Goal: Contribute content: Contribute content

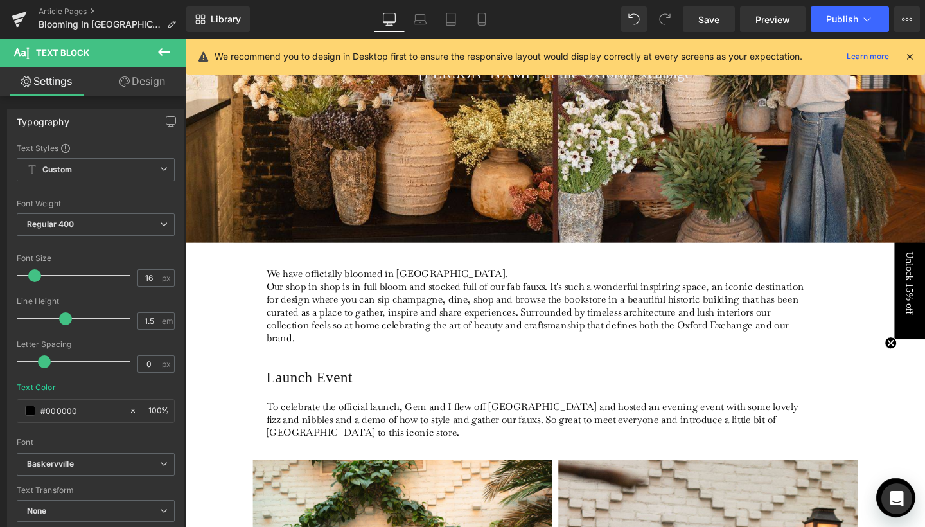
scroll to position [206, 0]
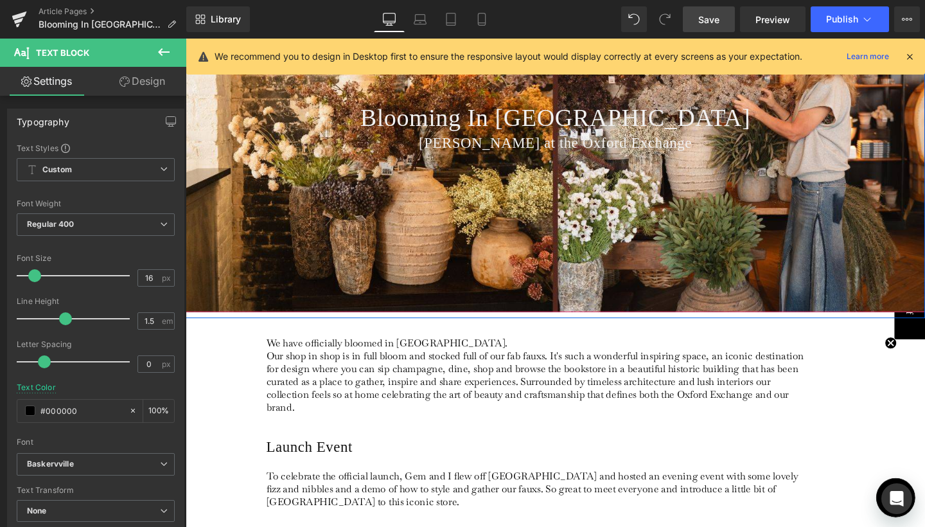
click at [725, 10] on link "Save" at bounding box center [709, 19] width 52 height 26
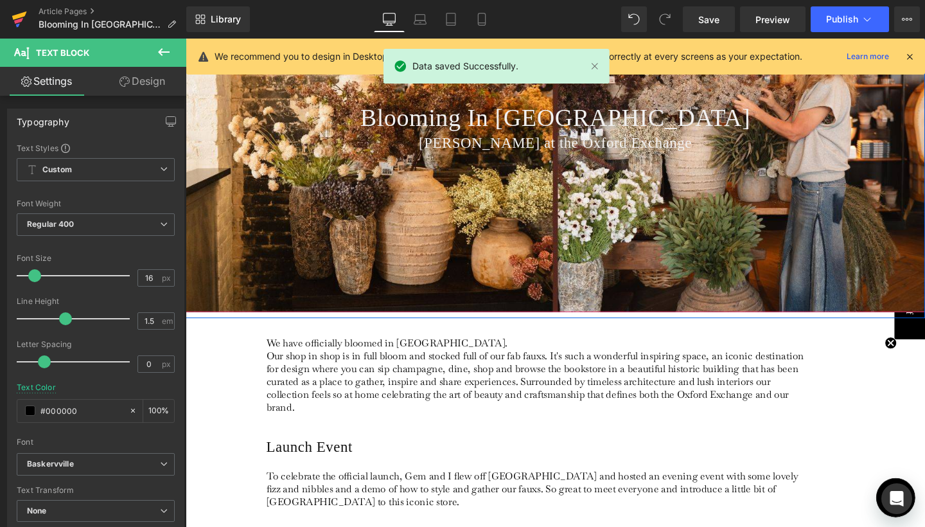
click at [14, 22] on icon at bounding box center [19, 19] width 15 height 32
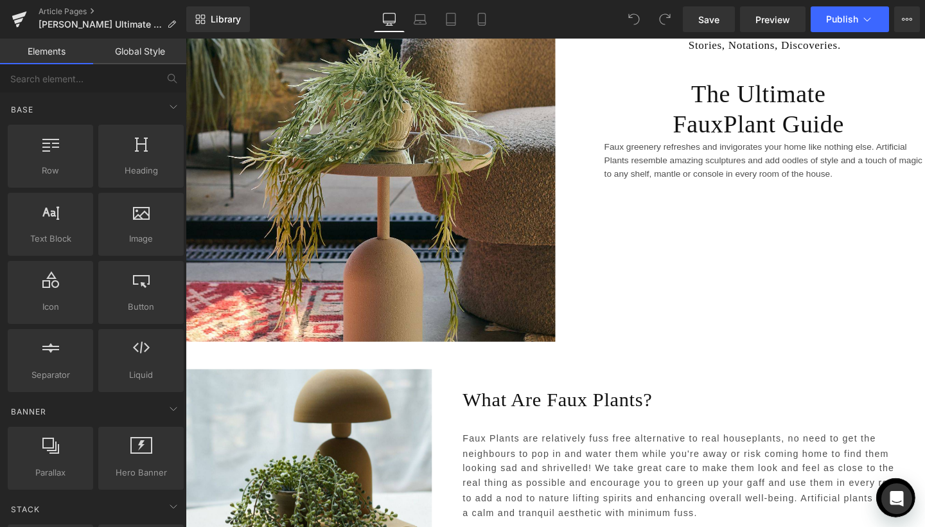
scroll to position [307, 0]
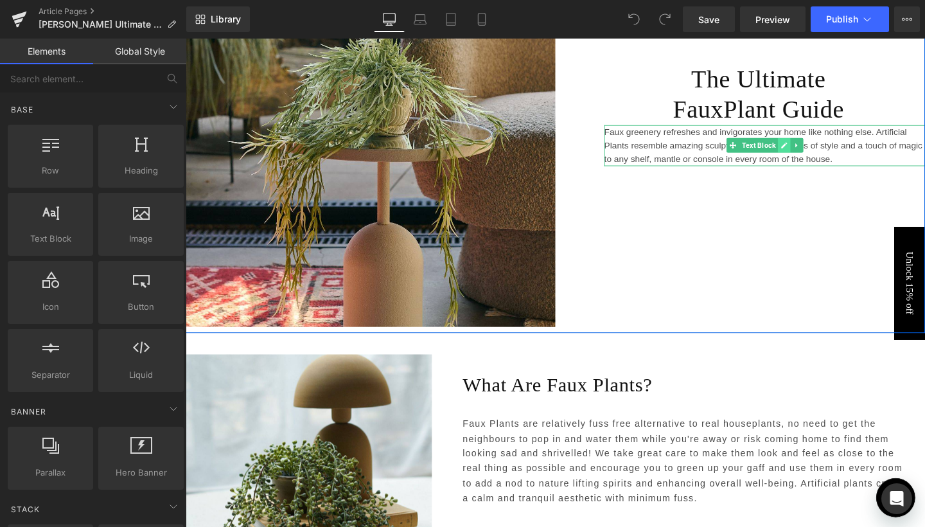
click at [813, 147] on icon at bounding box center [814, 151] width 7 height 8
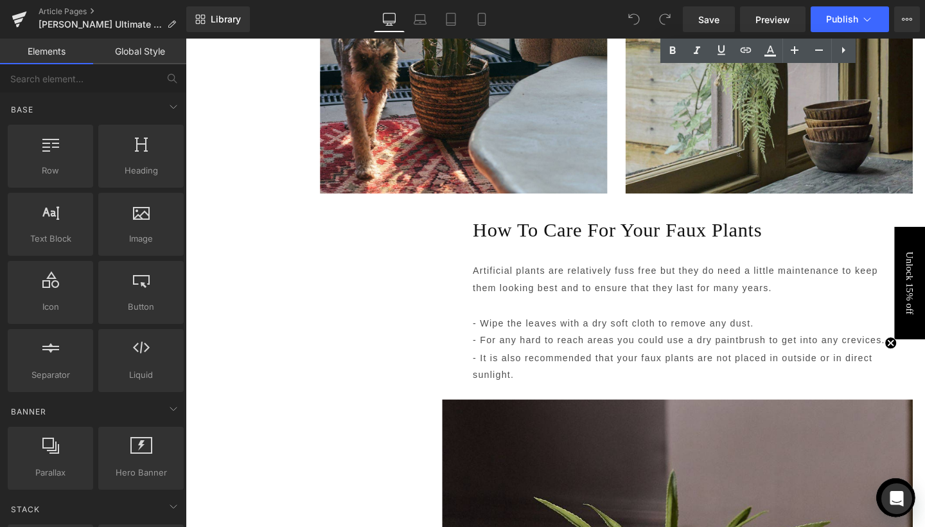
scroll to position [2068, 0]
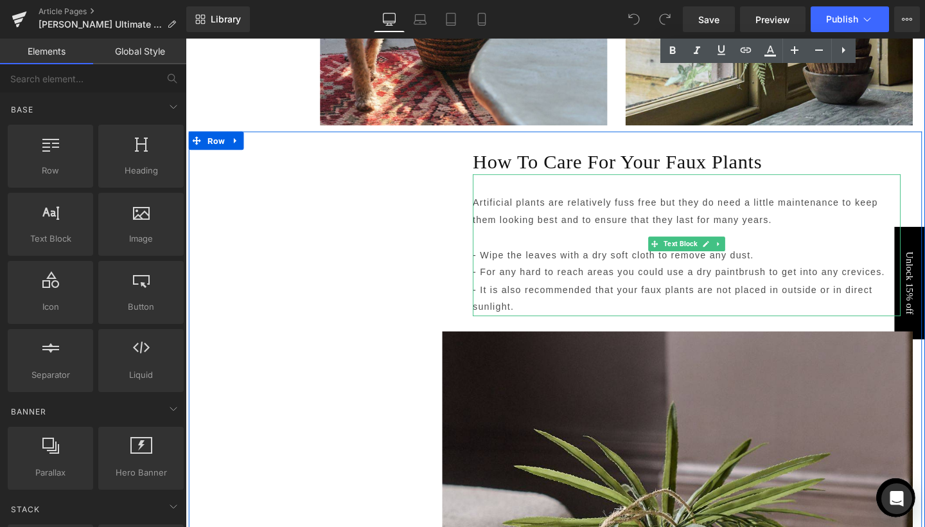
click at [556, 220] on p "Artificial plants are relatively fuss free but they do need a little maintenanc…" at bounding box center [713, 238] width 450 height 73
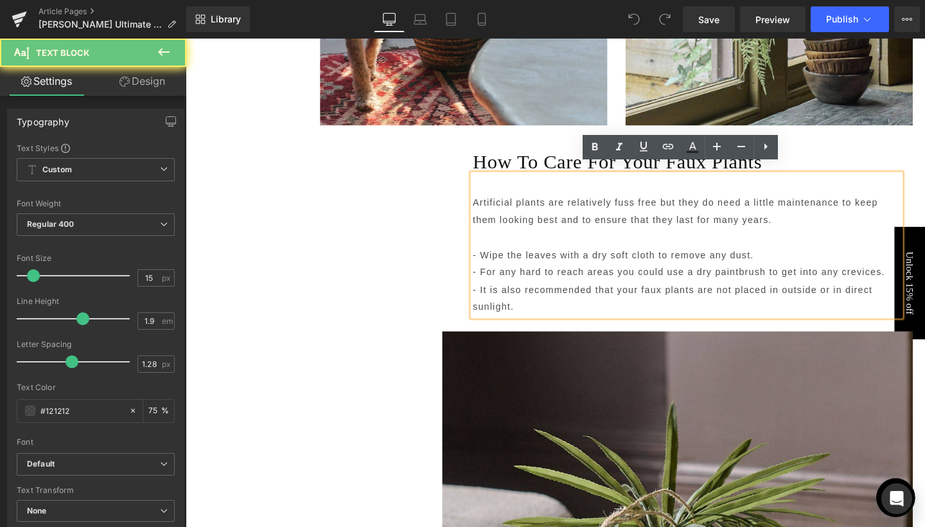
click at [556, 220] on p "Artificial plants are relatively fuss free but they do need a little maintenanc…" at bounding box center [713, 238] width 450 height 73
click at [547, 214] on p "Artificial plants are relatively fuss free but they do need a little maintenanc…" at bounding box center [713, 238] width 450 height 73
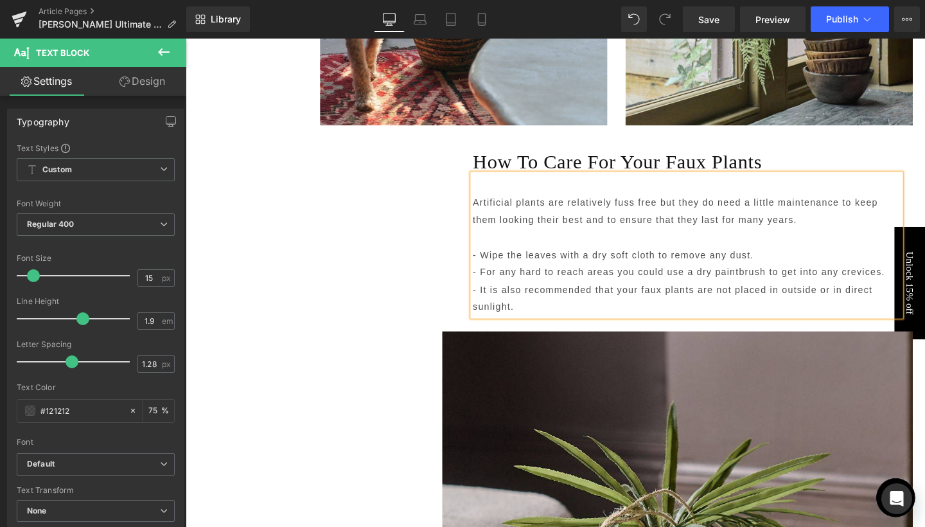
click at [540, 255] on p "Artificial plants are relatively fuss free but they do need a little maintenanc…" at bounding box center [713, 238] width 450 height 73
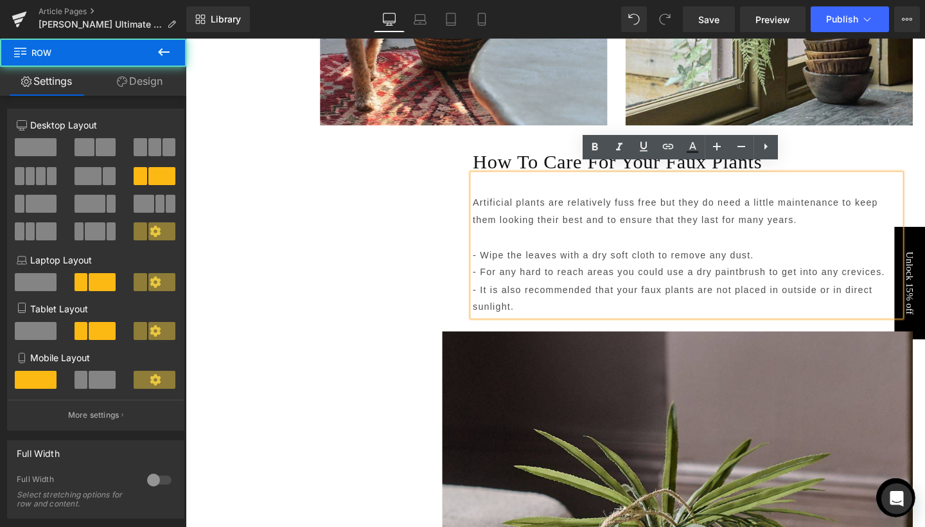
click at [423, 202] on div "Heading How To Care For Your Faux Plants Heading Artificial plants are relative…" at bounding box center [574, 491] width 771 height 711
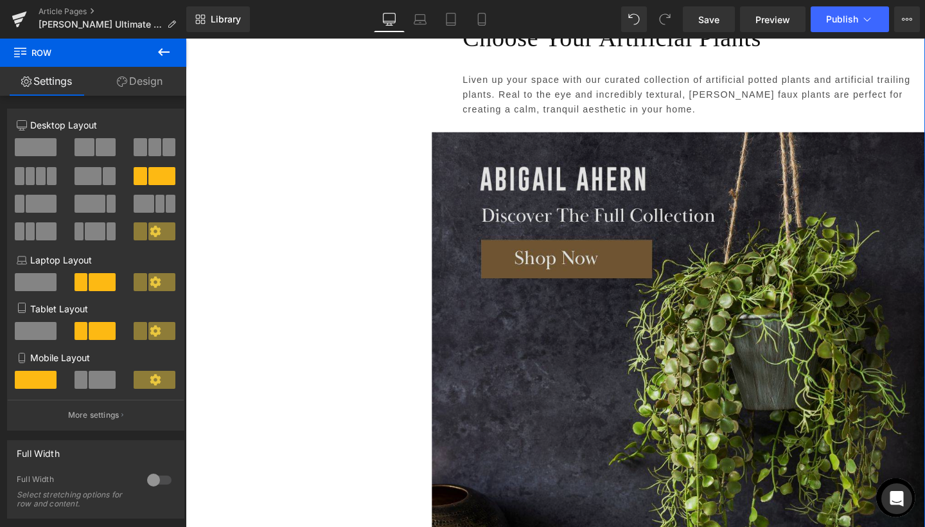
scroll to position [4093, 0]
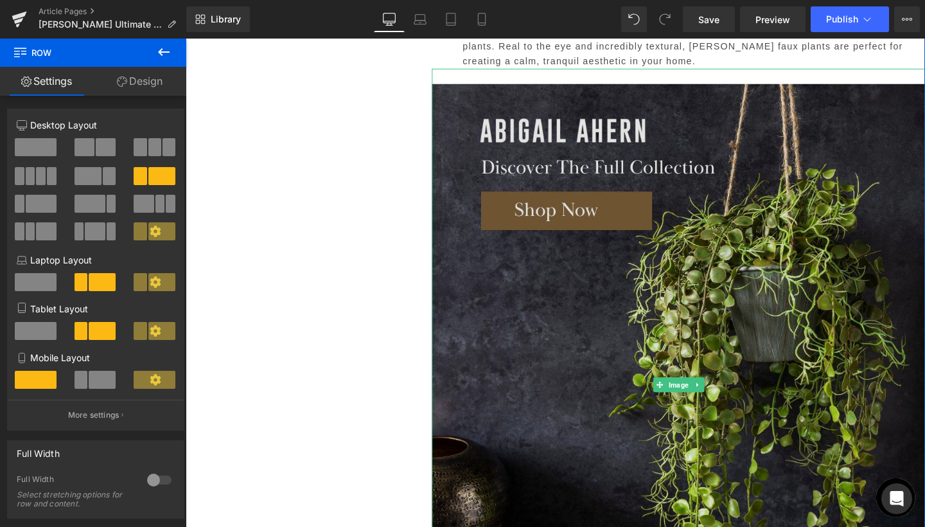
click at [684, 353] on img at bounding box center [704, 402] width 518 height 664
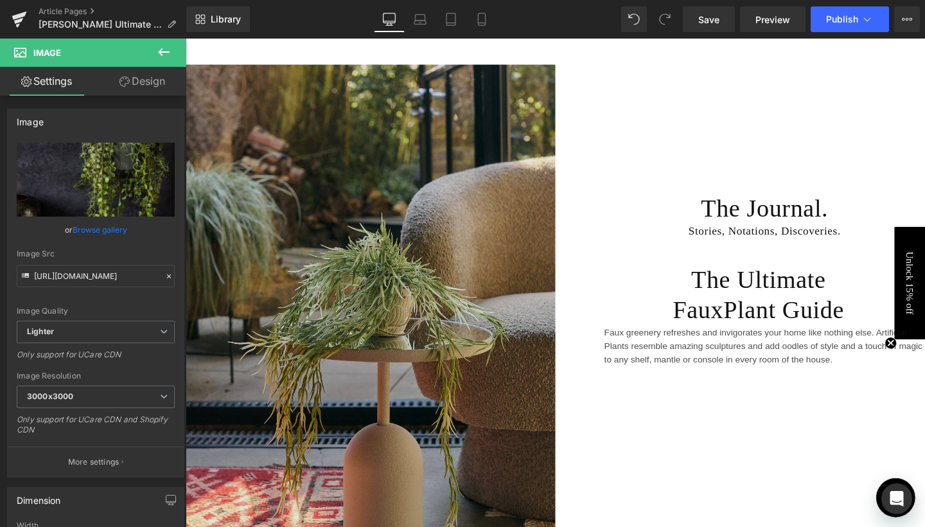
scroll to position [116, 0]
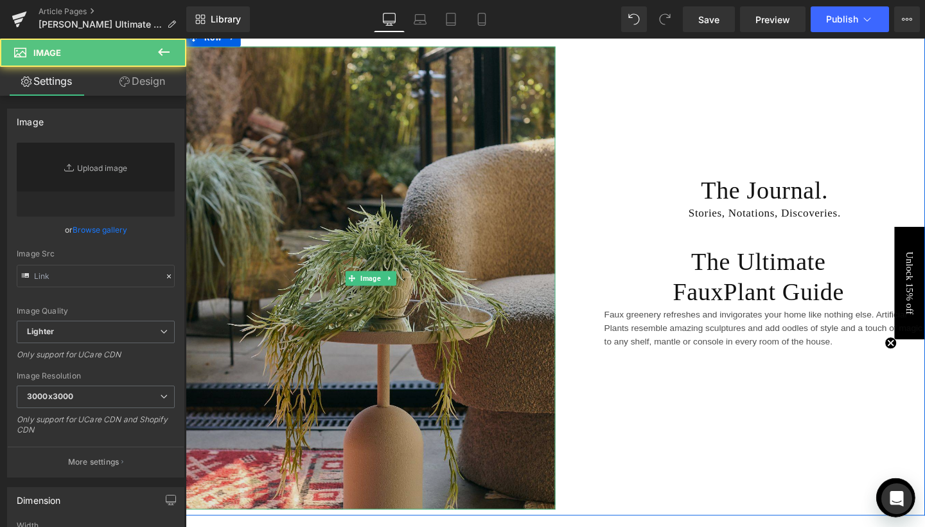
click at [334, 283] on img at bounding box center [380, 290] width 389 height 486
type input "https://ucarecdn.com/52066b2d-57de-4ff0-8114-9679ba94e16c/-/format/auto/-/previ…"
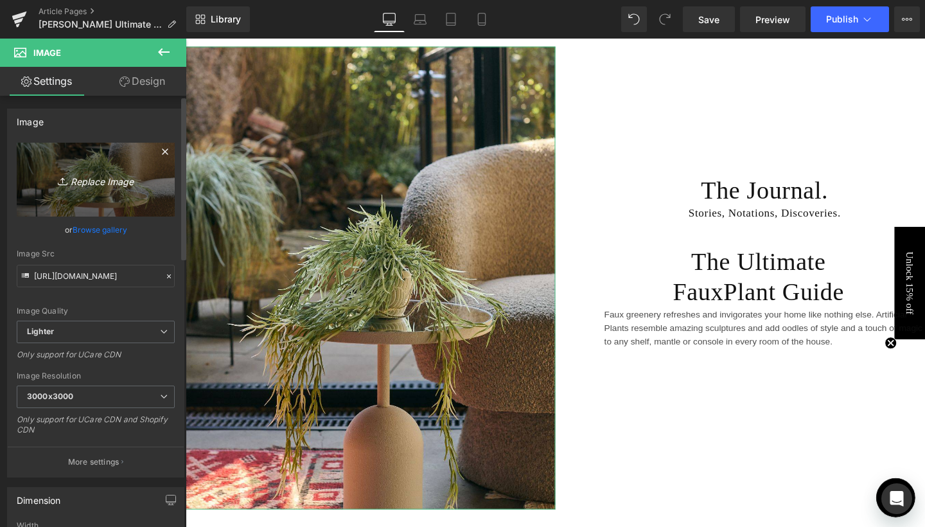
click at [107, 173] on icon "Replace Image" at bounding box center [95, 180] width 103 height 16
type input "C:\fakepath\1.jpg"
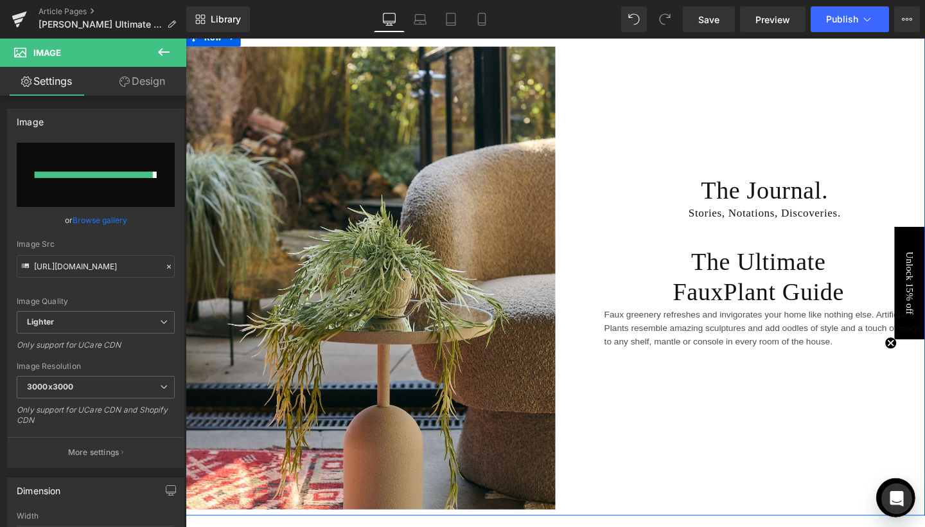
type input "https://ucarecdn.com/639cee61-1374-4401-8431-67830e753103/-/format/auto/-/previ…"
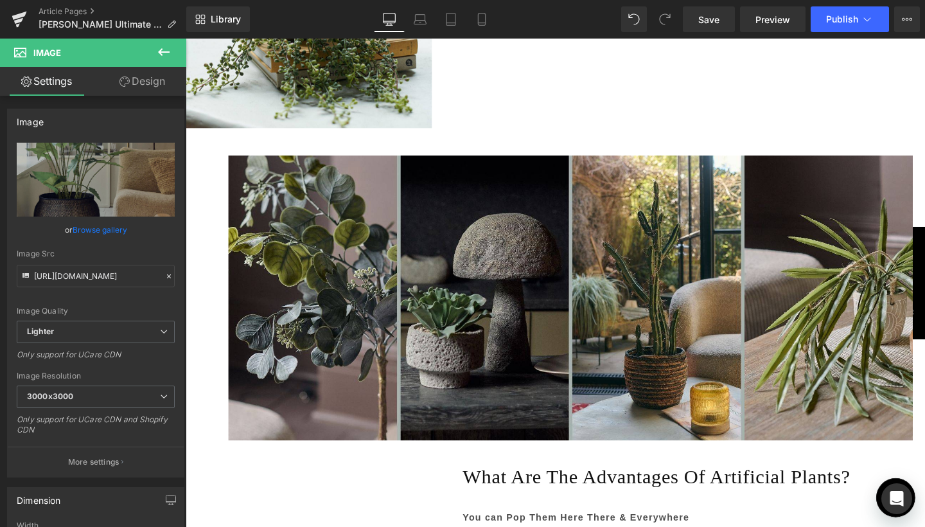
scroll to position [722, 0]
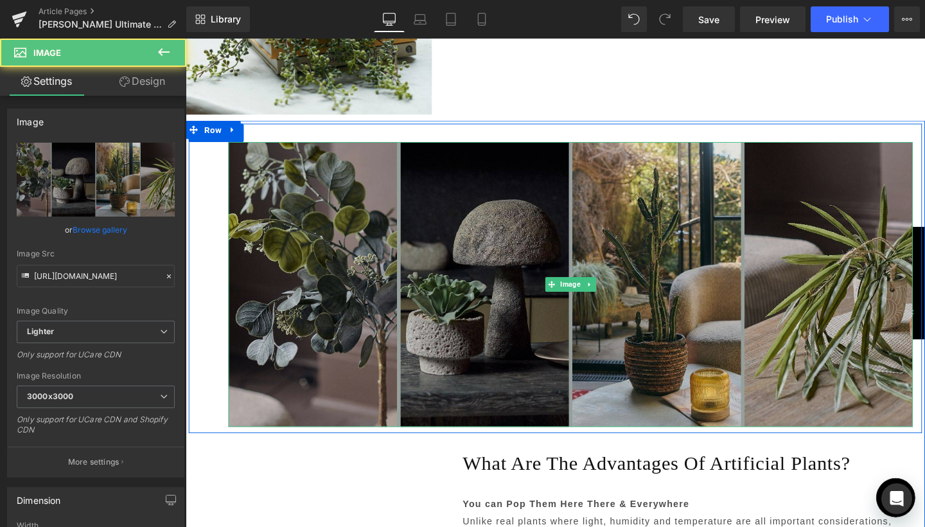
click at [822, 281] on img at bounding box center [591, 297] width 720 height 300
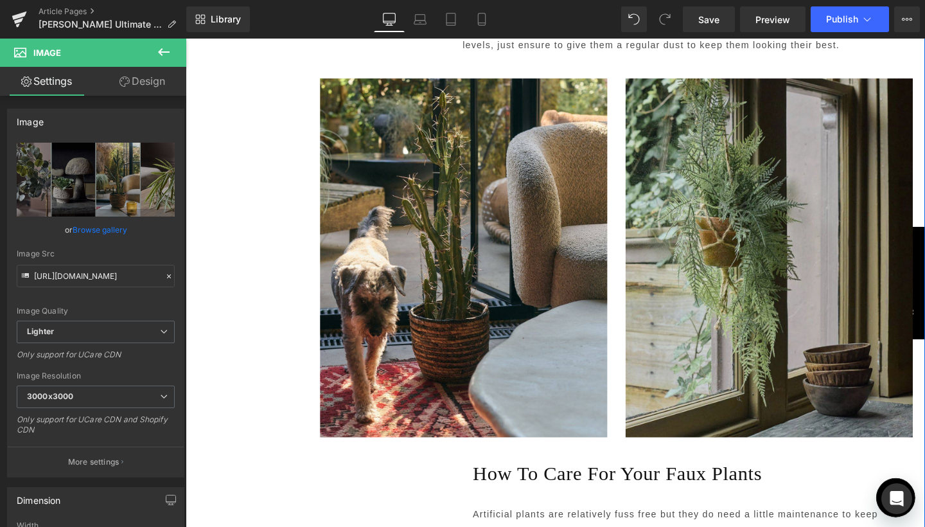
scroll to position [1674, 0]
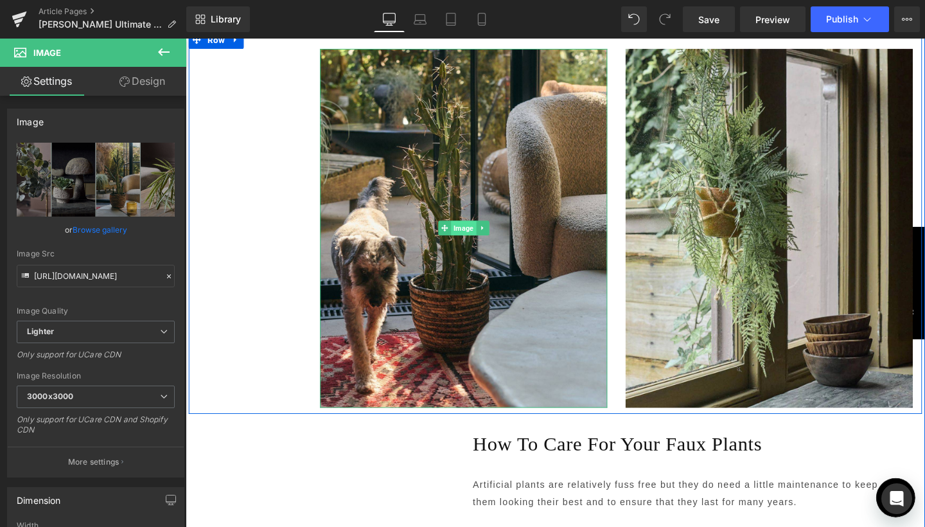
click at [477, 230] on span "Image" at bounding box center [478, 237] width 26 height 15
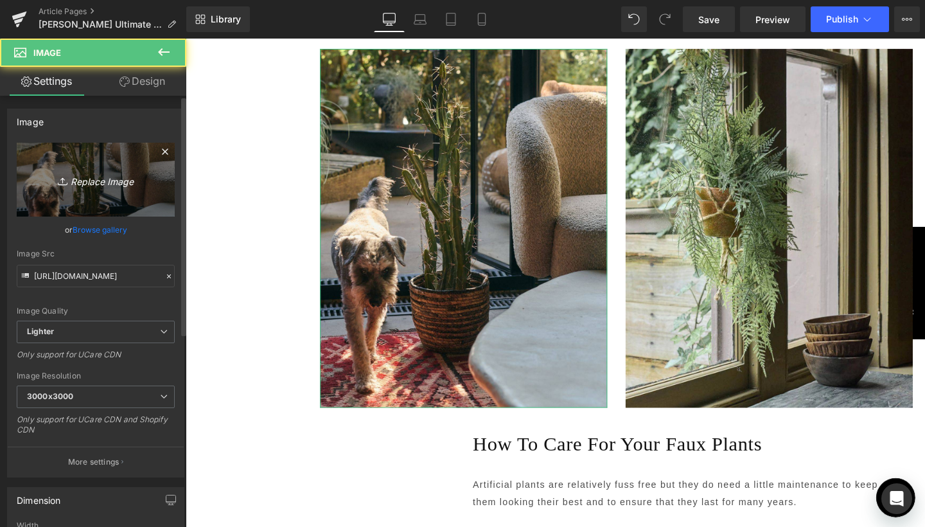
click at [101, 173] on icon "Replace Image" at bounding box center [95, 180] width 103 height 16
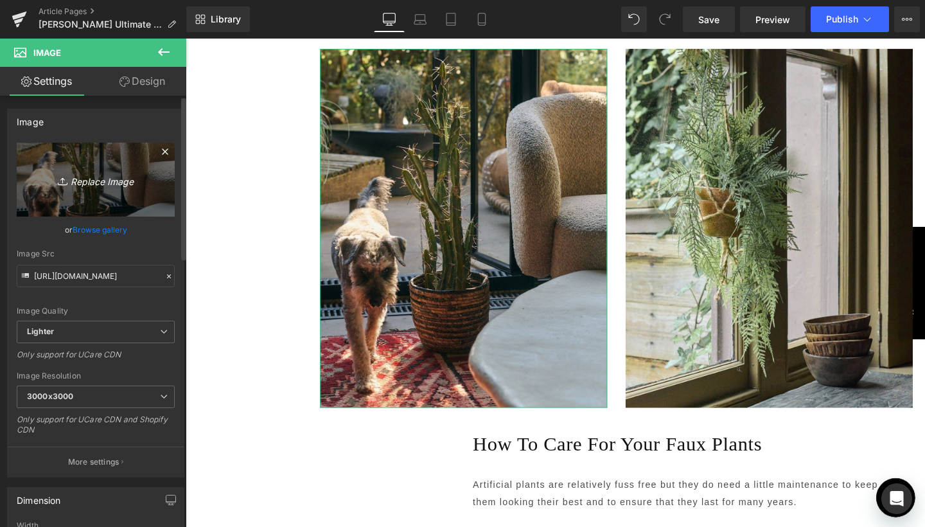
type input "C:\fakepath\2.jpg"
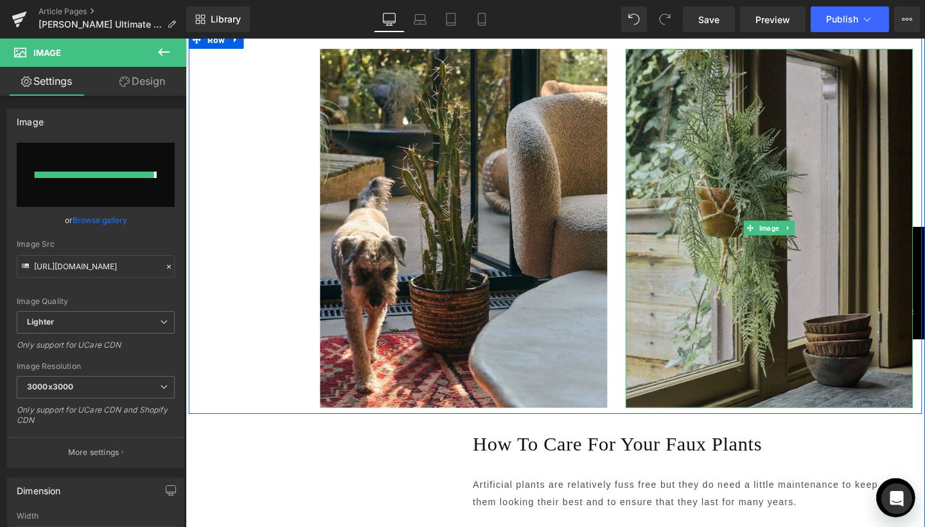
type input "https://ucarecdn.com/9f9a650f-9026-468f-ac52-368e8209adfd/-/format/auto/-/previ…"
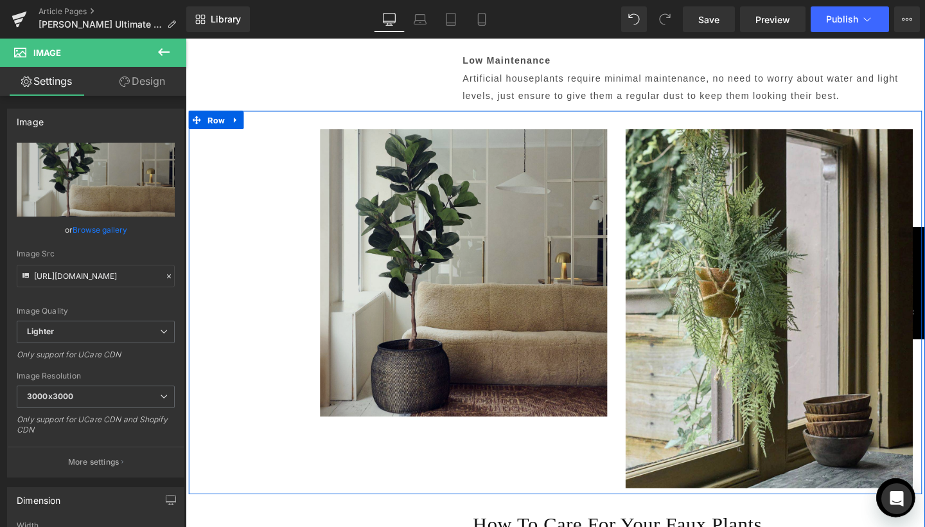
scroll to position [1581, 0]
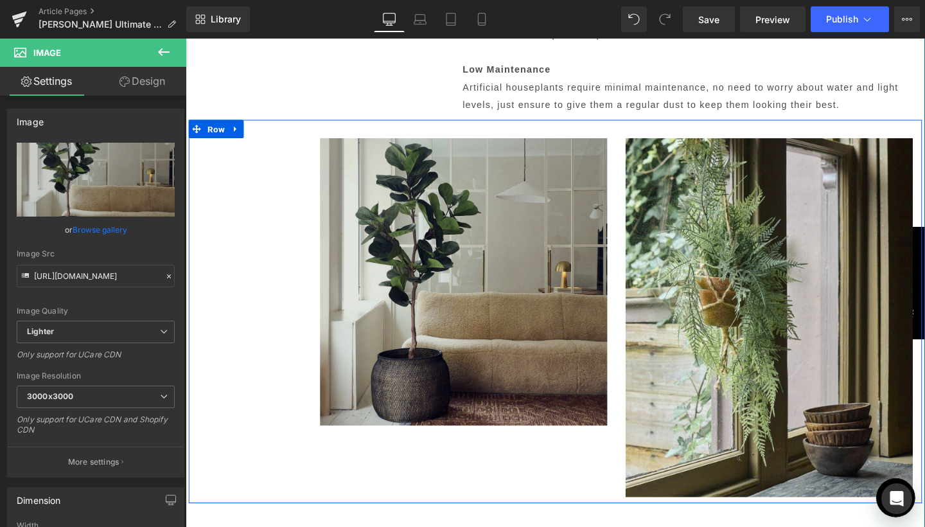
click at [477, 314] on img at bounding box center [478, 294] width 302 height 302
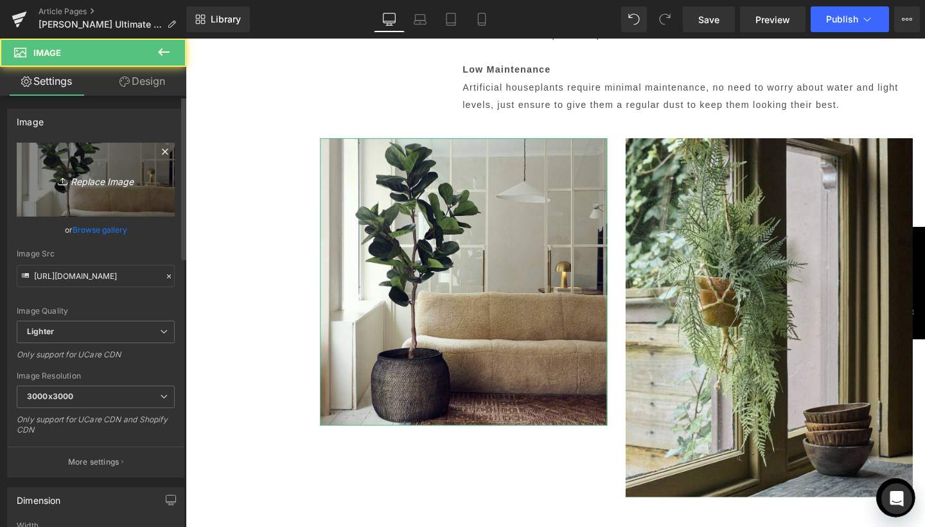
click at [118, 188] on link "Replace Image" at bounding box center [96, 180] width 158 height 74
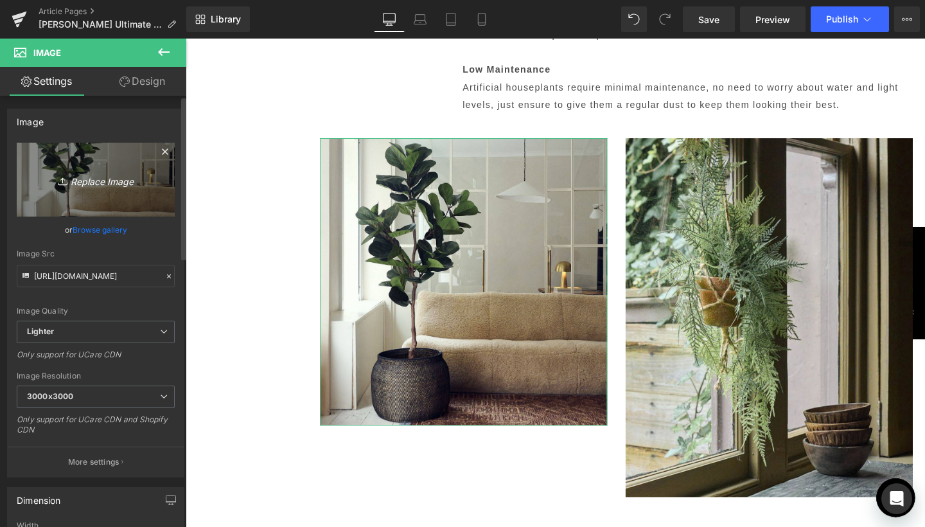
type input "C:\fakepath\4.jpg"
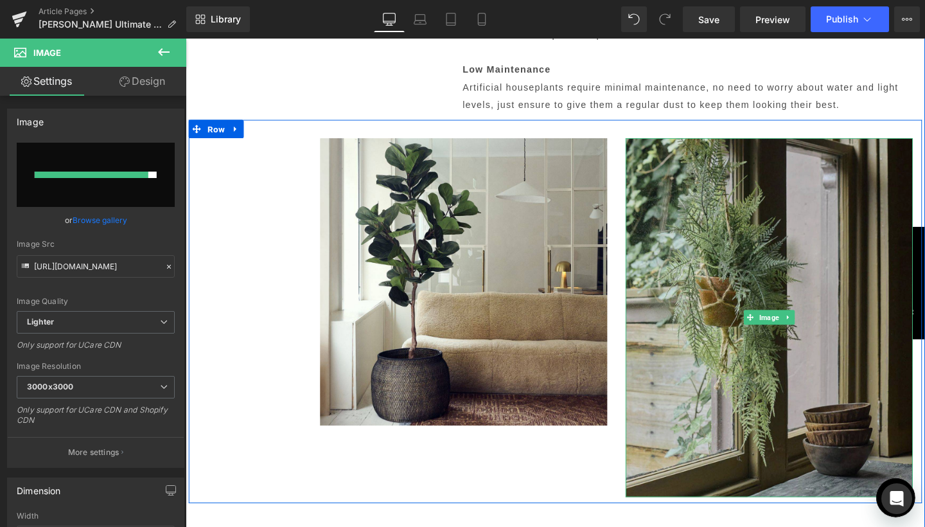
type input "https://ucarecdn.com/cbfb1f74-d31c-4935-a1c1-6e7c20d5dbe2/-/format/auto/-/previ…"
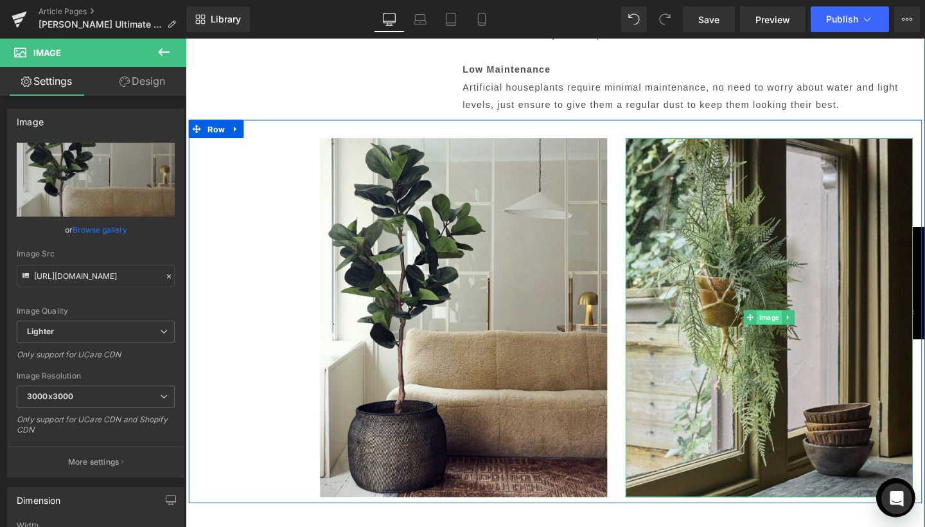
click at [795, 326] on span "Image" at bounding box center [799, 331] width 26 height 15
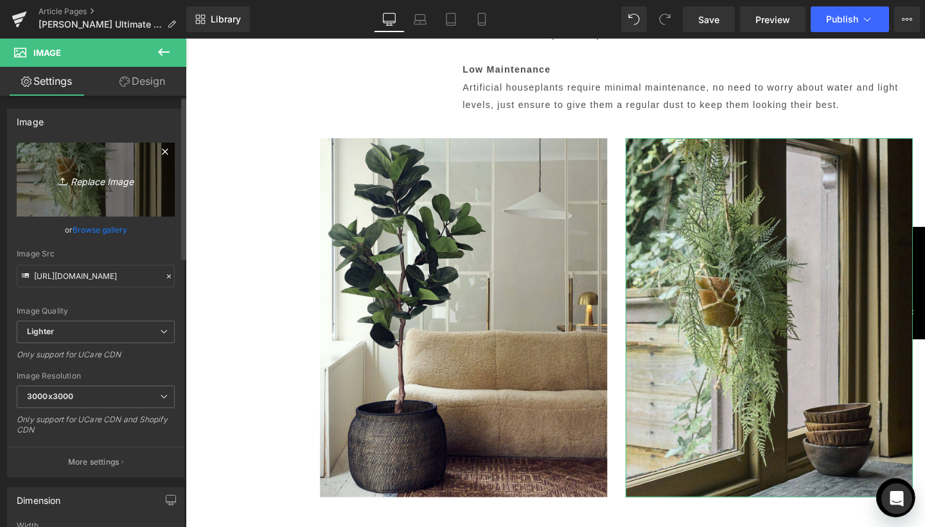
click at [107, 183] on icon "Replace Image" at bounding box center [95, 180] width 103 height 16
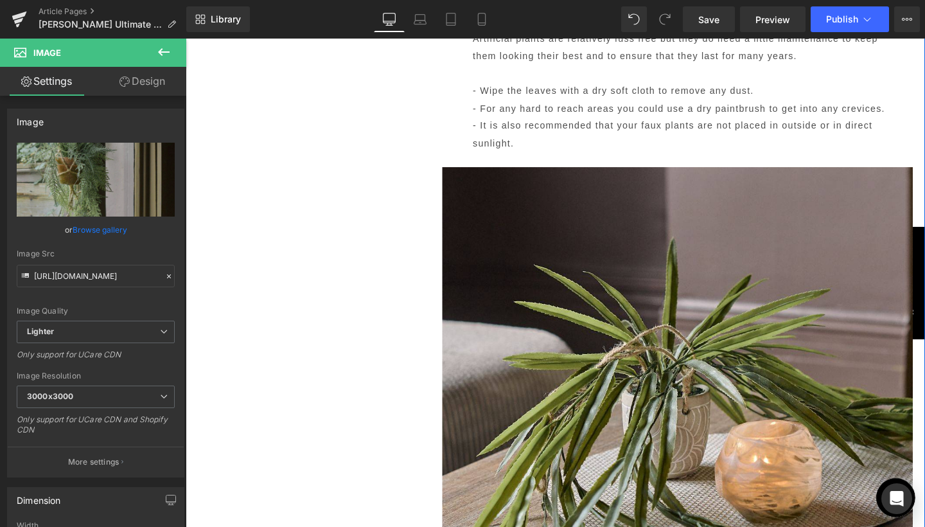
scroll to position [2150, 0]
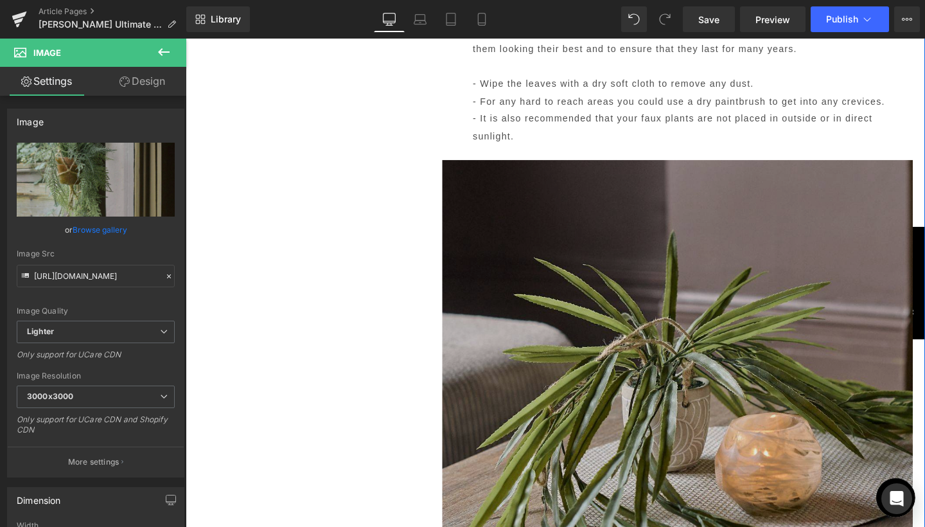
click at [767, 303] on img at bounding box center [703, 405] width 495 height 511
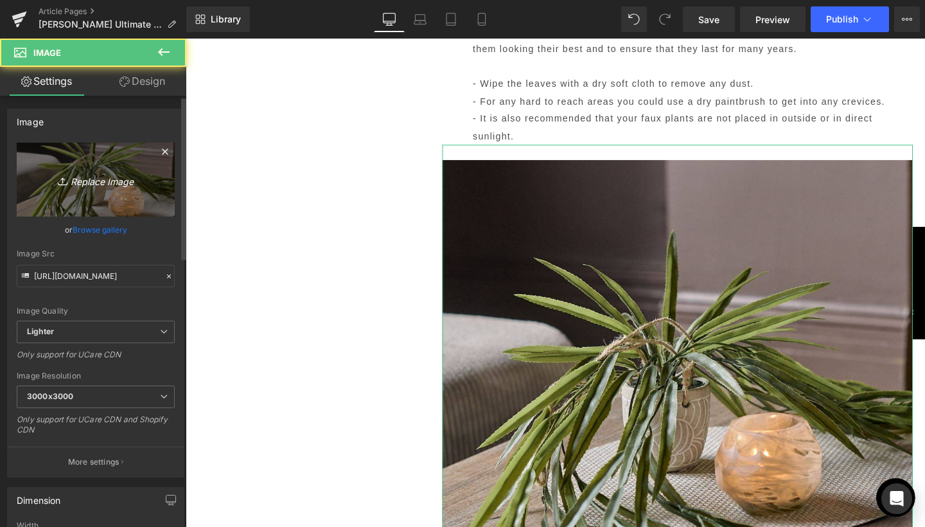
click at [114, 175] on icon "Replace Image" at bounding box center [95, 180] width 103 height 16
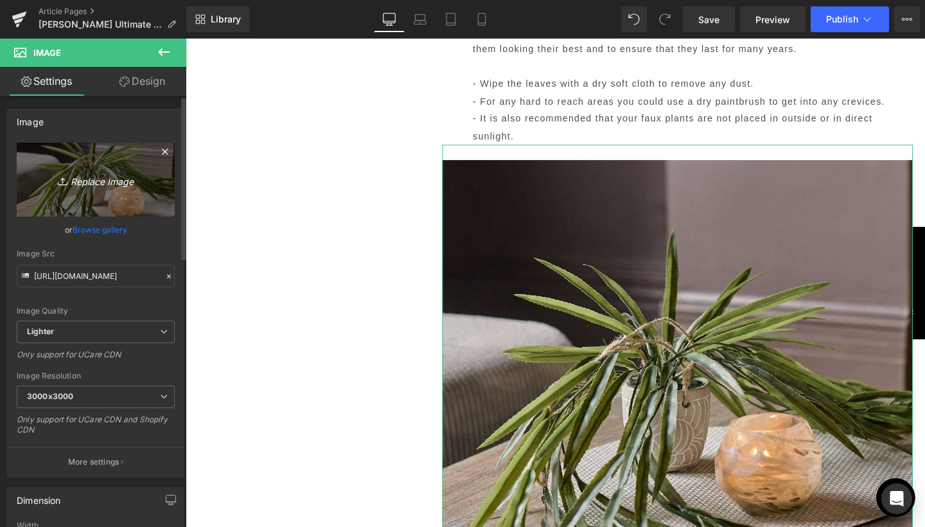
type input "C:\fakepath\Blog Pics - portrait-65.jpg"
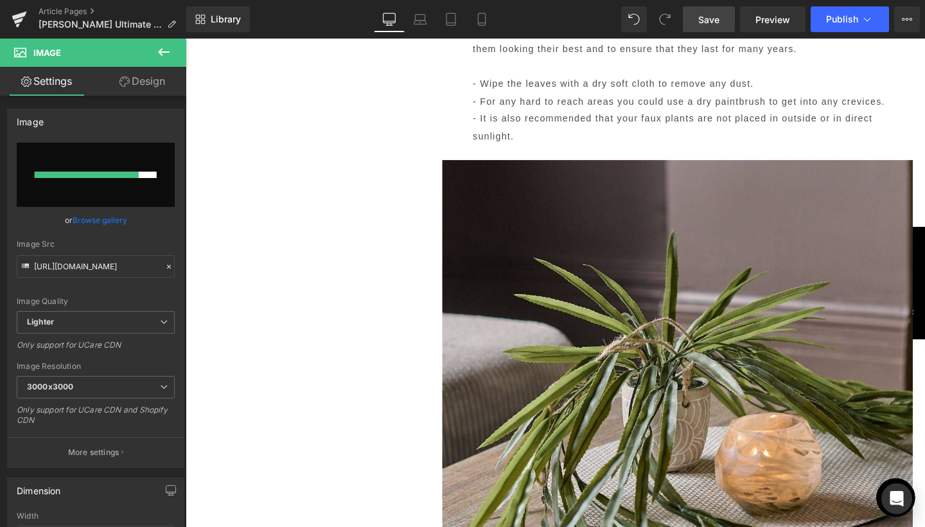
click at [708, 26] on link "Save" at bounding box center [709, 19] width 52 height 26
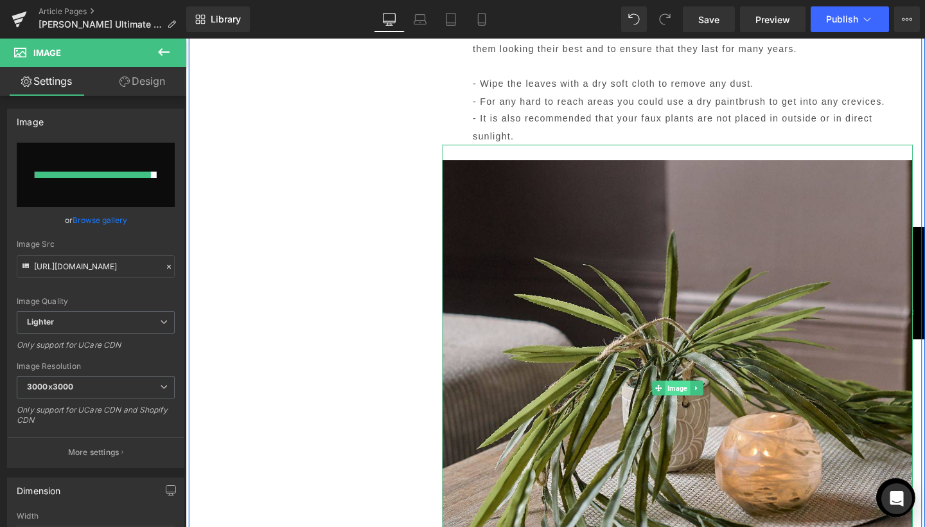
click at [701, 398] on span "Image" at bounding box center [702, 405] width 26 height 15
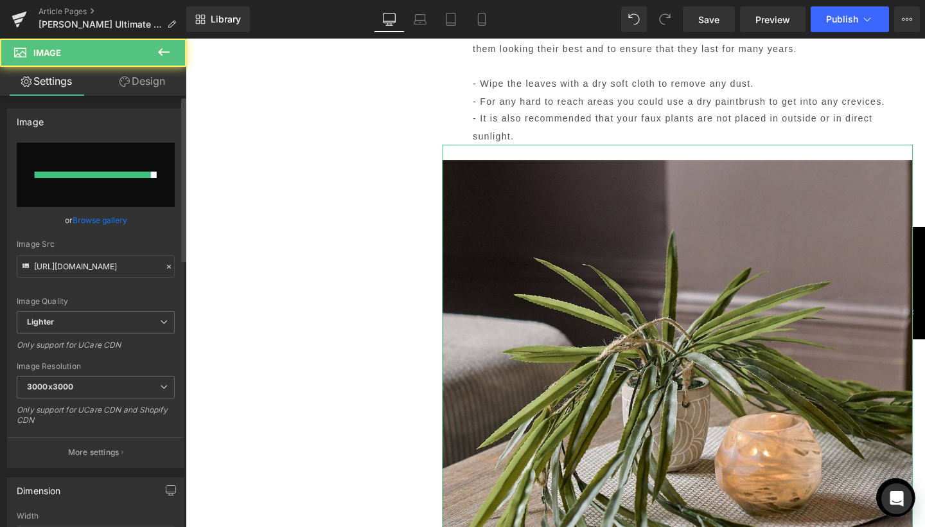
click at [103, 186] on input "file" at bounding box center [96, 175] width 158 height 64
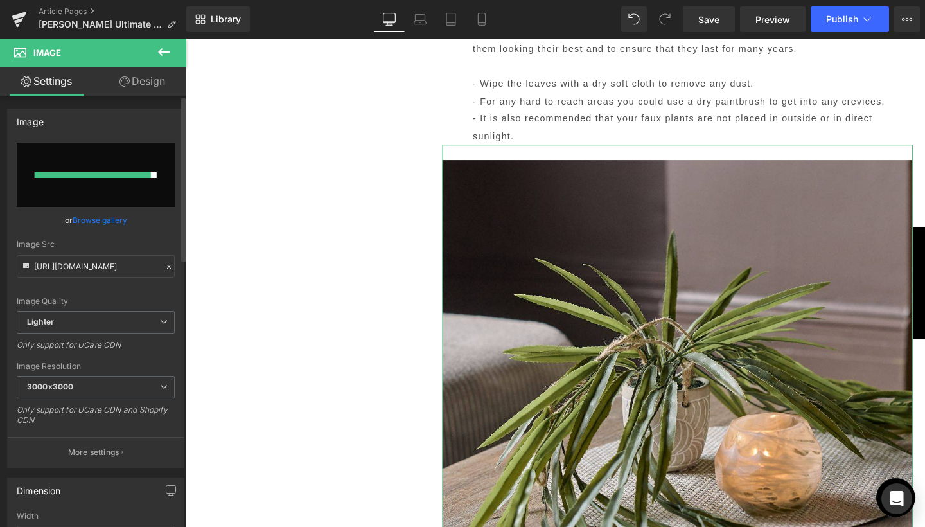
type input "C:\fakepath\Blog Pics - portrait-65.jpg"
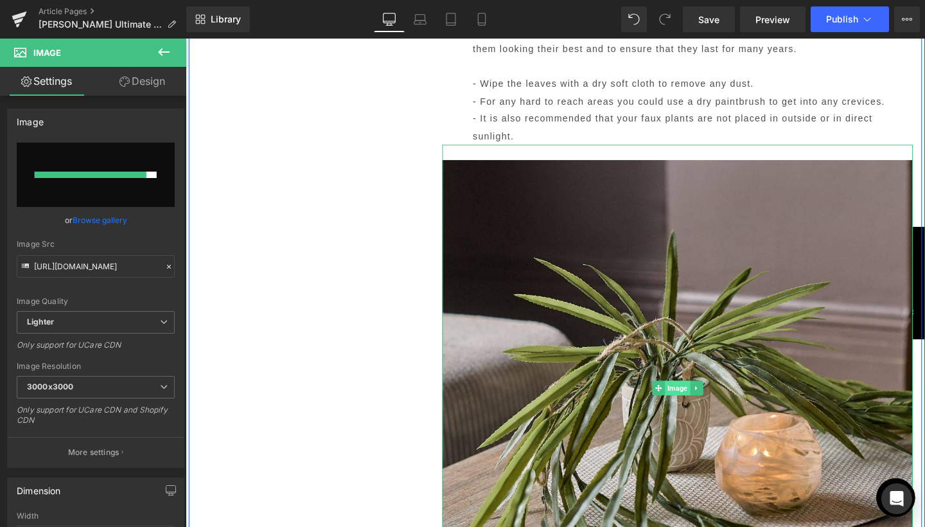
click at [703, 398] on span "Image" at bounding box center [702, 405] width 26 height 15
click at [698, 398] on span "Image" at bounding box center [702, 405] width 26 height 15
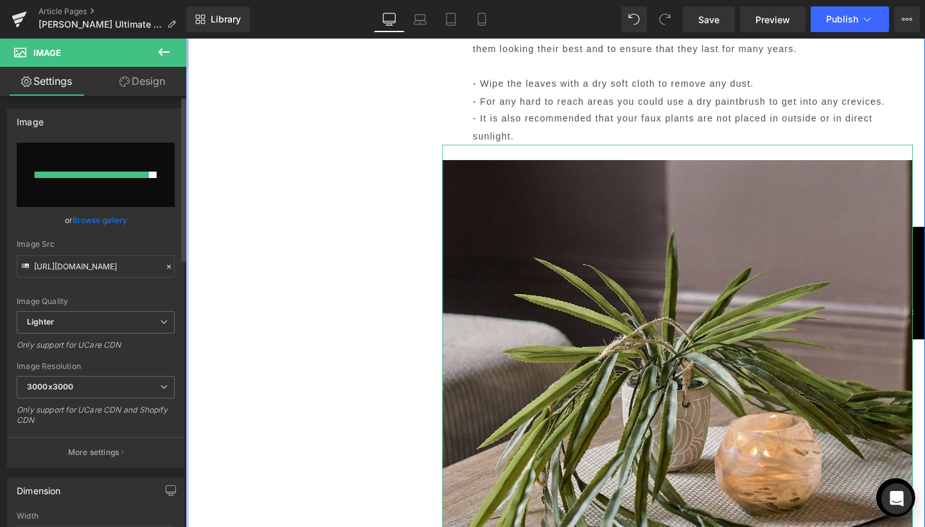
click at [104, 186] on input "file" at bounding box center [96, 175] width 158 height 64
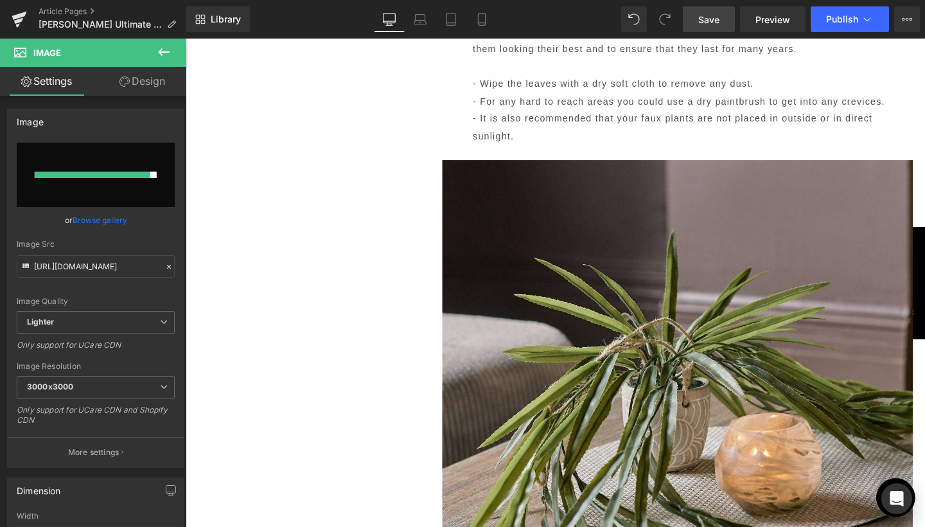
click at [718, 24] on span "Save" at bounding box center [708, 19] width 21 height 13
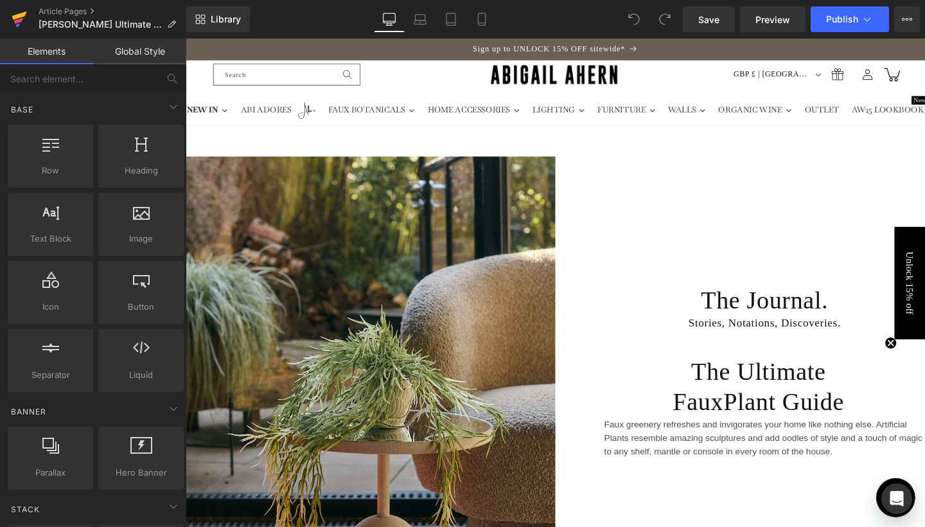
click at [21, 25] on icon at bounding box center [19, 19] width 15 height 32
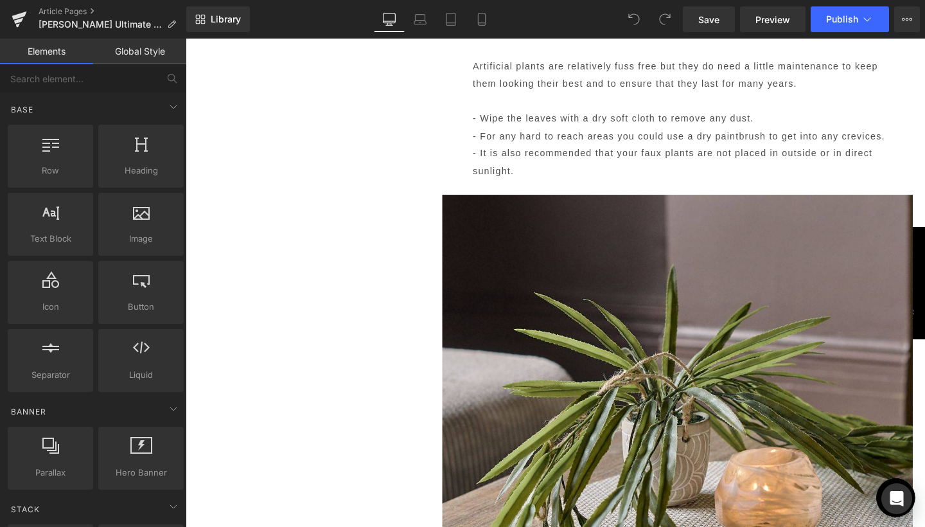
scroll to position [2204, 0]
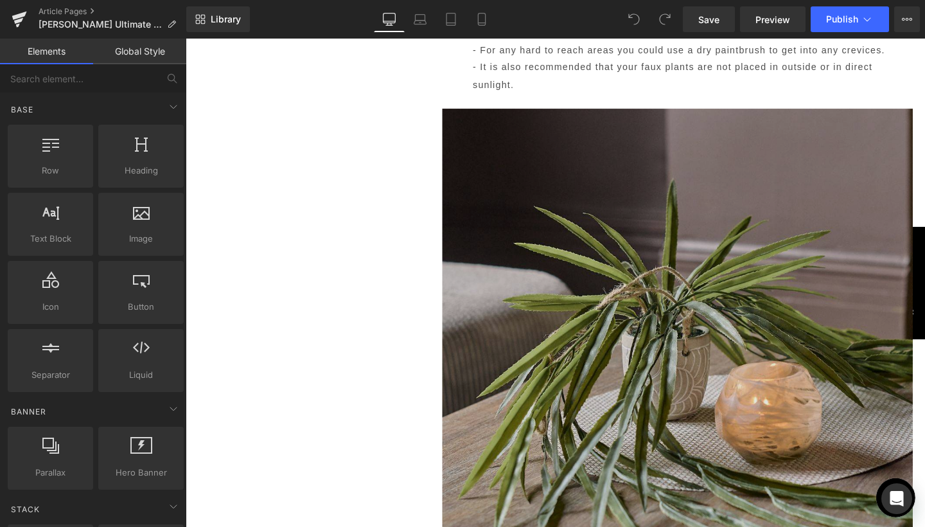
click at [702, 336] on div "Image" at bounding box center [703, 351] width 495 height 511
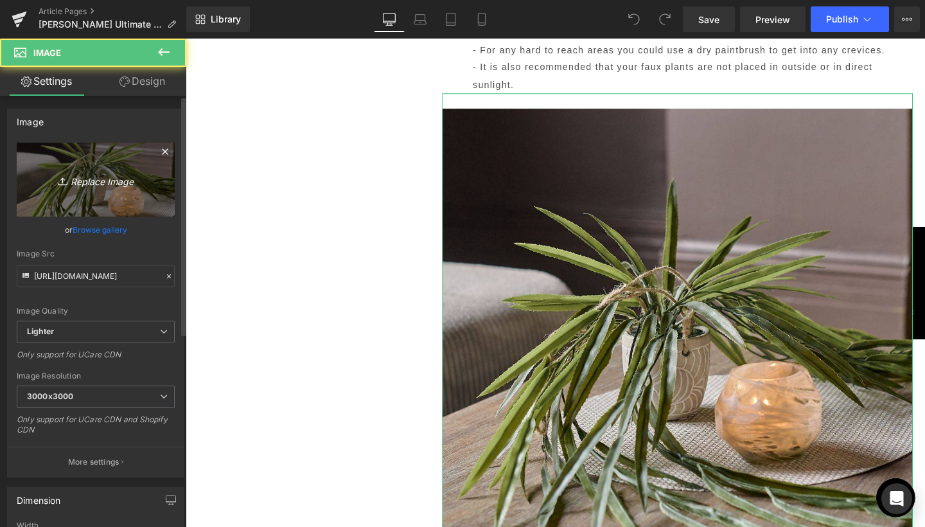
click at [109, 186] on icon "Replace Image" at bounding box center [95, 180] width 103 height 16
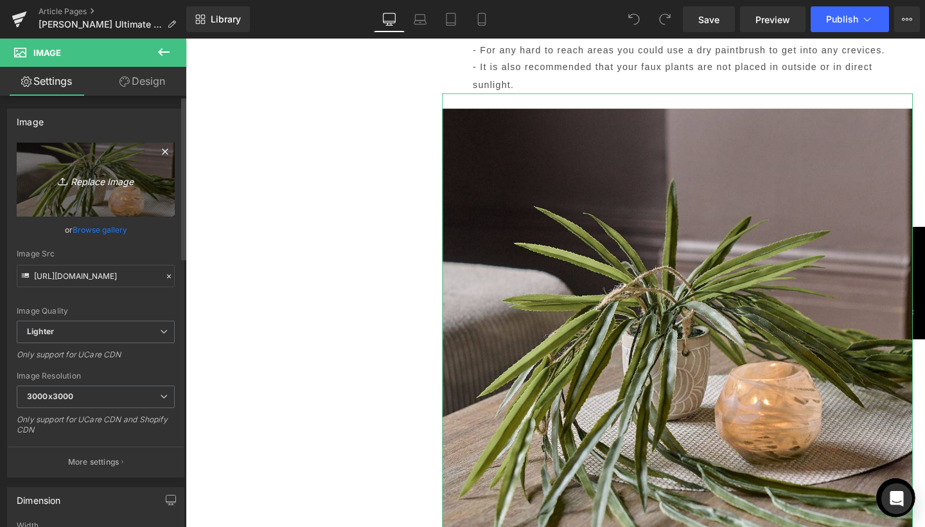
type input "C:\fakepath\Blog Pics - portrait-65.jpg"
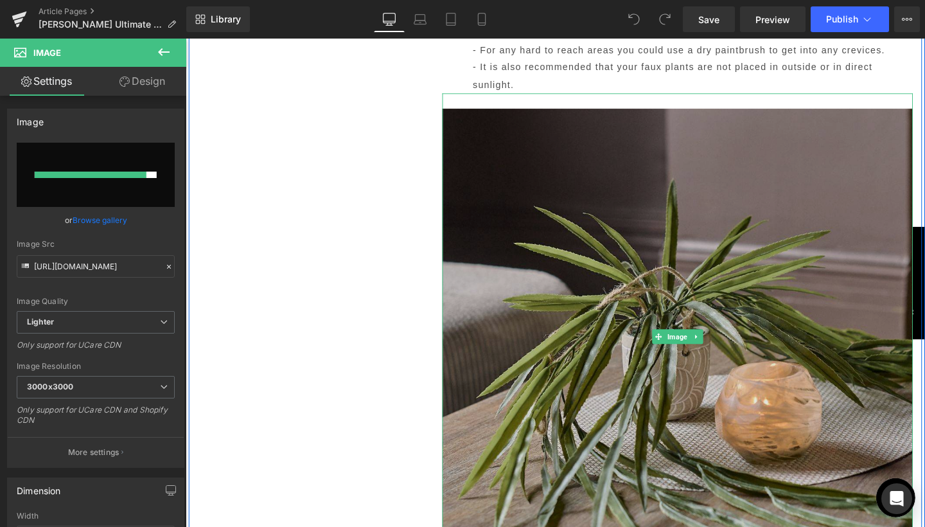
type input "[URL][DOMAIN_NAME]"
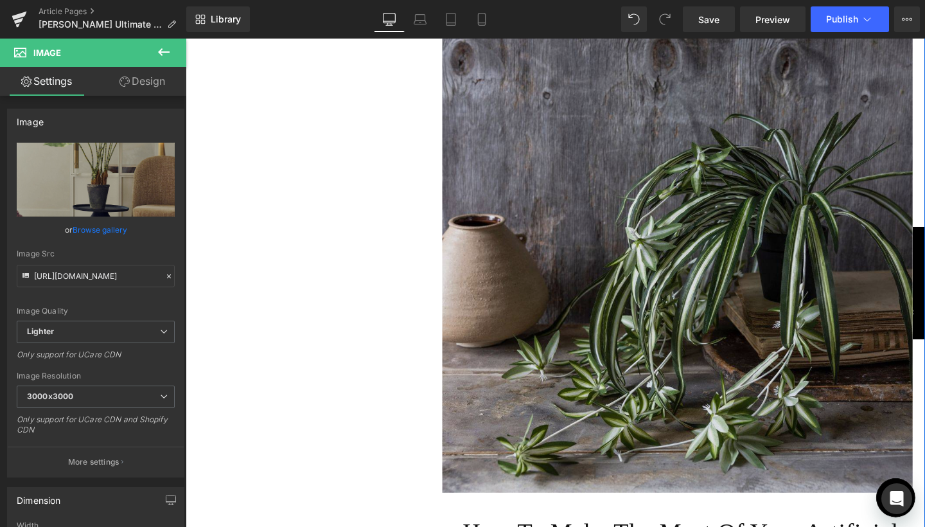
scroll to position [3243, 0]
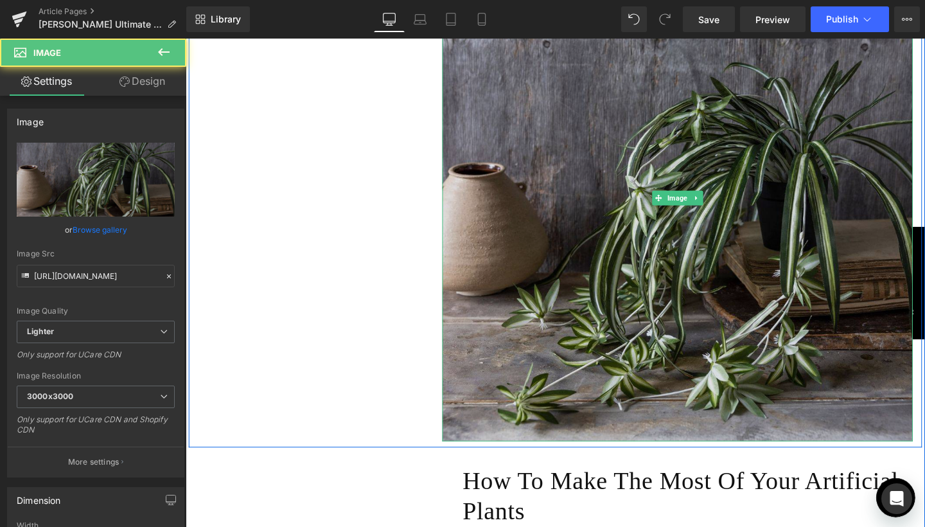
click at [737, 223] on img at bounding box center [703, 206] width 495 height 511
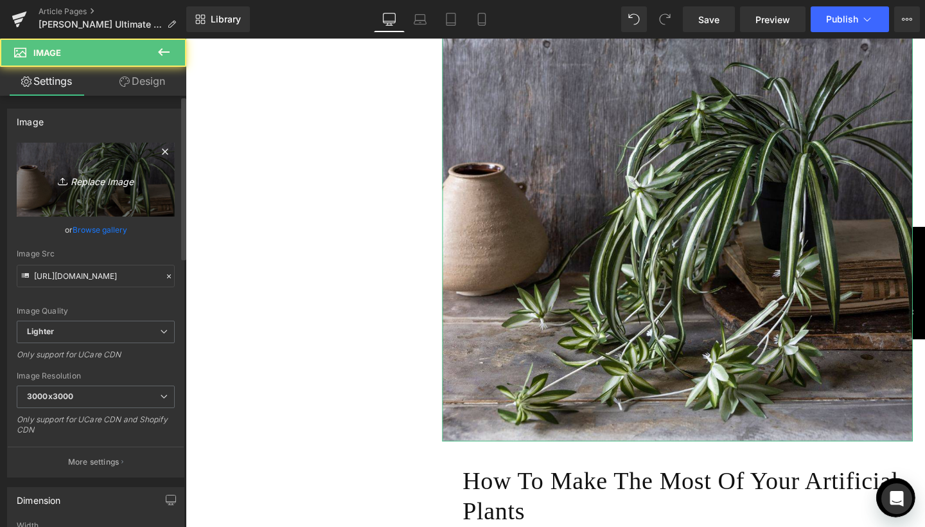
click at [111, 188] on link "Replace Image" at bounding box center [96, 180] width 158 height 74
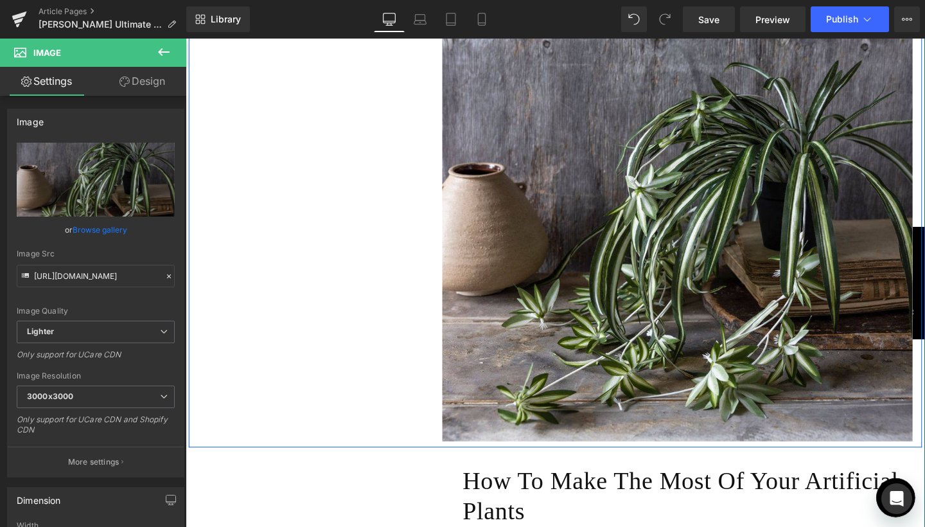
type input "C:\fakepath\3.jpg"
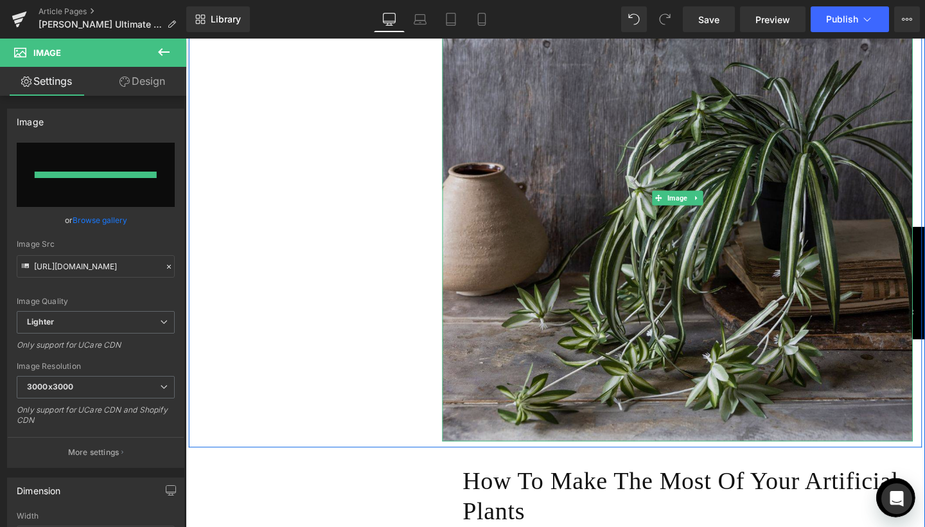
type input "[URL][DOMAIN_NAME]"
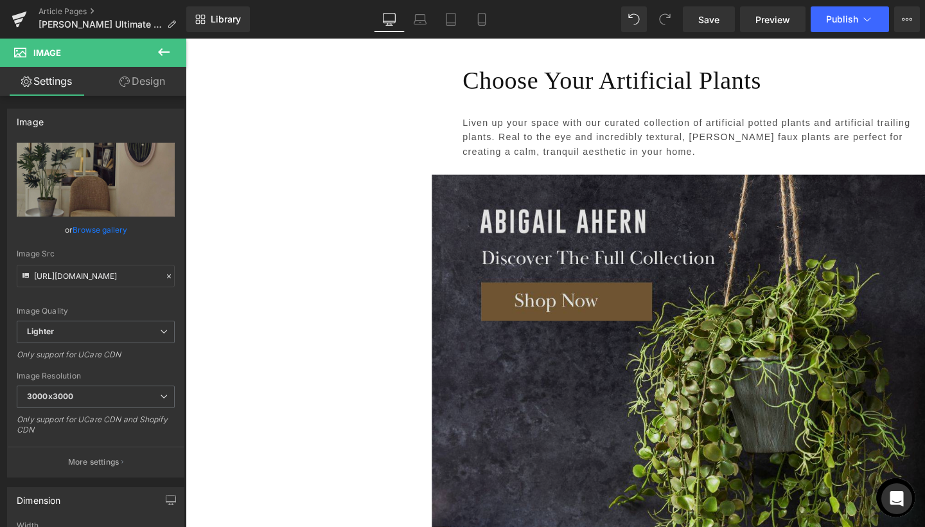
scroll to position [4027, 0]
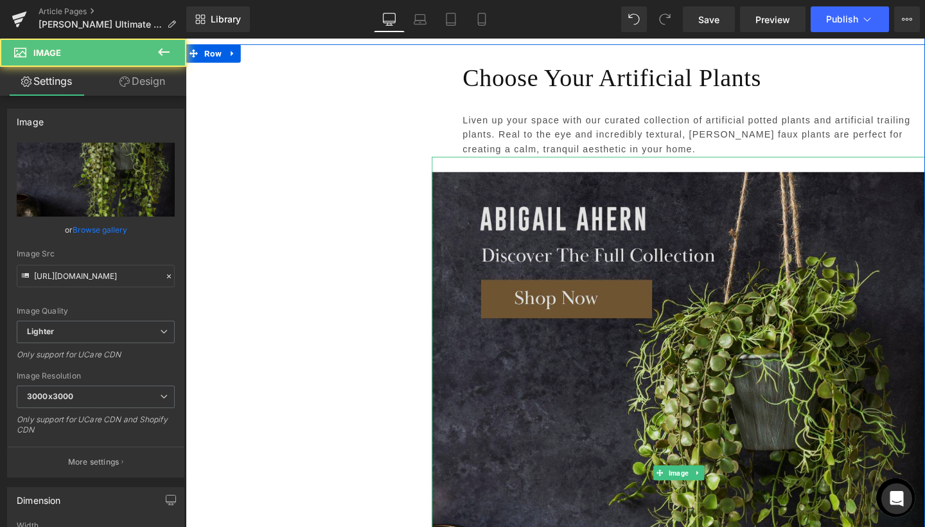
click at [682, 192] on img at bounding box center [704, 495] width 518 height 664
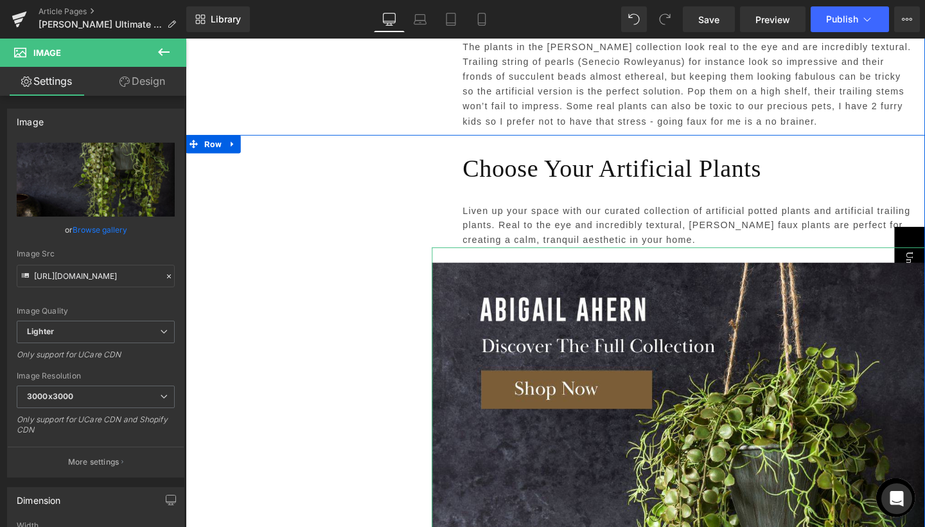
scroll to position [3907, 0]
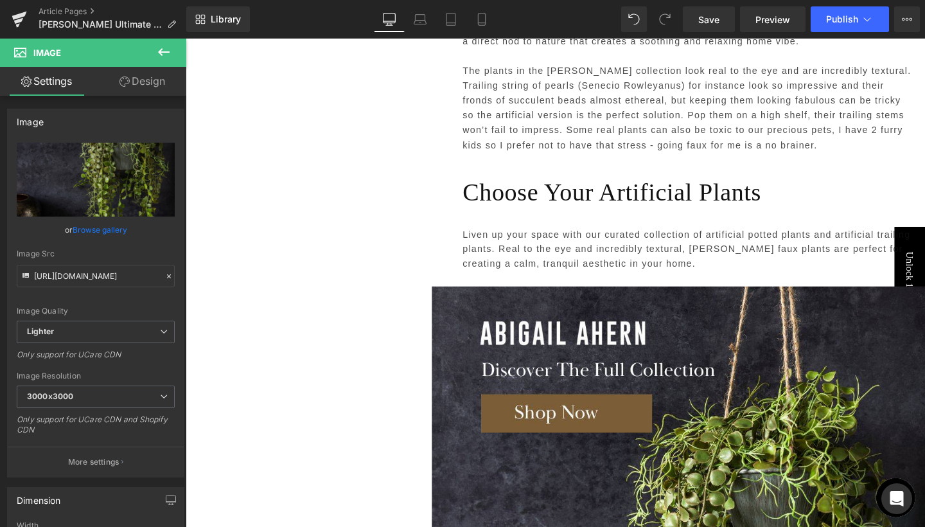
click at [166, 49] on icon at bounding box center [163, 51] width 15 height 15
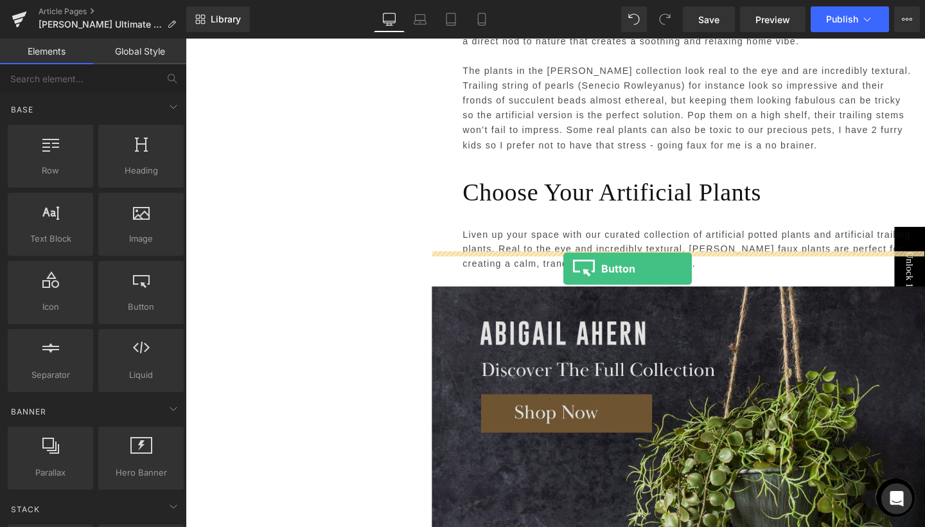
drag, startPoint x: 315, startPoint y: 325, endPoint x: 583, endPoint y: 280, distance: 271.0
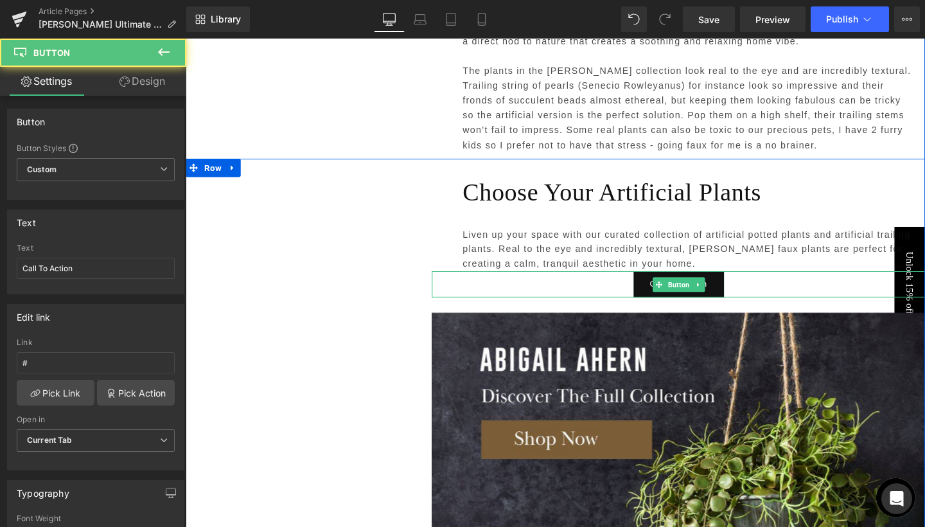
click at [612, 283] on div "Call To Action" at bounding box center [704, 297] width 518 height 28
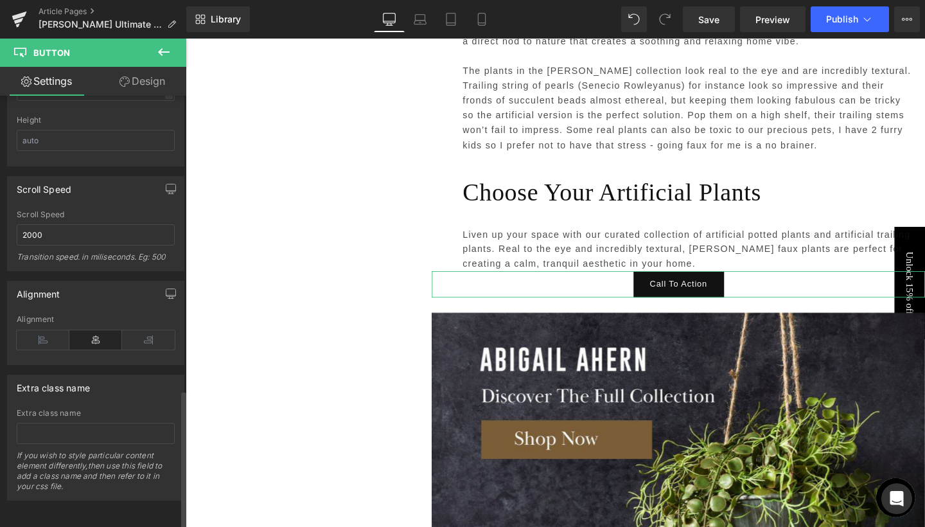
scroll to position [911, 0]
click at [43, 335] on icon at bounding box center [43, 339] width 53 height 19
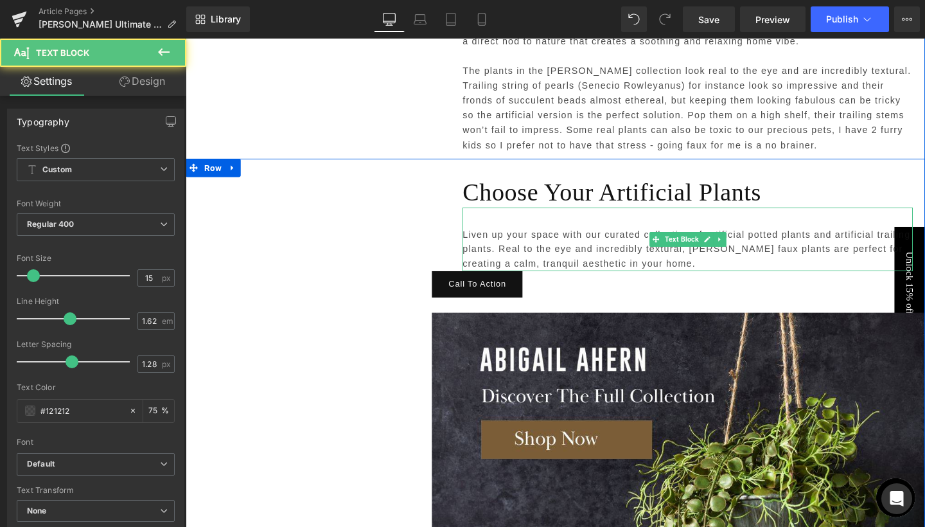
click at [495, 239] on p "Liven up your space with our curated collection of artificial potted plants and…" at bounding box center [714, 259] width 474 height 47
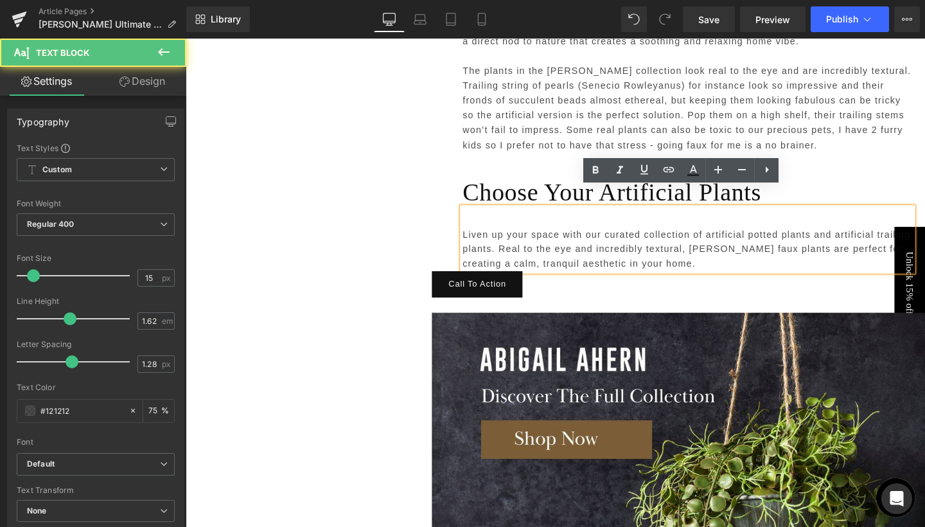
click at [157, 83] on link "Design" at bounding box center [142, 81] width 93 height 29
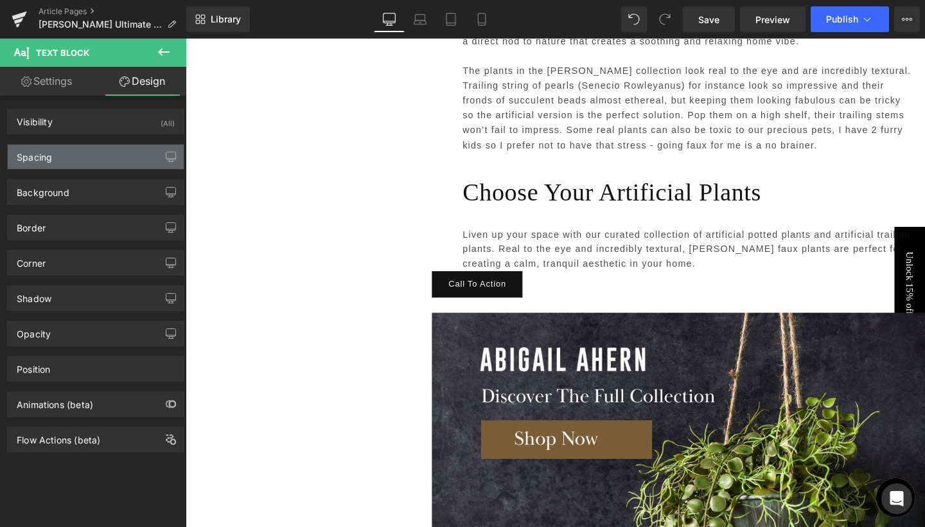
click at [96, 154] on div "Spacing" at bounding box center [96, 157] width 176 height 24
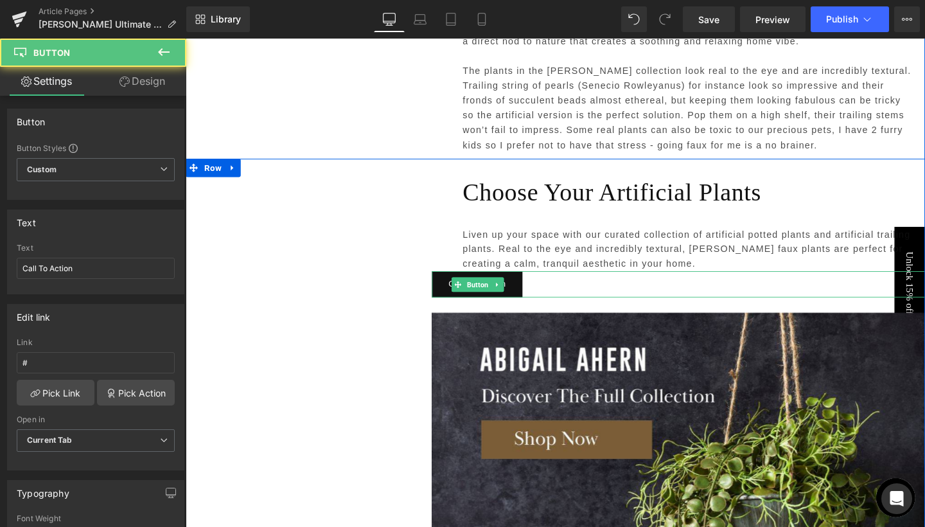
click at [544, 283] on div "Call To Action" at bounding box center [704, 297] width 518 height 28
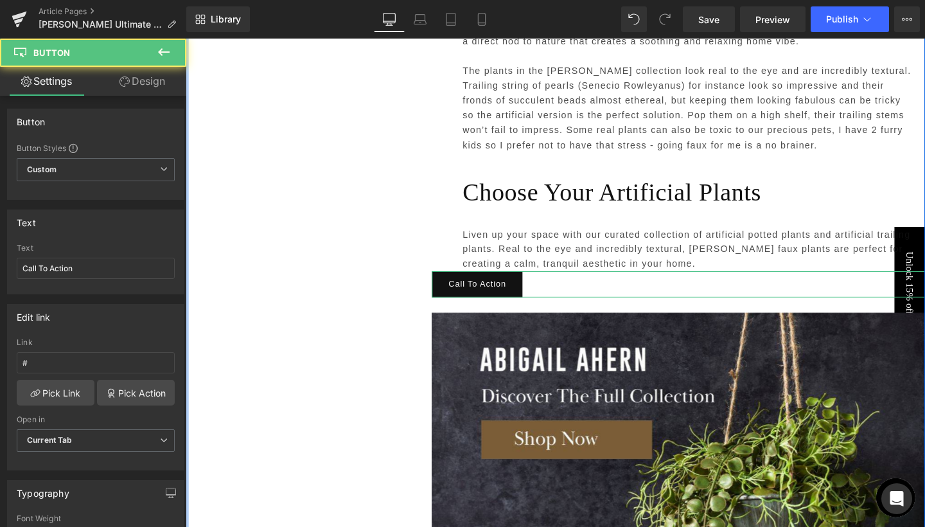
click at [154, 87] on link "Design" at bounding box center [142, 81] width 93 height 29
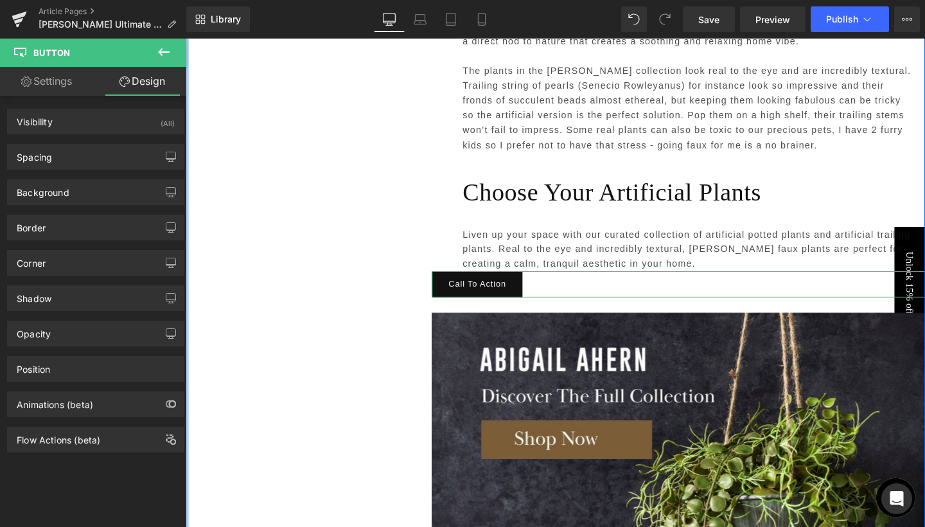
type input "0"
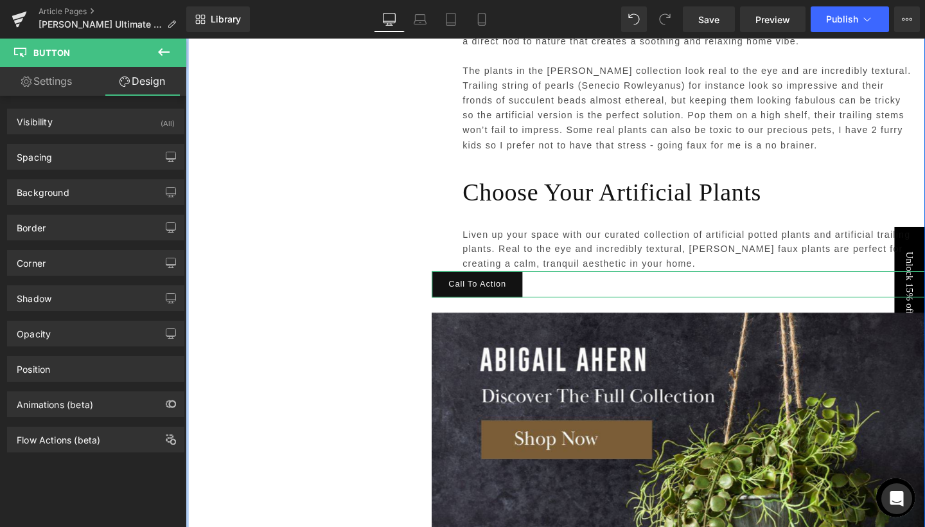
type input "27"
type input "0"
type input "27"
click at [101, 162] on div "Spacing" at bounding box center [96, 157] width 176 height 24
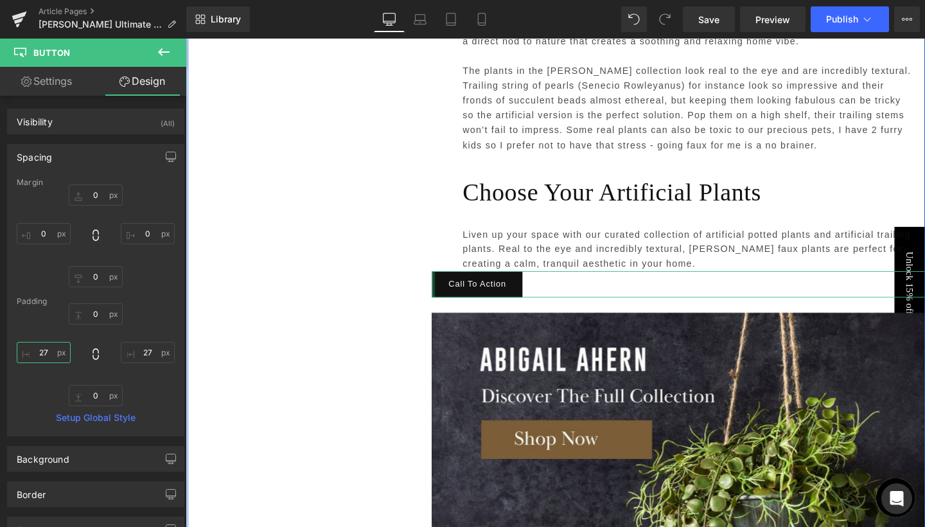
click at [42, 352] on input "27" at bounding box center [44, 352] width 54 height 21
click at [45, 353] on input "27" at bounding box center [44, 352] width 54 height 21
click at [48, 353] on input "27" at bounding box center [44, 352] width 54 height 21
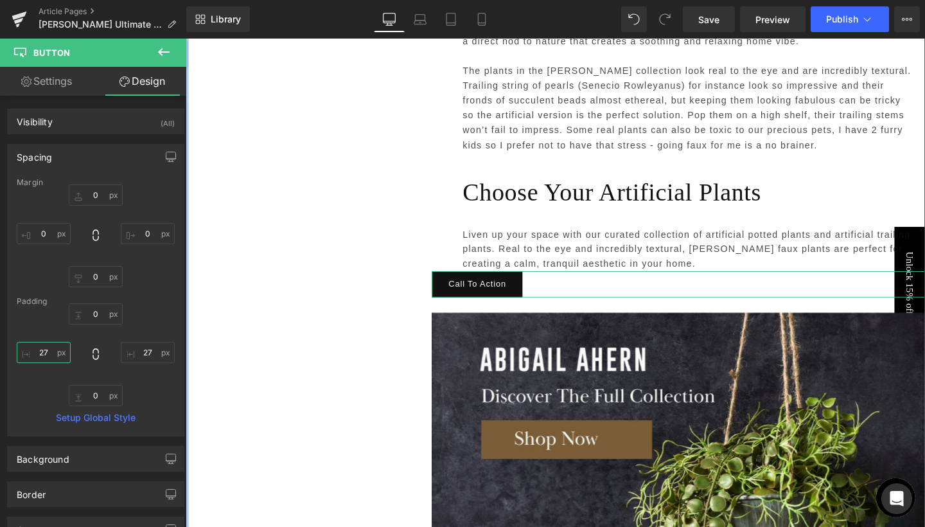
click at [48, 353] on input "27" at bounding box center [44, 352] width 54 height 21
type input "50"
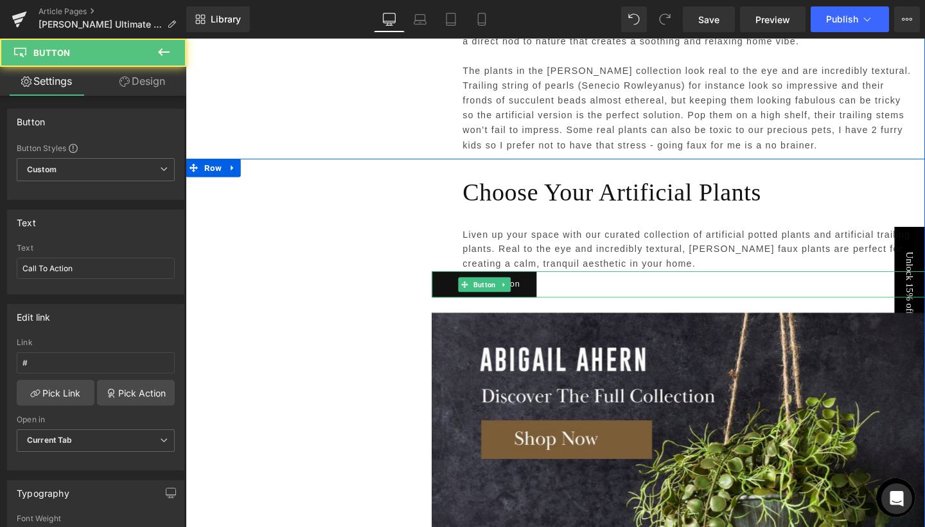
click at [613, 283] on div "Call To Action" at bounding box center [704, 297] width 518 height 28
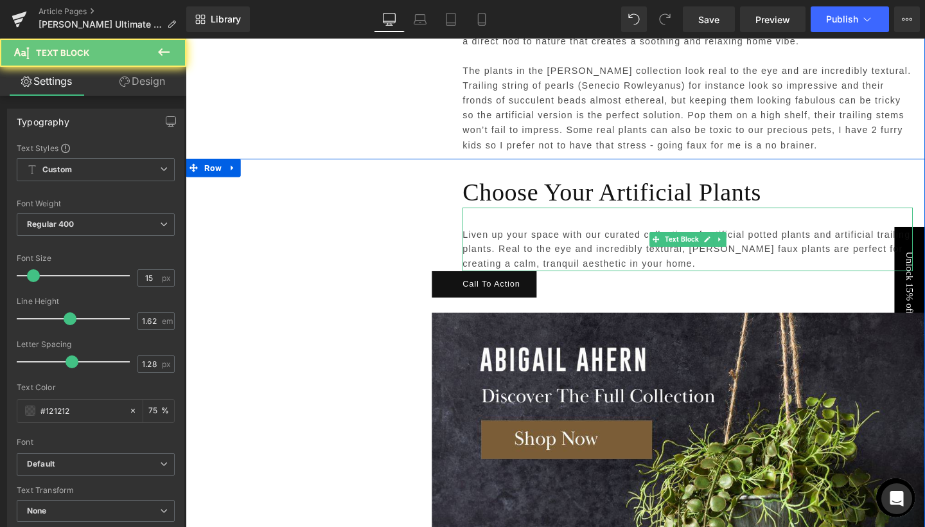
click at [581, 236] on p "Liven up your space with our curated collection of artificial potted plants and…" at bounding box center [714, 259] width 474 height 47
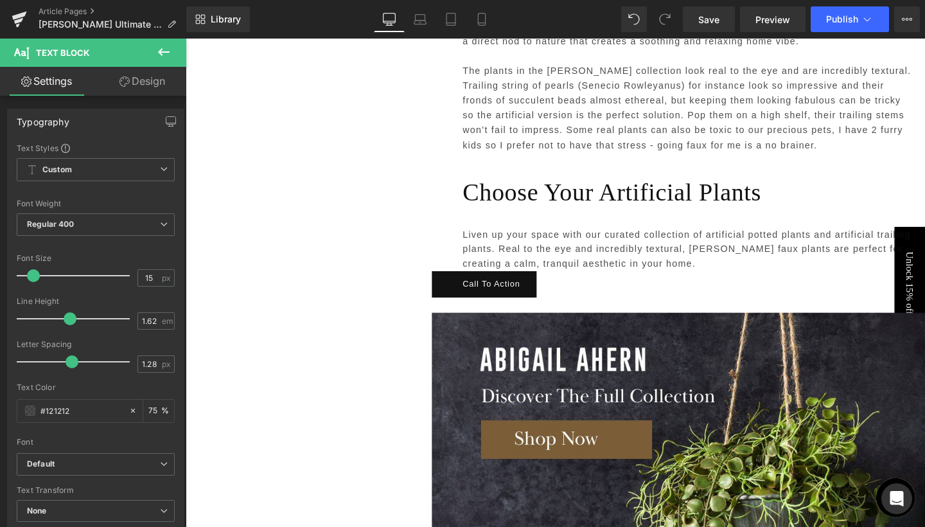
click at [138, 87] on link "Design" at bounding box center [142, 81] width 93 height 29
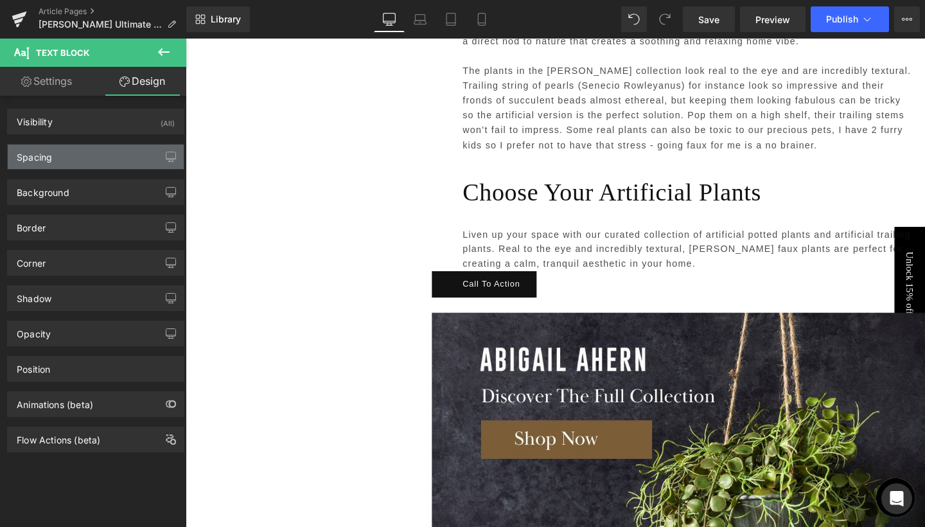
click at [69, 154] on div "Spacing" at bounding box center [96, 157] width 176 height 24
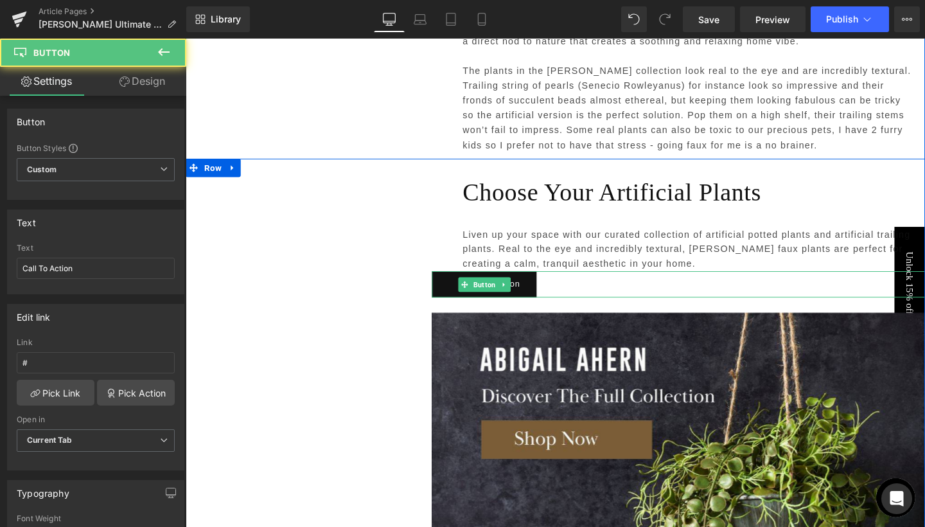
click at [579, 283] on div "Call To Action" at bounding box center [704, 297] width 518 height 28
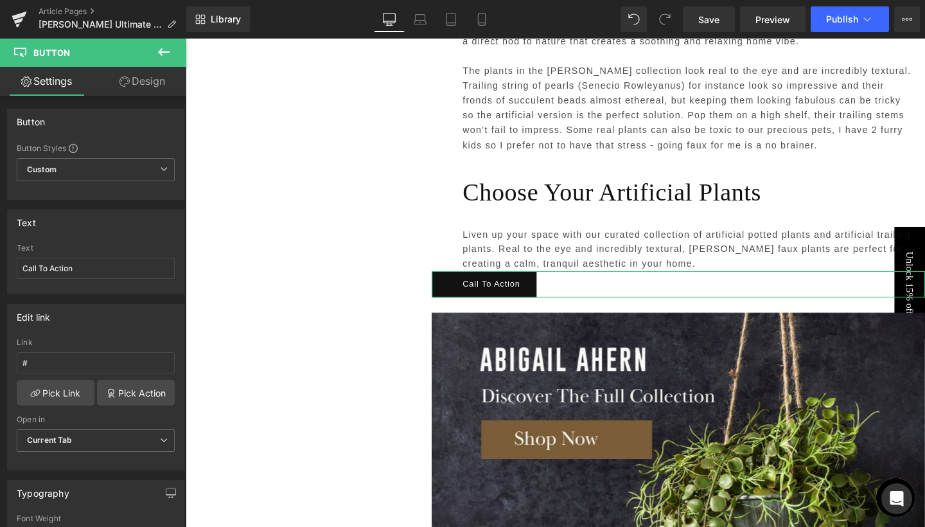
scroll to position [-1, 0]
click at [158, 73] on link "Design" at bounding box center [142, 81] width 93 height 29
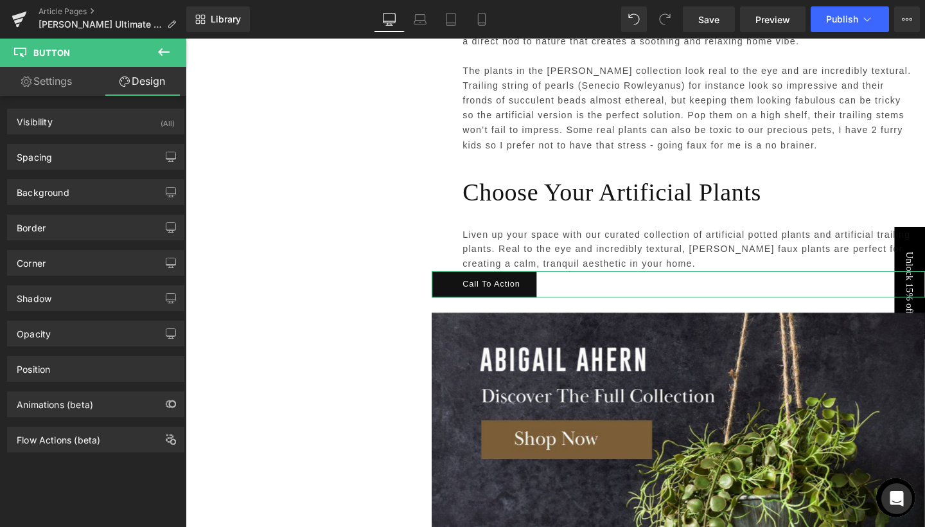
scroll to position [0, 0]
click at [54, 159] on div "Spacing" at bounding box center [96, 157] width 176 height 24
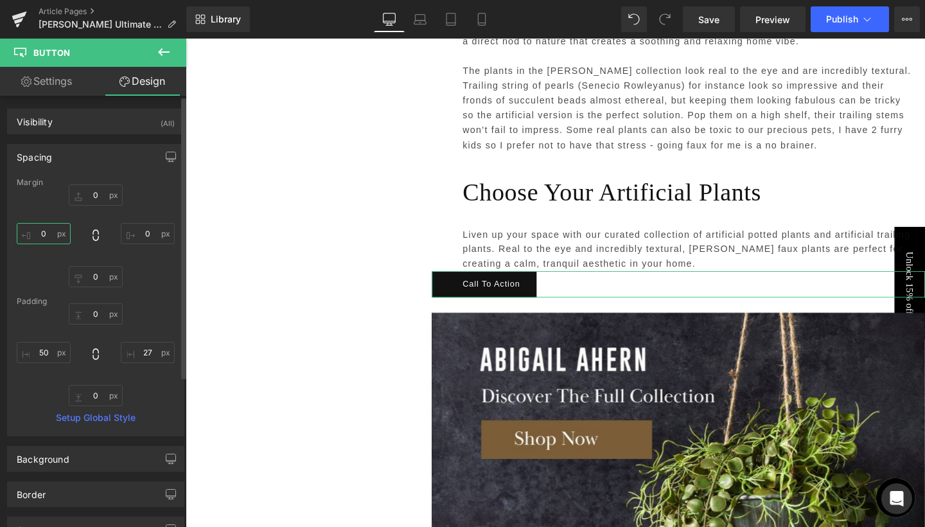
click at [42, 225] on input "0" at bounding box center [44, 233] width 54 height 21
type input "50"
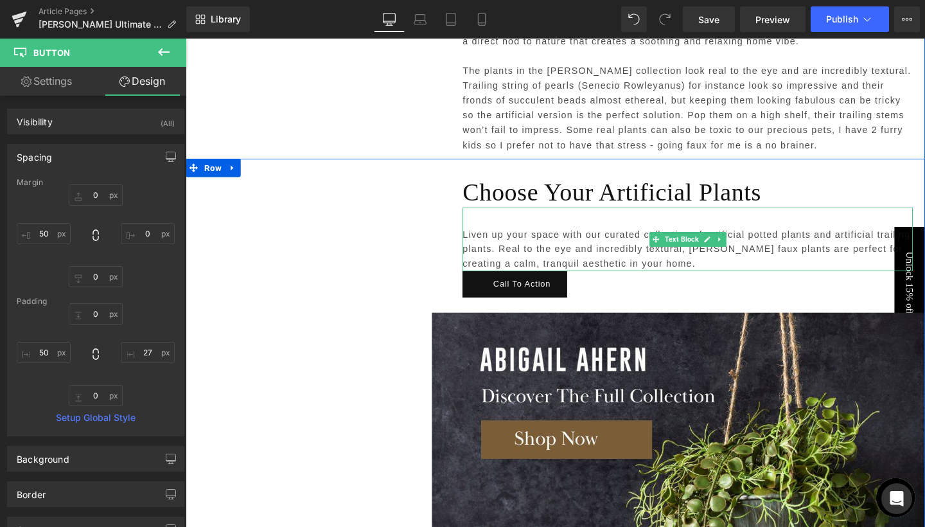
click at [636, 252] on p "Liven up your space with our curated collection of artificial potted plants and…" at bounding box center [714, 259] width 474 height 47
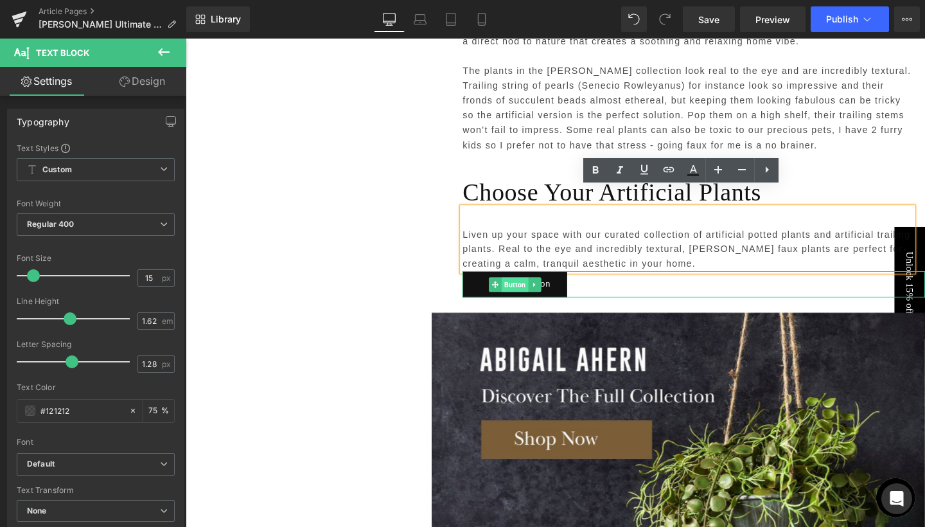
click at [529, 289] on span "Button" at bounding box center [532, 296] width 28 height 15
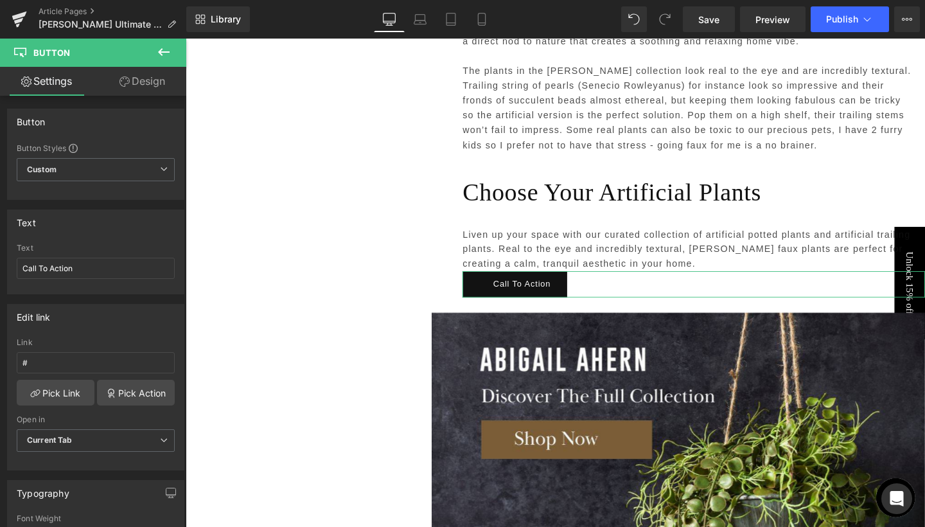
click at [158, 85] on link "Design" at bounding box center [142, 81] width 93 height 29
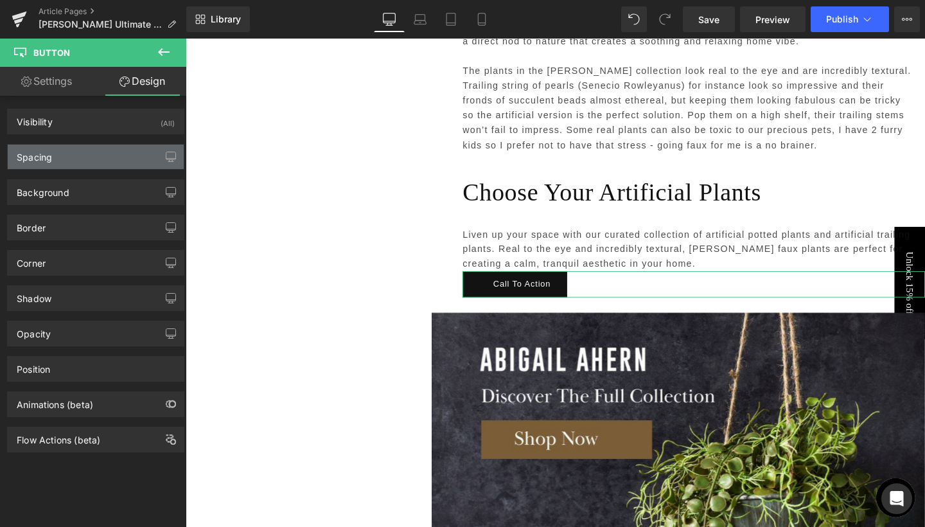
click at [42, 164] on div "Spacing" at bounding box center [96, 157] width 176 height 24
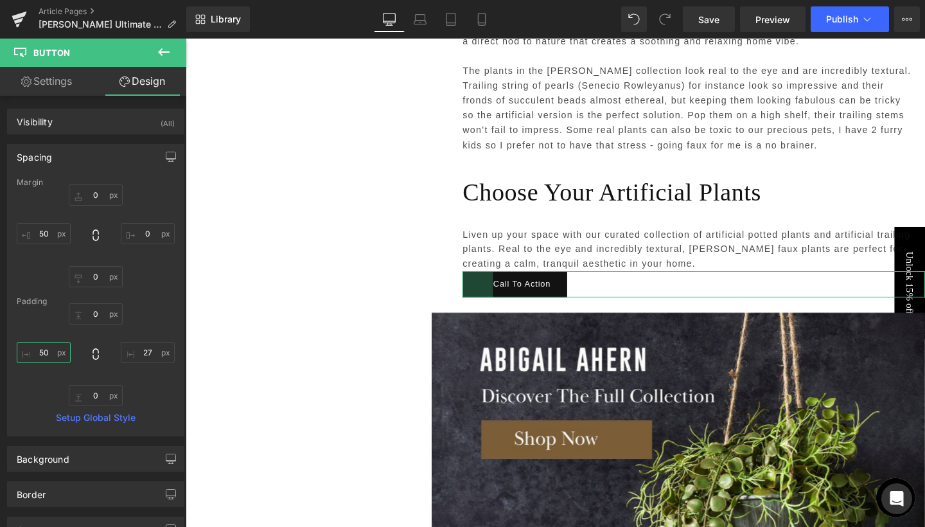
click at [51, 355] on input "50" at bounding box center [44, 352] width 54 height 21
click at [53, 348] on input "50" at bounding box center [44, 352] width 54 height 21
type input "5"
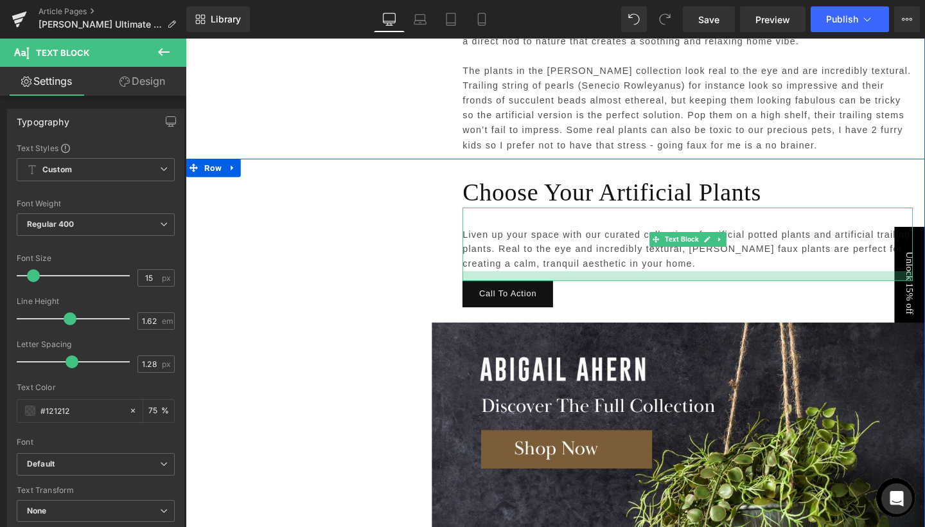
drag, startPoint x: 611, startPoint y: 261, endPoint x: 612, endPoint y: 273, distance: 12.3
click at [612, 283] on div at bounding box center [714, 288] width 474 height 10
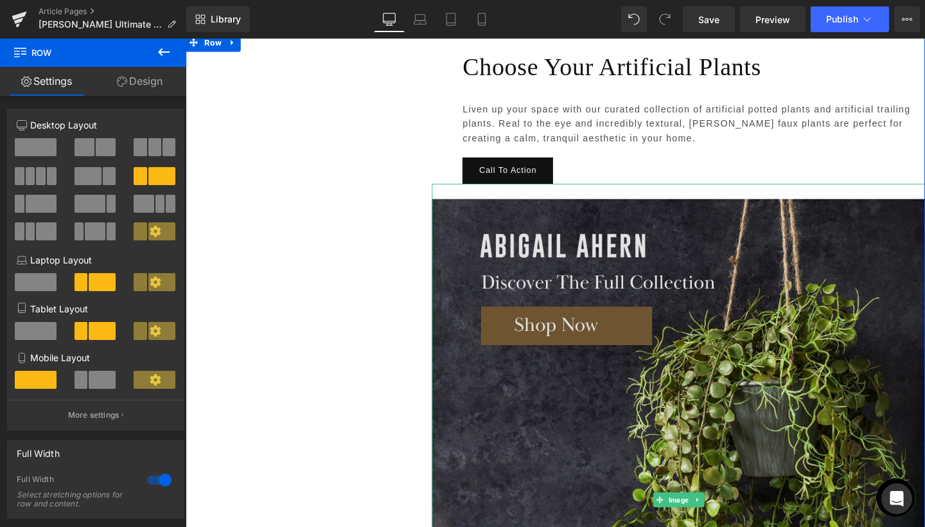
scroll to position [4073, 0]
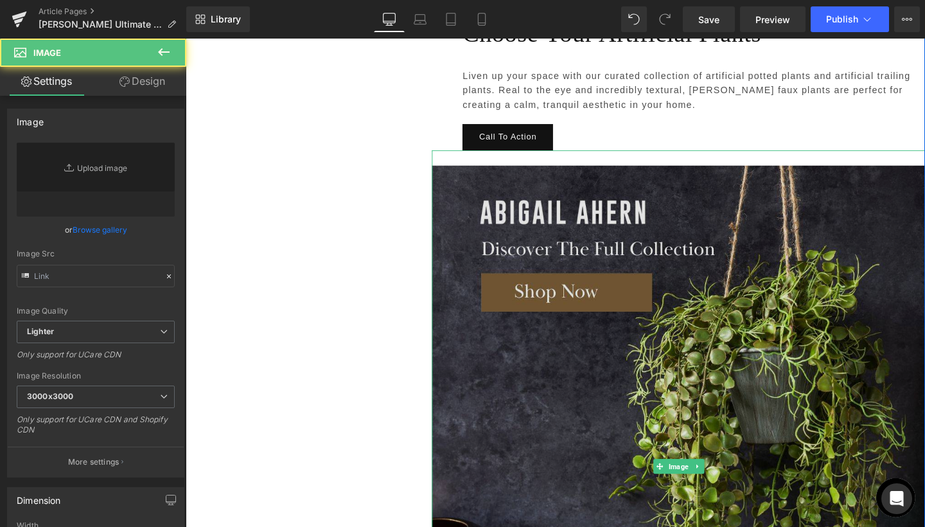
type input "[URL][DOMAIN_NAME]"
click at [727, 227] on img at bounding box center [704, 488] width 518 height 664
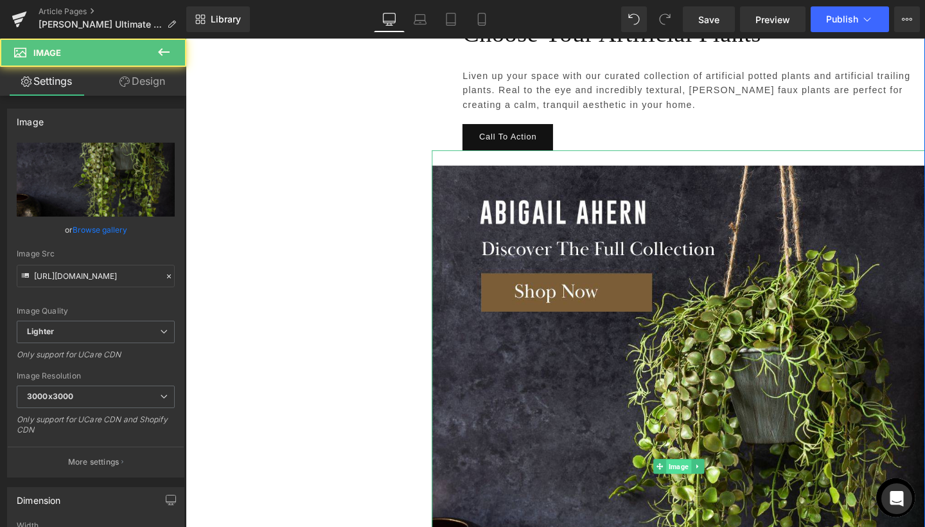
click at [707, 481] on span "Image" at bounding box center [704, 488] width 26 height 15
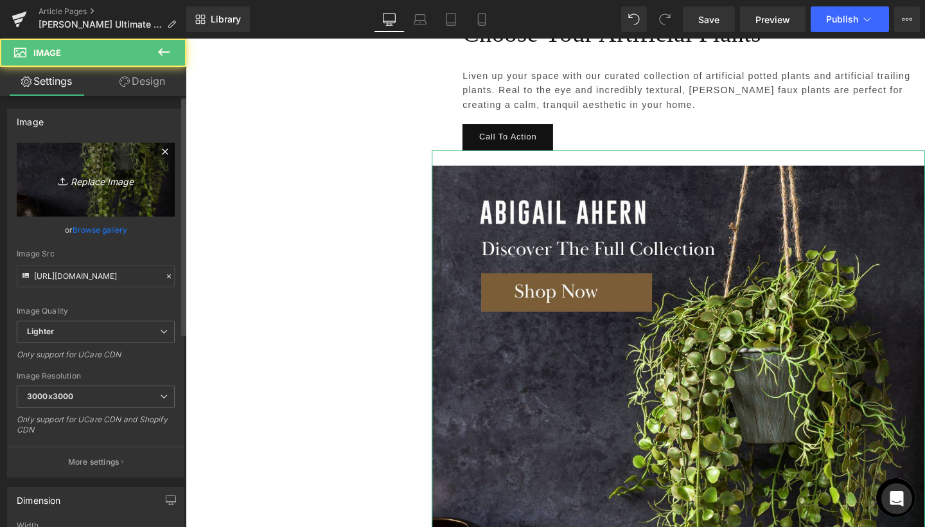
click at [77, 179] on icon "Replace Image" at bounding box center [95, 180] width 103 height 16
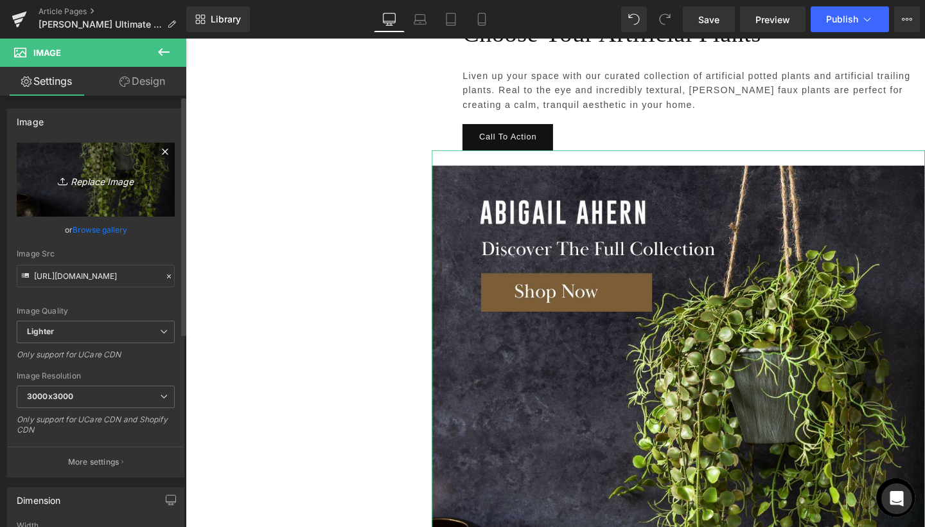
type input "C:\fakepath\5.jpg"
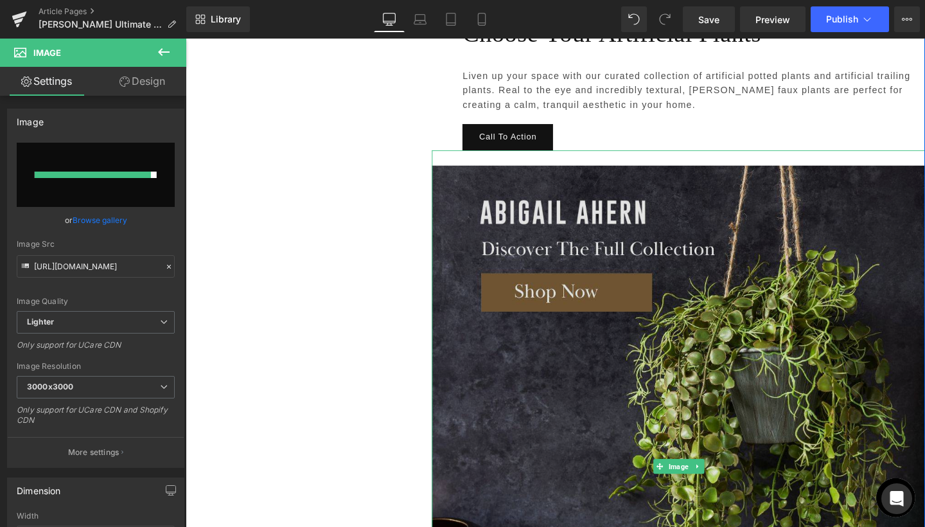
type input "[URL][DOMAIN_NAME]"
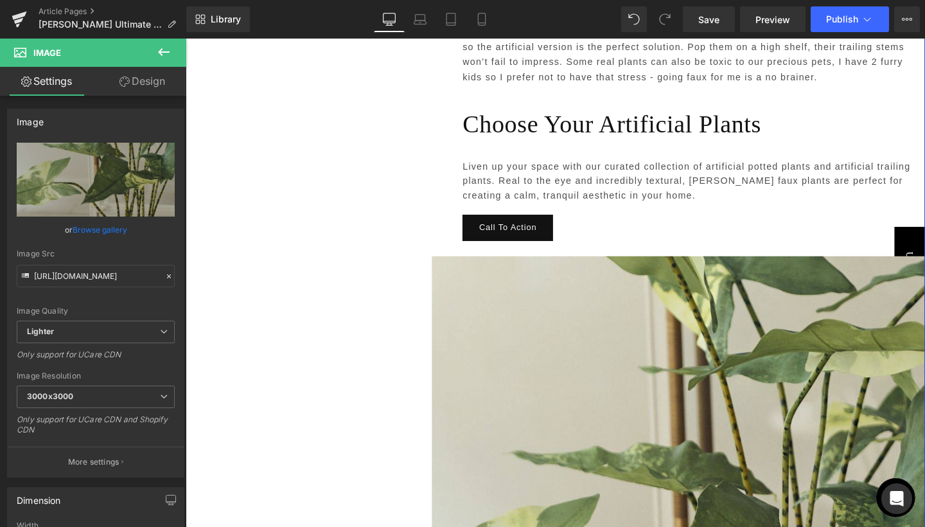
scroll to position [4133, 0]
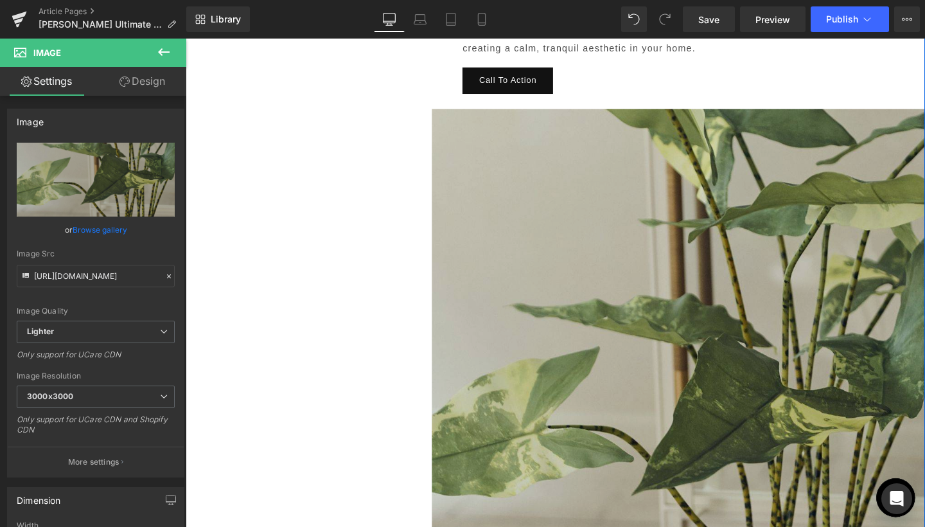
click at [725, 271] on img at bounding box center [704, 428] width 518 height 664
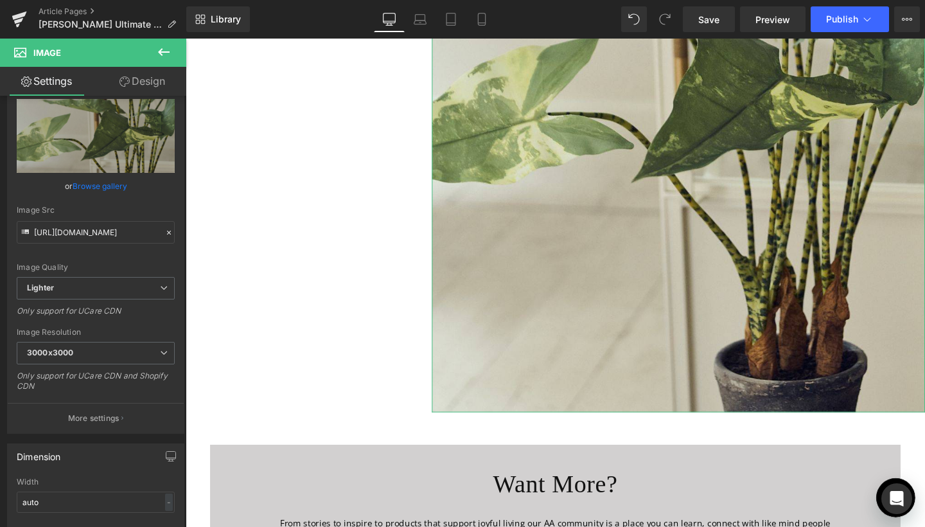
scroll to position [58, 0]
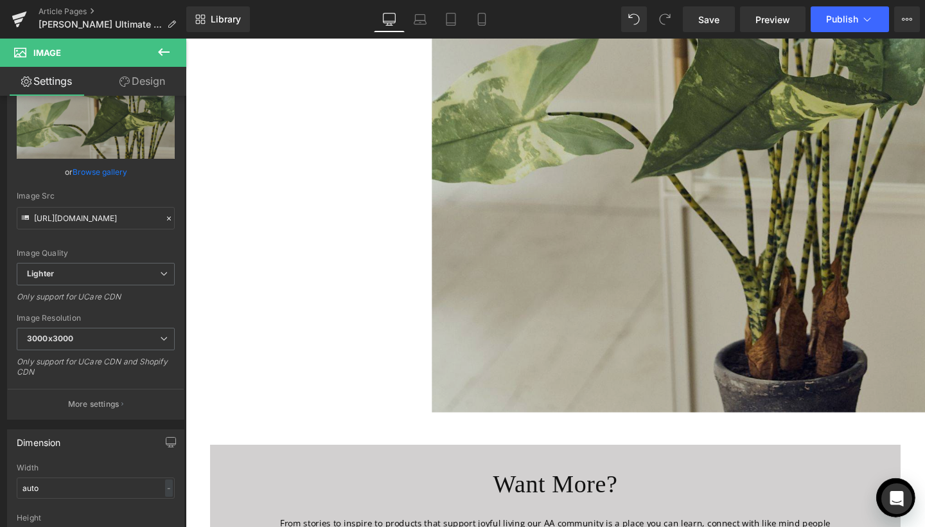
click at [477, 222] on img at bounding box center [704, 99] width 518 height 664
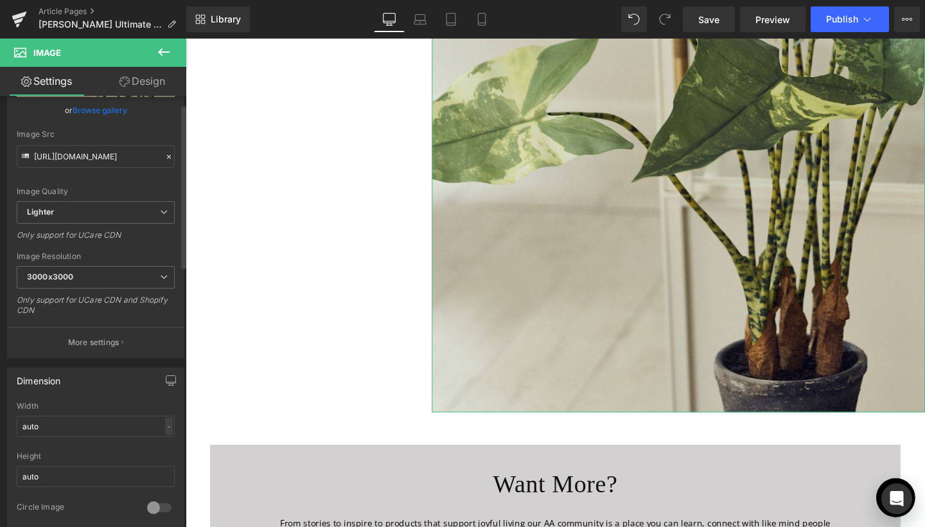
scroll to position [178, 0]
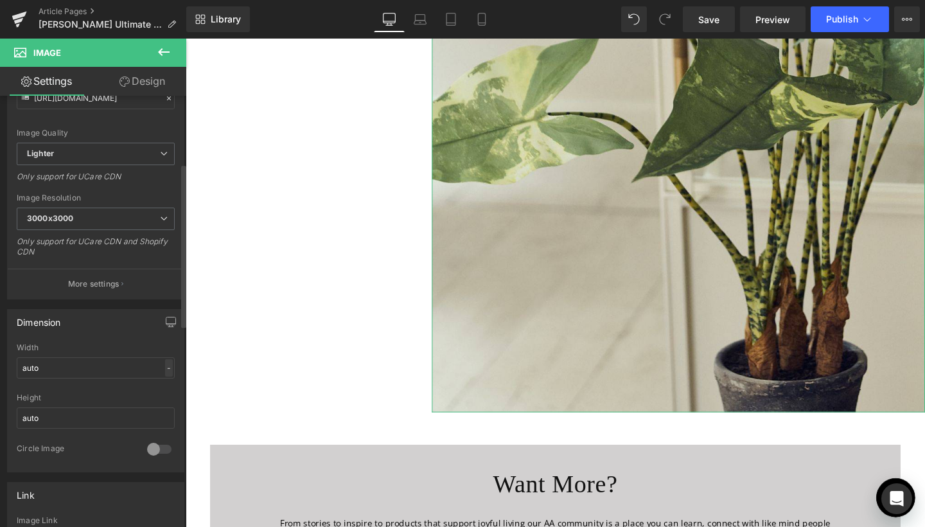
click at [165, 370] on div "-" at bounding box center [169, 367] width 8 height 17
click at [164, 379] on li "%" at bounding box center [166, 387] width 16 height 19
click at [114, 366] on input "auto" at bounding box center [96, 367] width 158 height 21
type input "60"
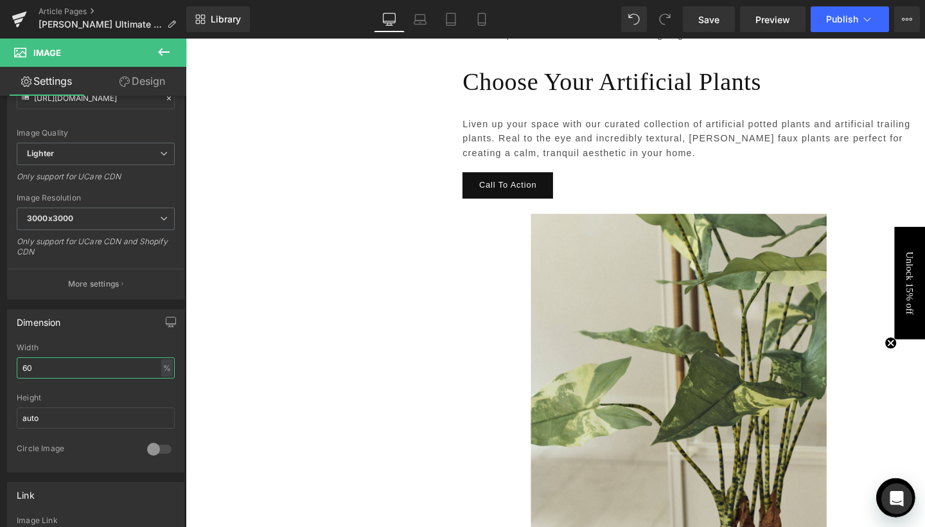
scroll to position [3953, 0]
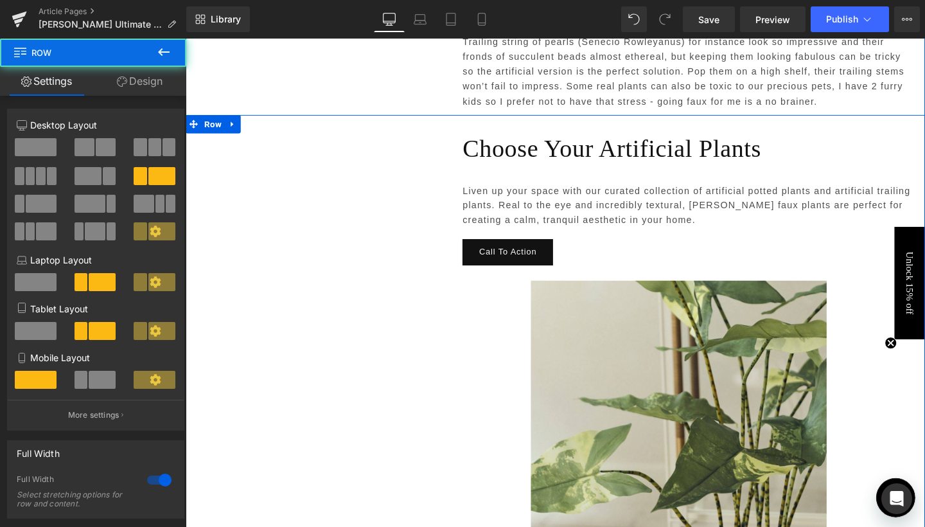
click at [451, 188] on div "Choose Your Artificial Plants Heading Liven up your space with our curated coll…" at bounding box center [704, 410] width 518 height 544
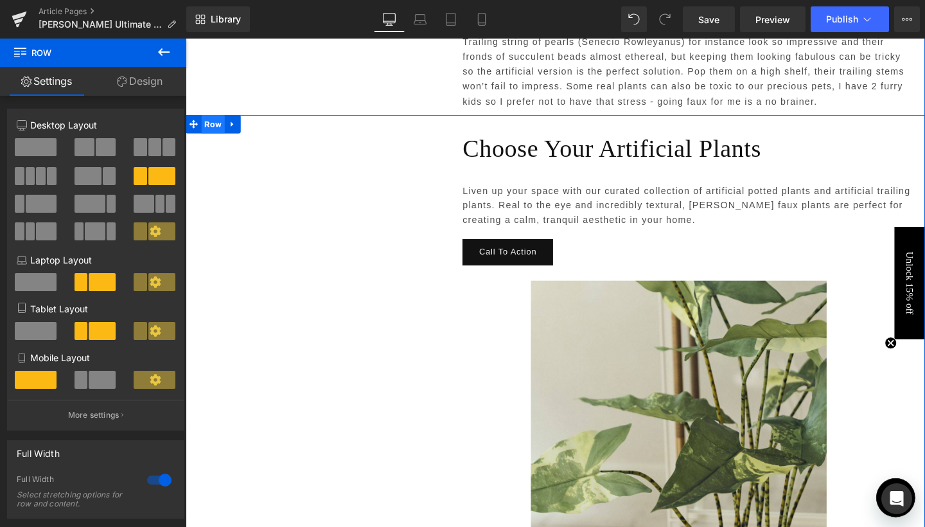
click at [223, 119] on span "Row" at bounding box center [214, 128] width 24 height 19
click at [321, 137] on span "Text Block" at bounding box center [308, 144] width 40 height 15
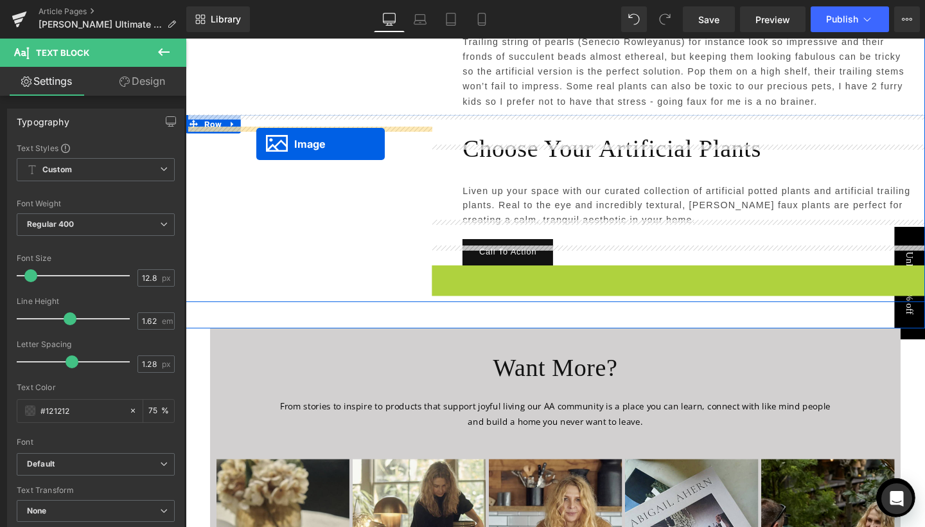
drag, startPoint x: 702, startPoint y: 457, endPoint x: 260, endPoint y: 148, distance: 538.8
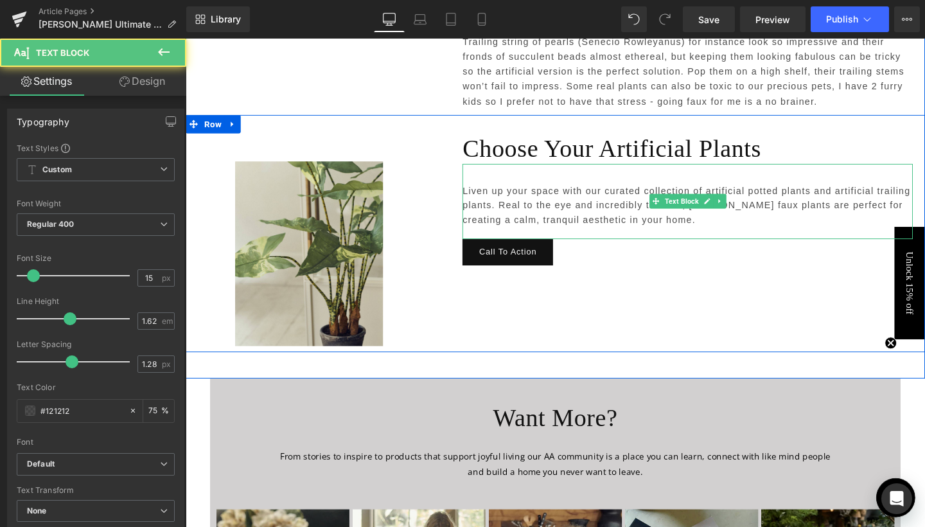
click at [660, 215] on p "Liven up your space with our curated collection of artificial potted plants and…" at bounding box center [714, 214] width 474 height 47
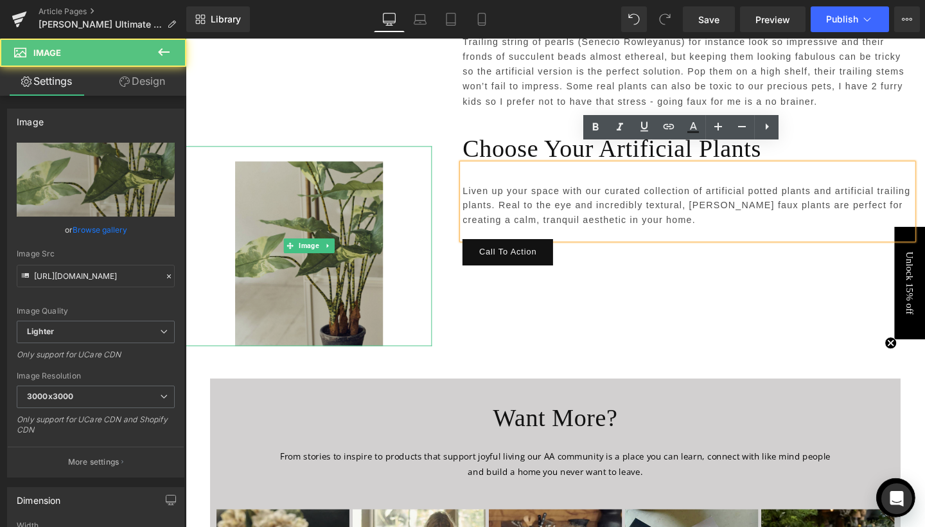
click at [330, 228] on img at bounding box center [315, 257] width 155 height 210
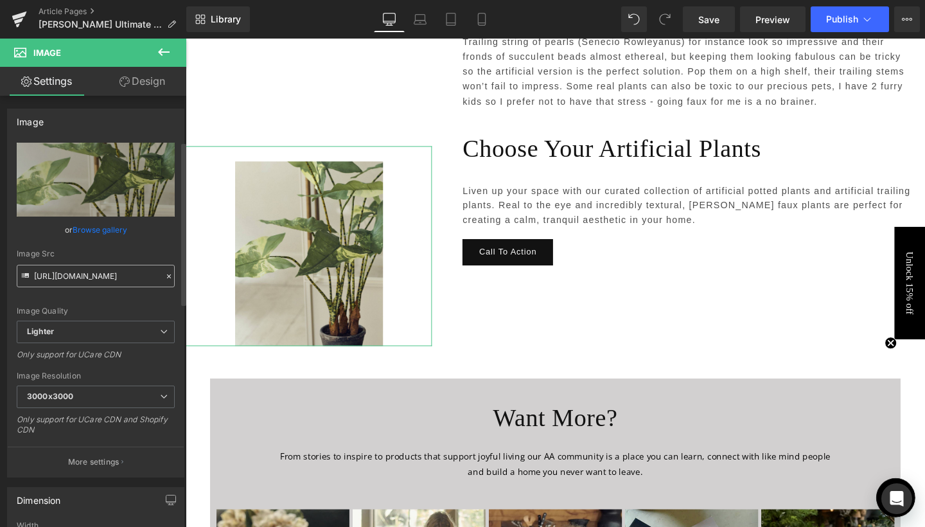
scroll to position [278, 0]
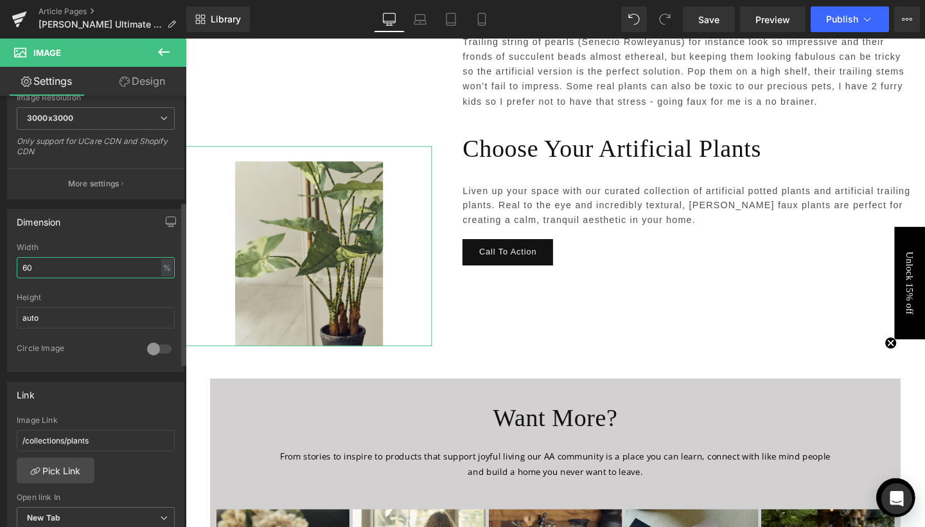
click at [70, 266] on input "60" at bounding box center [96, 267] width 158 height 21
type input "100"
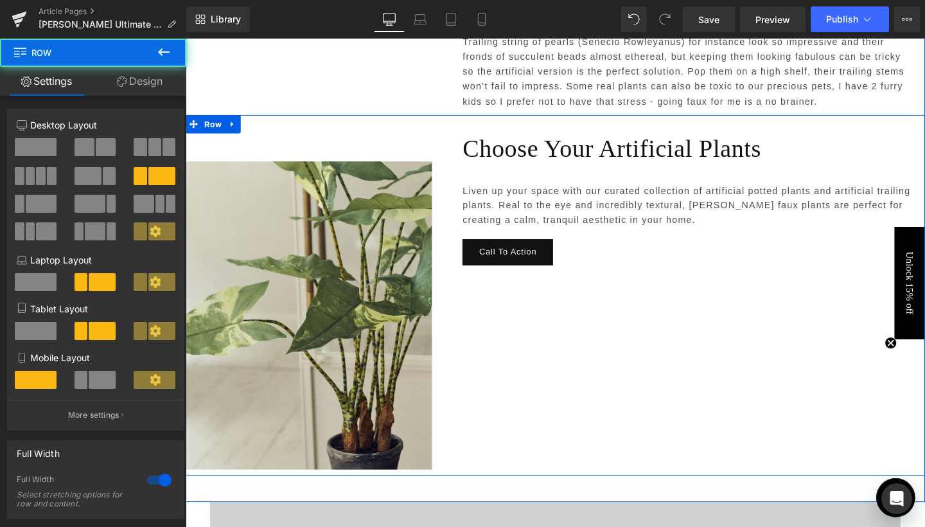
click at [617, 368] on div "Text Block Image Choose Your Artificial Plants Heading Liven up your space with…" at bounding box center [574, 308] width 777 height 379
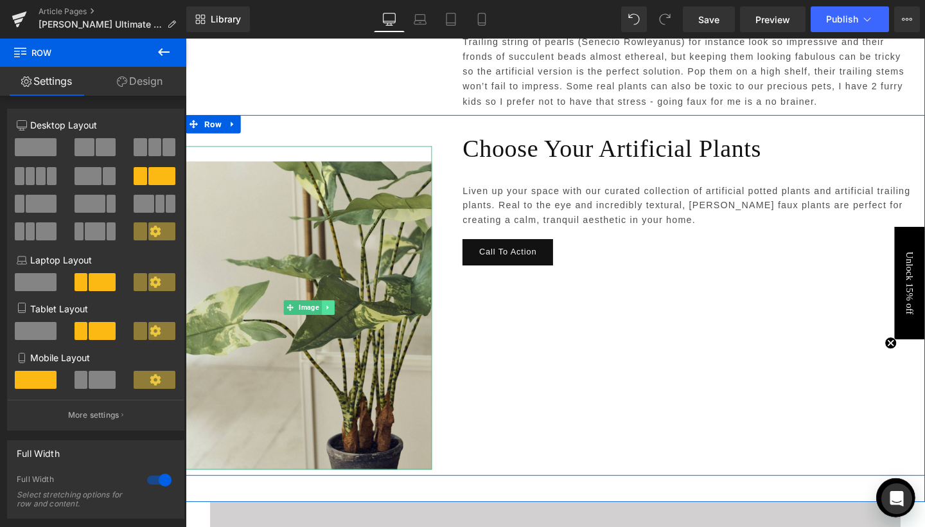
click at [333, 319] on icon at bounding box center [334, 321] width 2 height 4
click at [212, 119] on span "Row" at bounding box center [214, 128] width 24 height 19
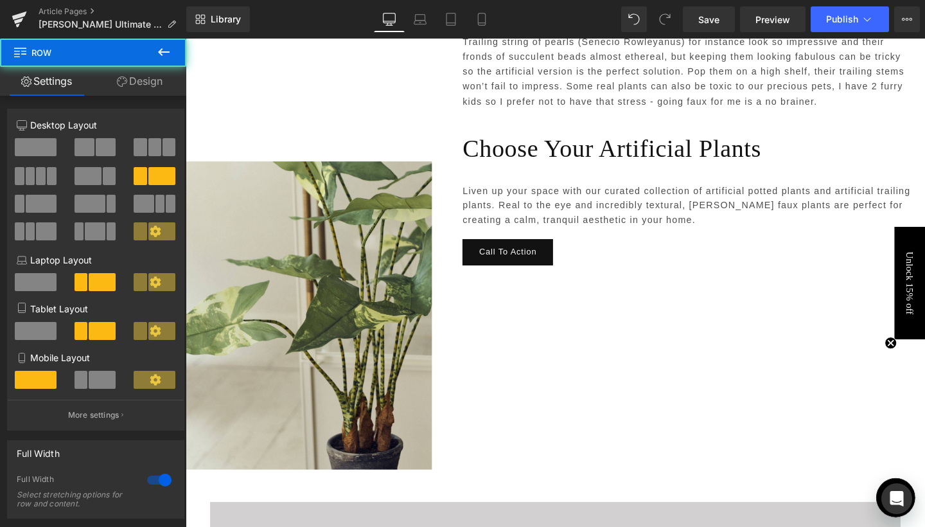
click at [150, 83] on link "Design" at bounding box center [139, 81] width 93 height 29
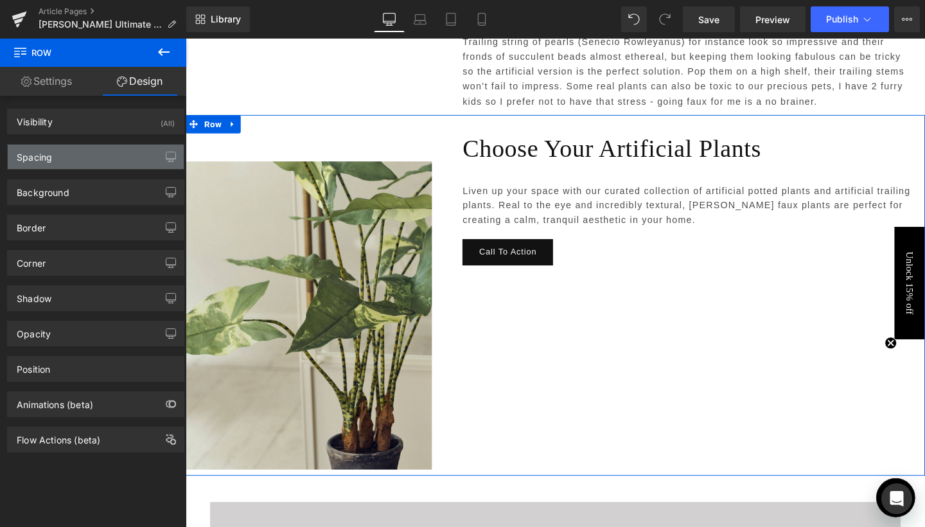
click at [111, 161] on div "Spacing" at bounding box center [96, 157] width 176 height 24
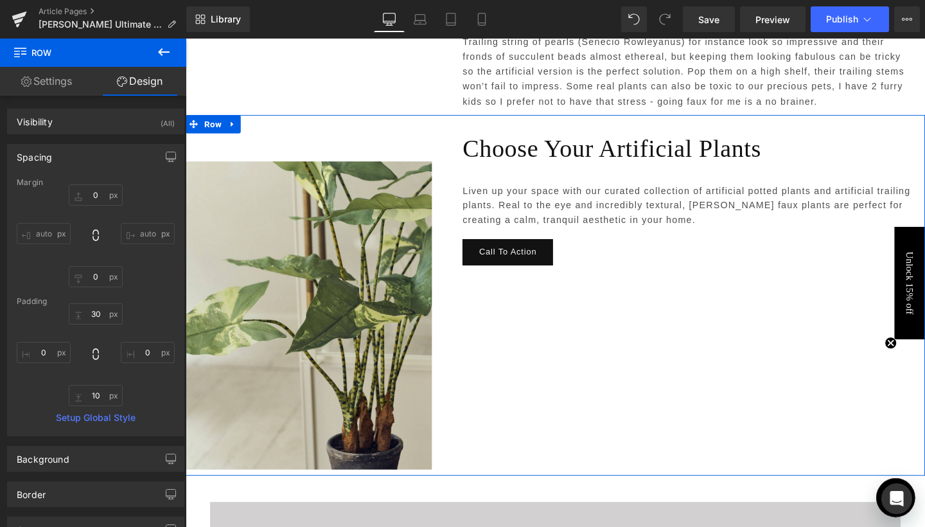
click at [47, 233] on input "auto" at bounding box center [44, 233] width 54 height 21
click at [44, 350] on input "0" at bounding box center [44, 352] width 54 height 21
type input "20"
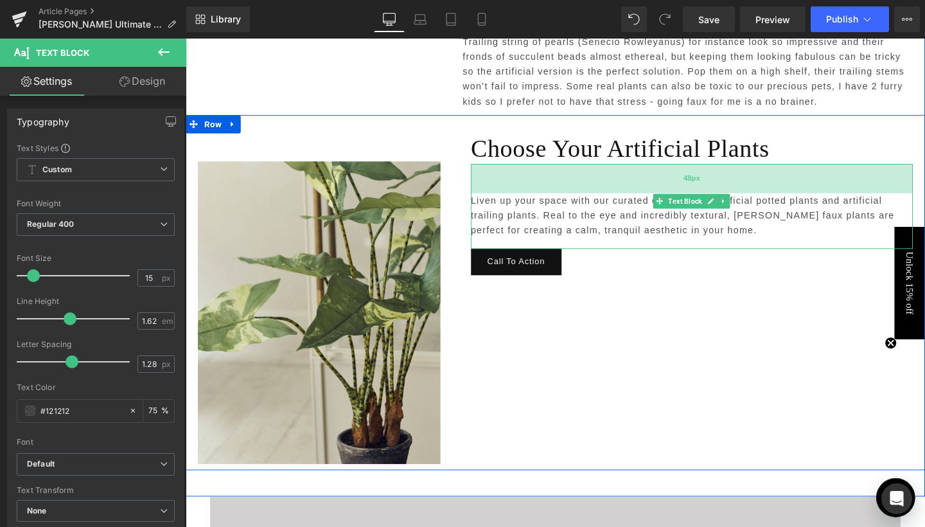
drag, startPoint x: 600, startPoint y: 150, endPoint x: 605, endPoint y: 160, distance: 11.5
click at [605, 170] on div "48px" at bounding box center [718, 185] width 465 height 31
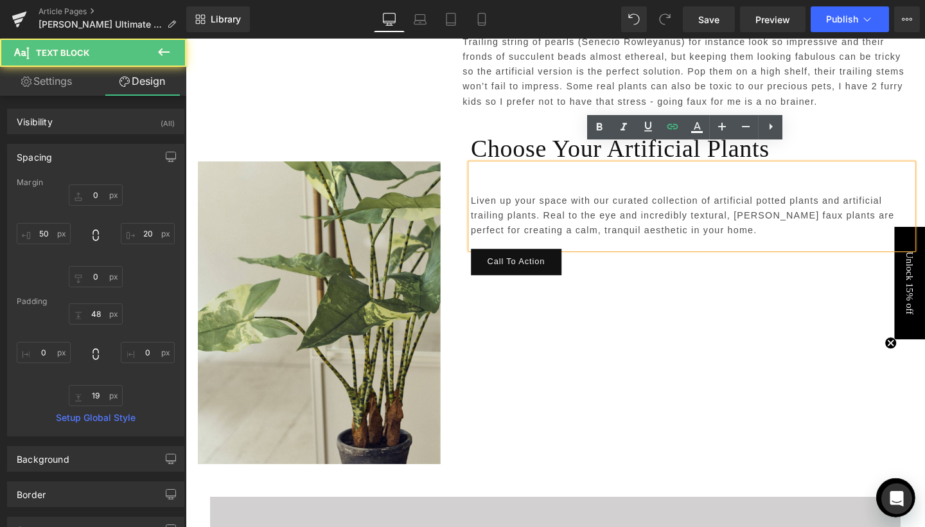
click at [645, 306] on div "Text Block Image Choose Your Artificial Plants Heading Liven up your space with…" at bounding box center [574, 306] width 777 height 374
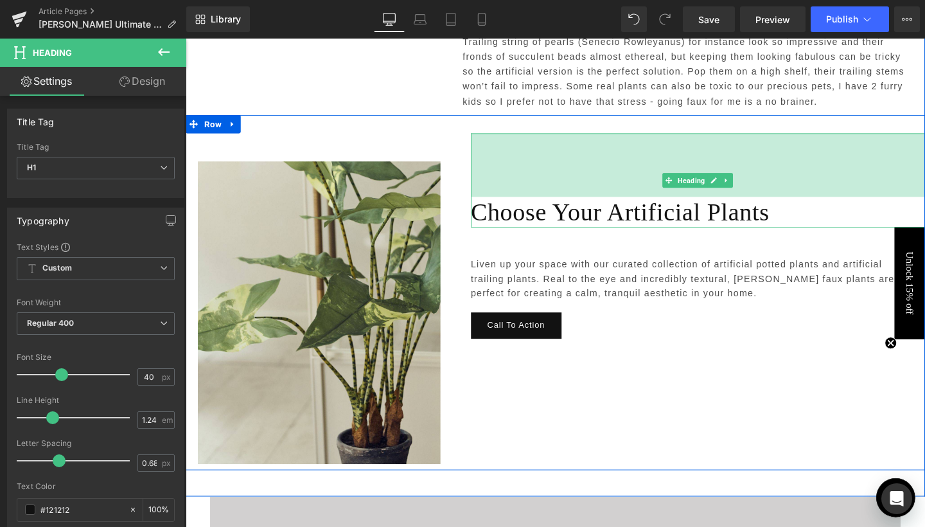
drag, startPoint x: 594, startPoint y: 121, endPoint x: 608, endPoint y: 188, distance: 68.3
click at [608, 188] on div "Choose Your Artificial Plants Heading 104px" at bounding box center [724, 187] width 477 height 99
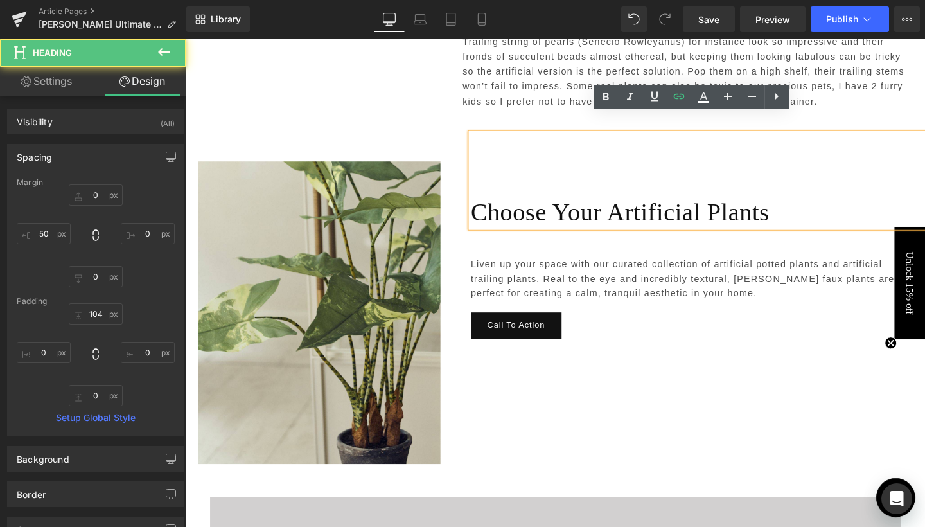
click at [668, 364] on div "Text Block Image Choose Your Artificial Plants Heading 104px Liven up your spac…" at bounding box center [574, 306] width 777 height 374
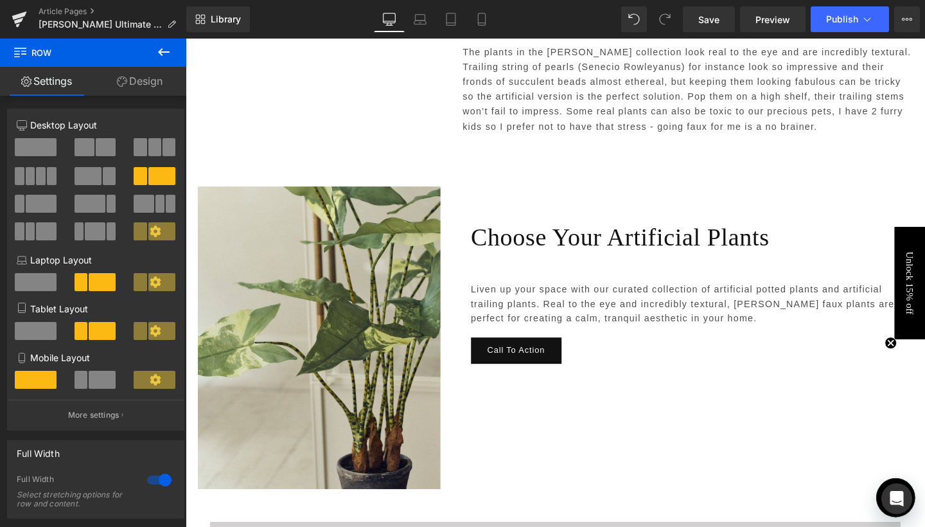
scroll to position [3937, 0]
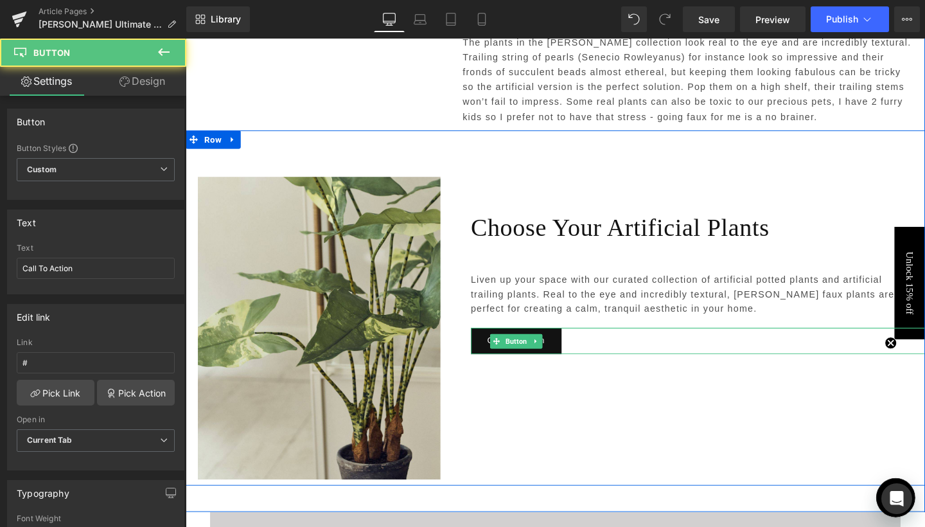
click at [612, 342] on div "Call To Action" at bounding box center [724, 356] width 477 height 28
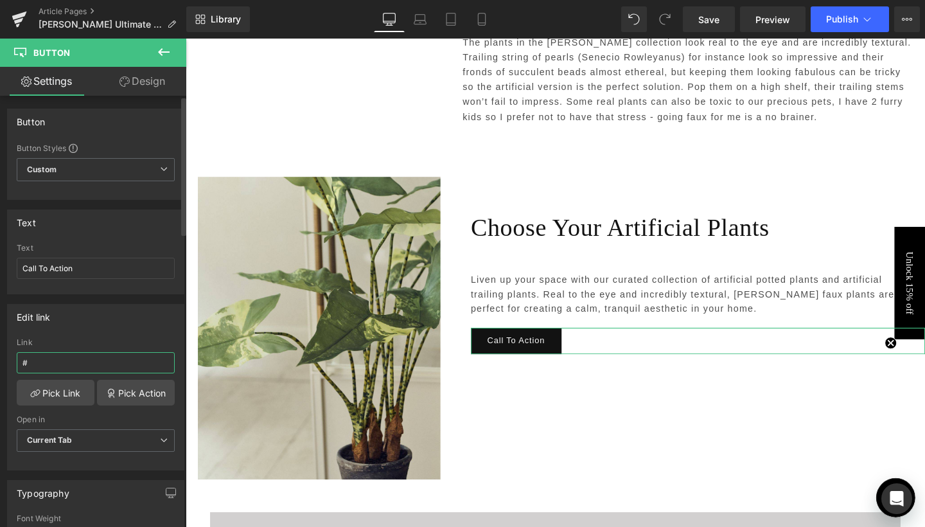
click at [60, 357] on input "#" at bounding box center [96, 362] width 158 height 21
click at [48, 397] on link "Pick Link" at bounding box center [56, 393] width 78 height 26
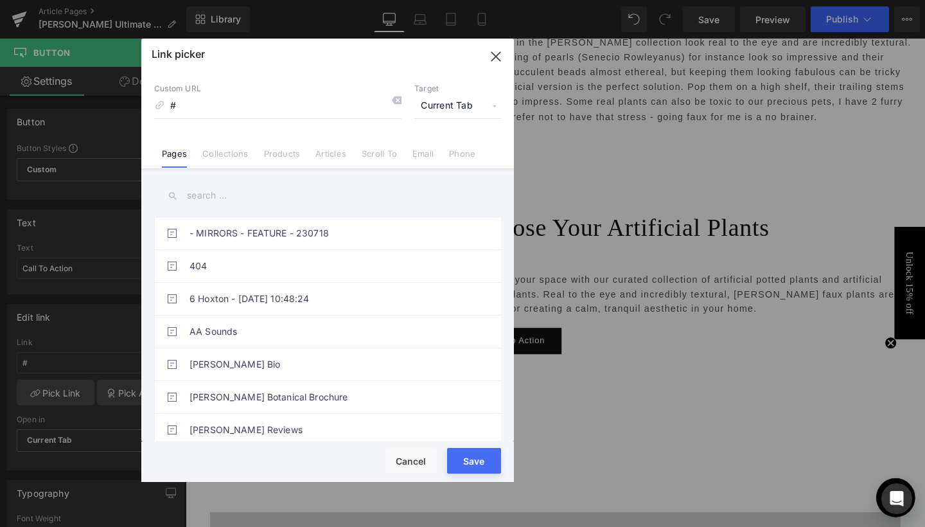
click at [229, 160] on link "Collections" at bounding box center [225, 157] width 46 height 19
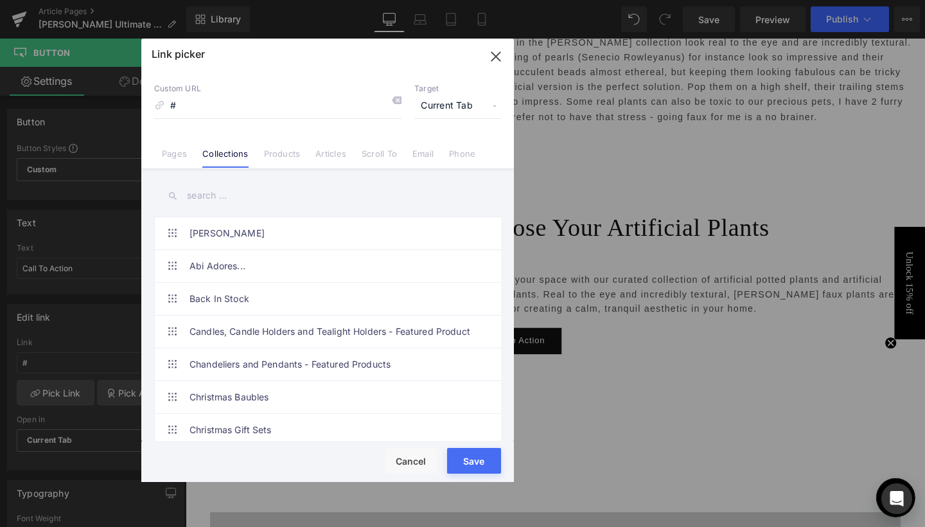
click at [215, 188] on input "text" at bounding box center [327, 195] width 347 height 29
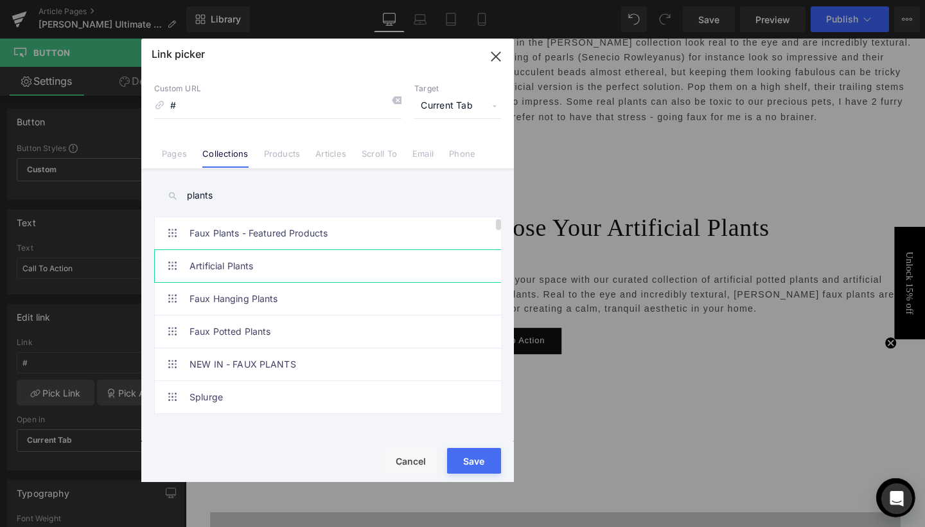
type input "plants"
click at [216, 270] on link "Artificial Plants" at bounding box center [331, 266] width 283 height 32
type input "/collections/plants"
click at [454, 115] on span "Current Tab" at bounding box center [457, 106] width 87 height 24
click at [446, 152] on li "New Tab" at bounding box center [458, 152] width 100 height 22
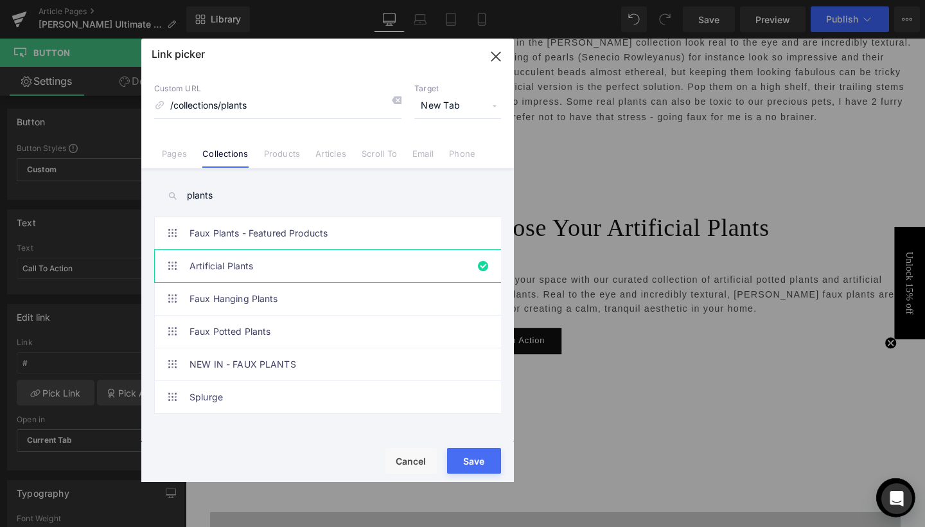
click at [471, 465] on button "Save" at bounding box center [474, 461] width 54 height 26
type input "/collections/plants"
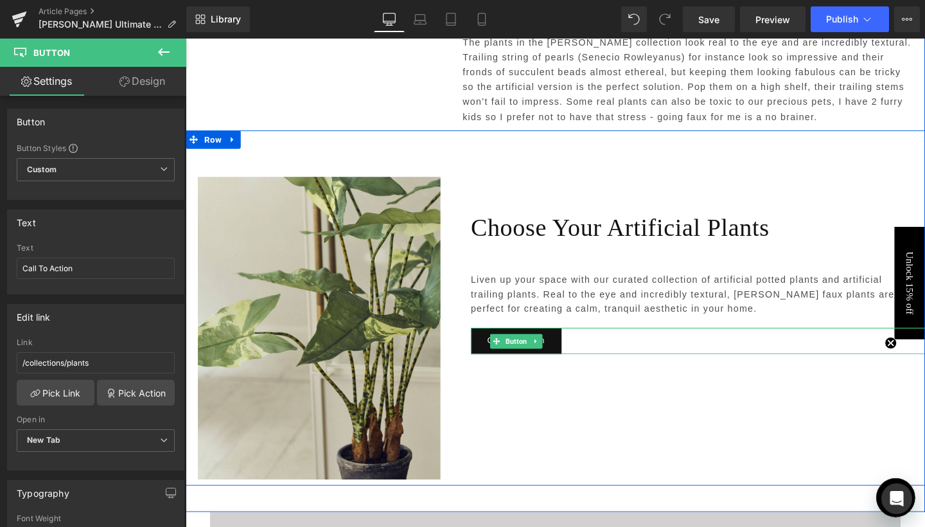
click at [594, 342] on div "Call To Action" at bounding box center [724, 356] width 477 height 28
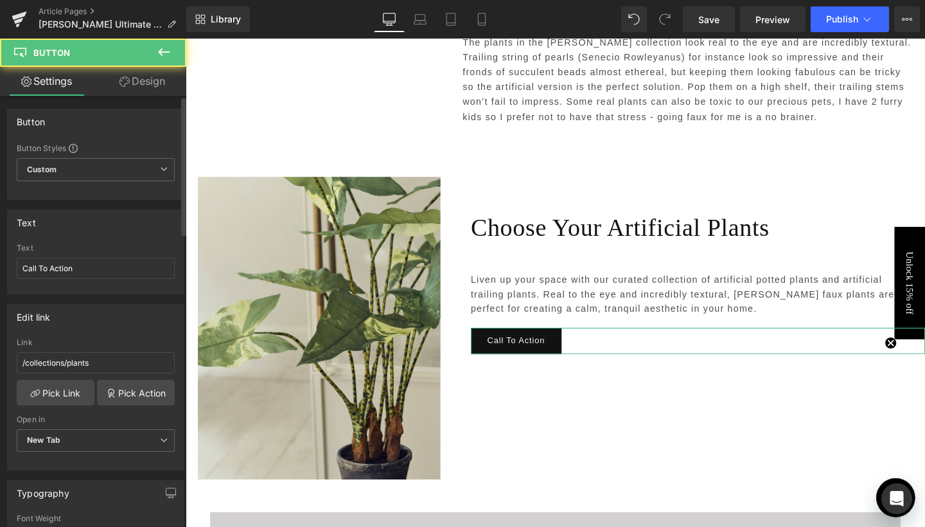
click at [62, 285] on div at bounding box center [96, 289] width 158 height 8
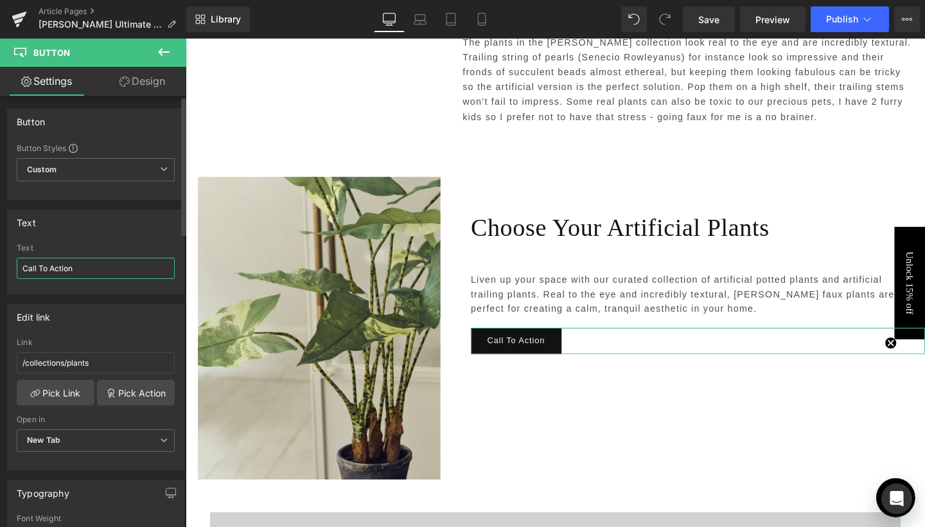
click at [65, 266] on input "Call To Action" at bounding box center [96, 268] width 158 height 21
type input "C"
click at [55, 271] on input "DiscoverPlants" at bounding box center [96, 268] width 158 height 21
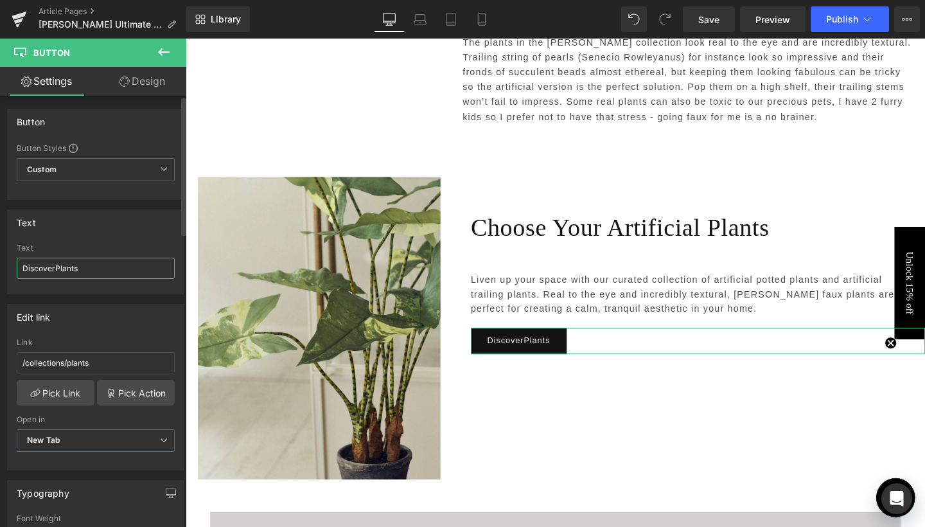
type input "Discover Plants"
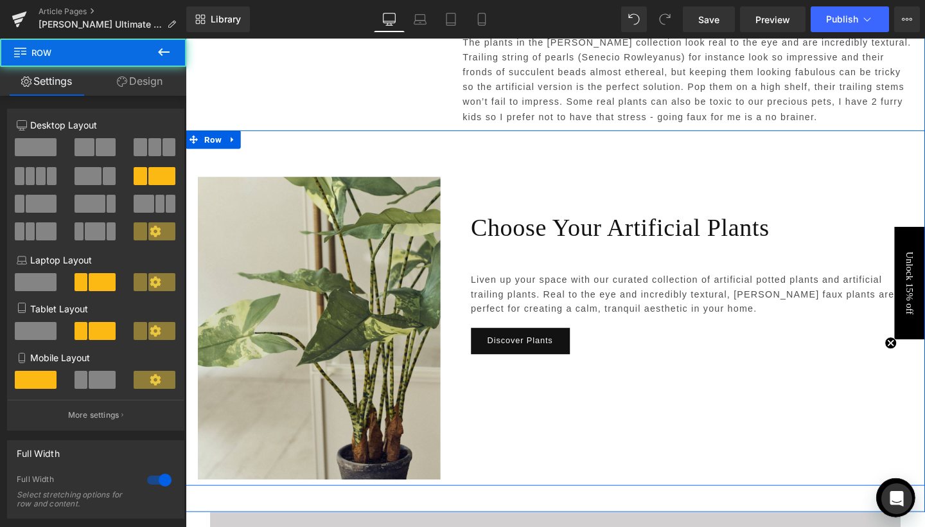
click at [609, 386] on div "Text Block Image Choose Your Artificial Plants Heading 104px Liven up your spac…" at bounding box center [574, 322] width 777 height 374
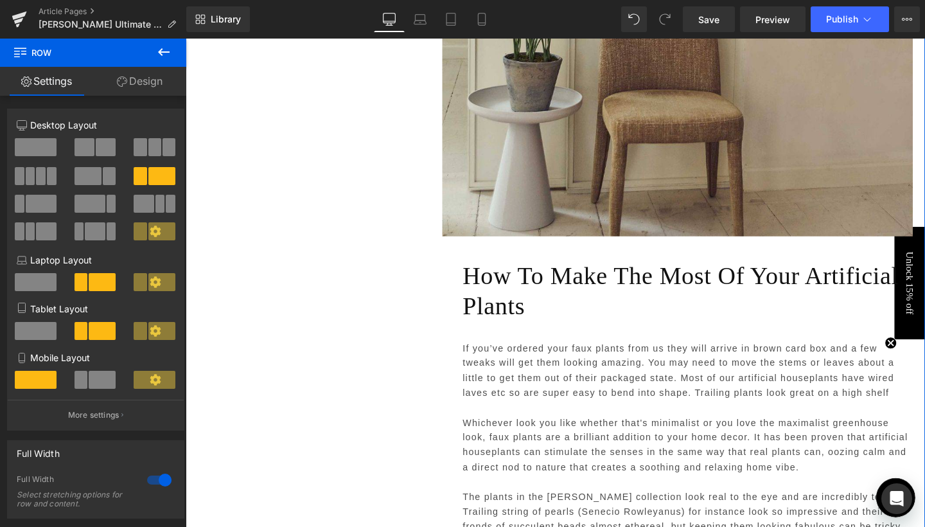
scroll to position [3448, 0]
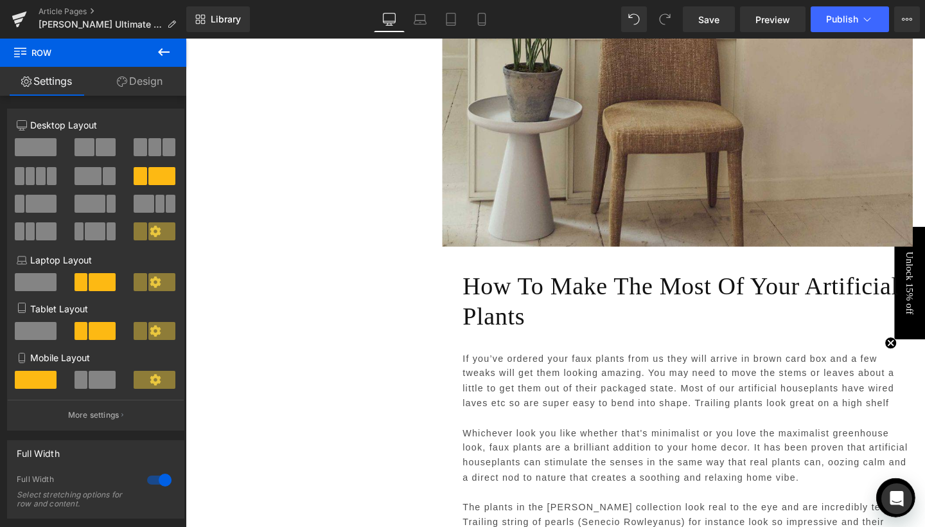
click at [167, 57] on icon at bounding box center [163, 51] width 15 height 15
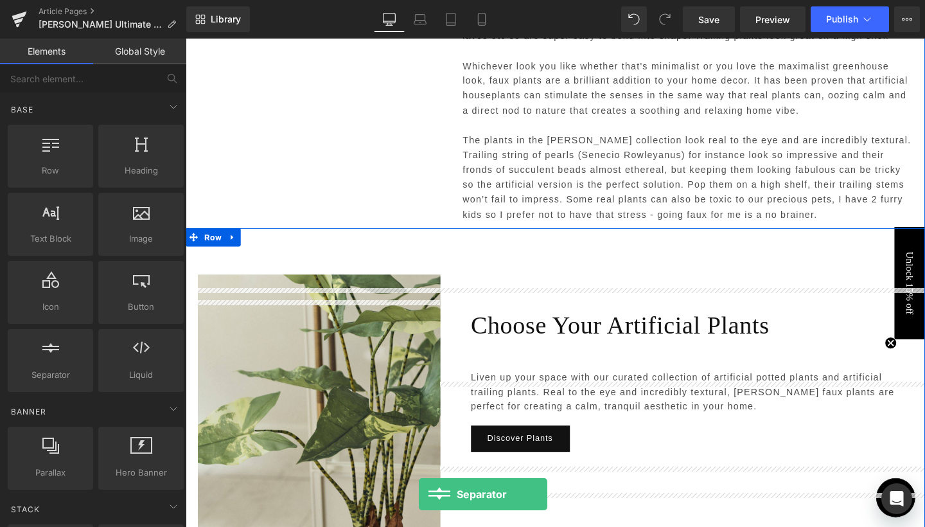
scroll to position [3847, 0]
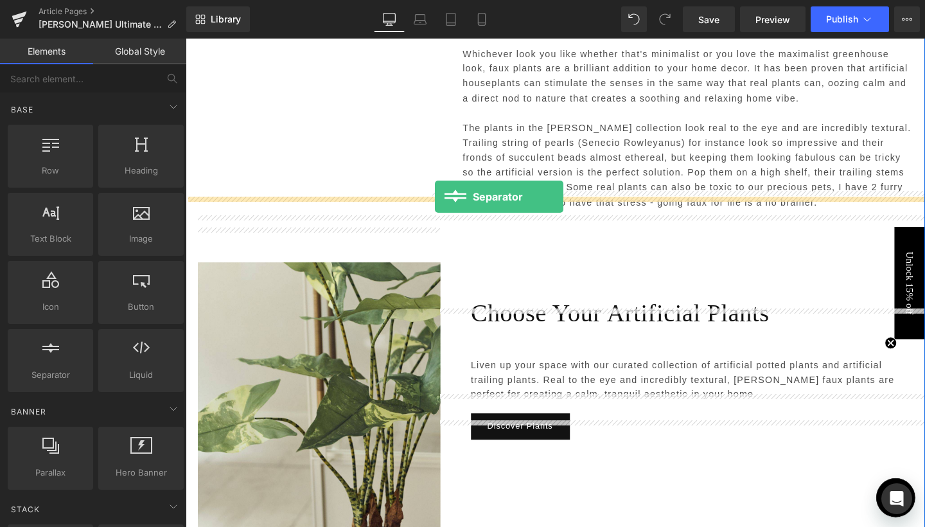
drag, startPoint x: 245, startPoint y: 405, endPoint x: 448, endPoint y: 205, distance: 284.9
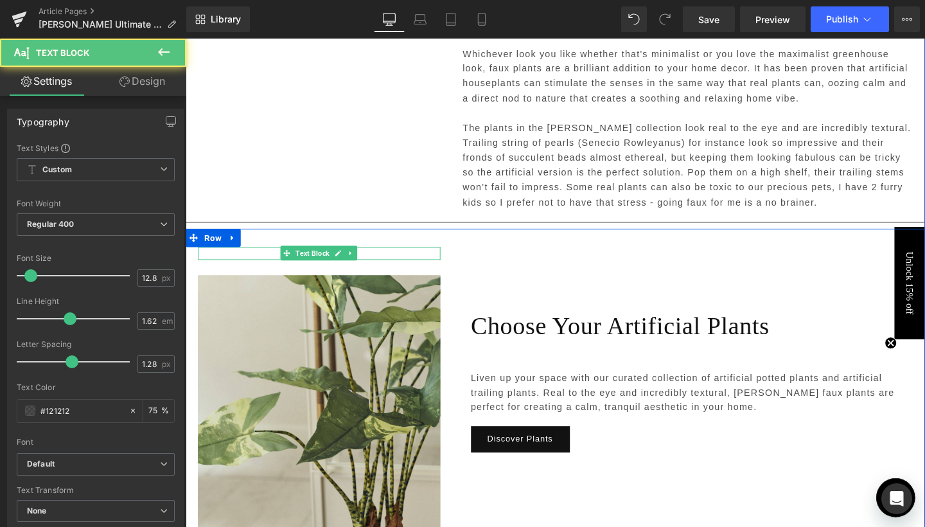
click at [391, 258] on p at bounding box center [326, 264] width 255 height 13
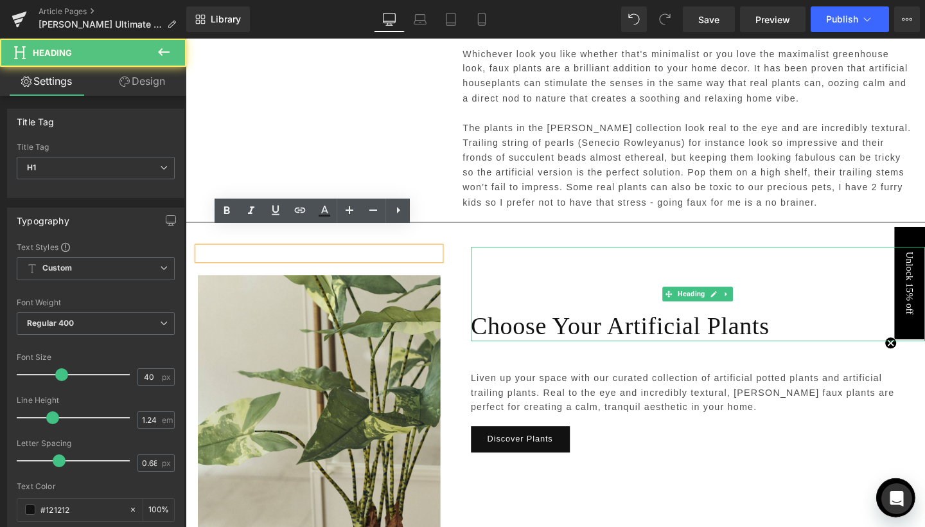
click at [532, 258] on div "Choose Your Artificial Plants Heading 104px" at bounding box center [724, 307] width 477 height 99
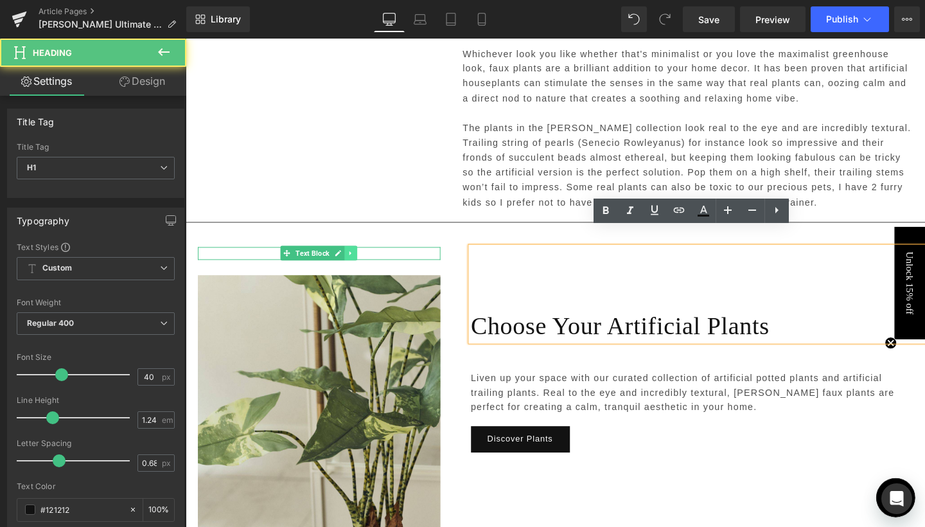
click at [360, 260] on icon at bounding box center [359, 264] width 7 height 8
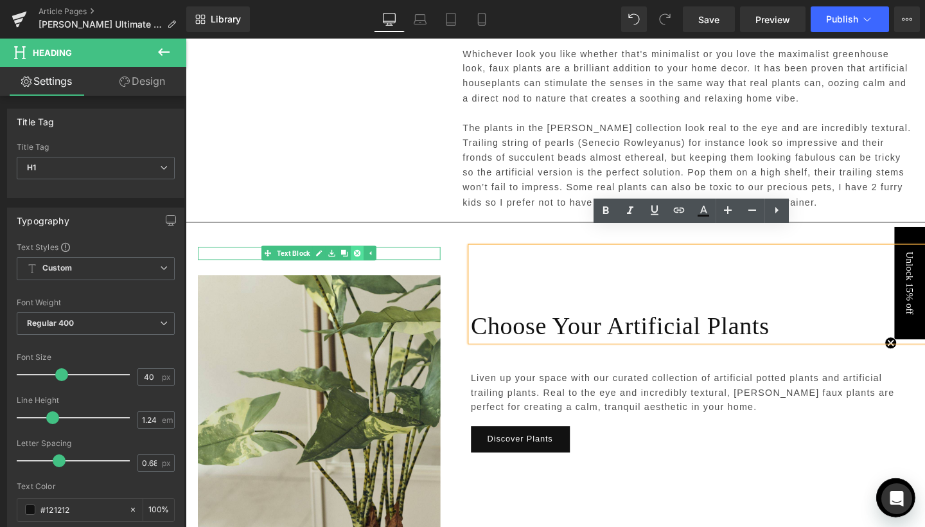
click at [366, 256] on link at bounding box center [366, 263] width 13 height 15
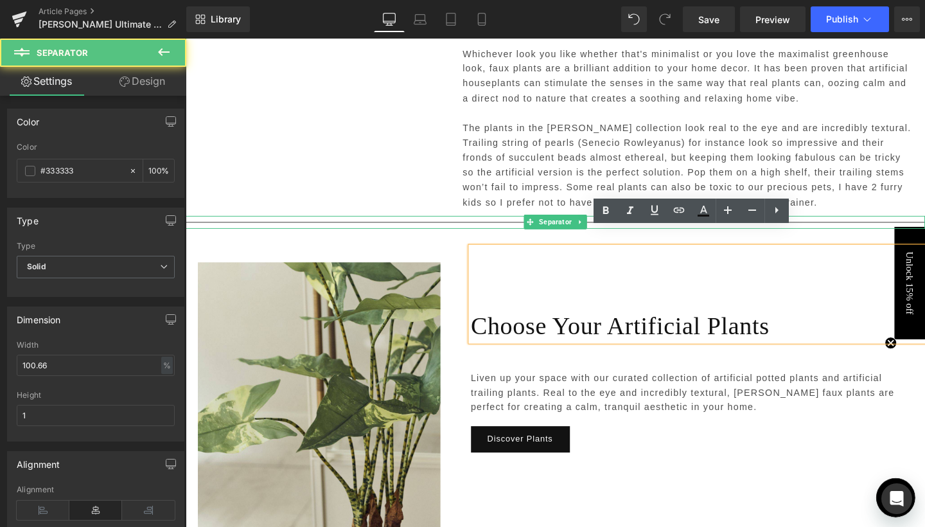
click at [362, 231] on hr at bounding box center [574, 234] width 777 height 7
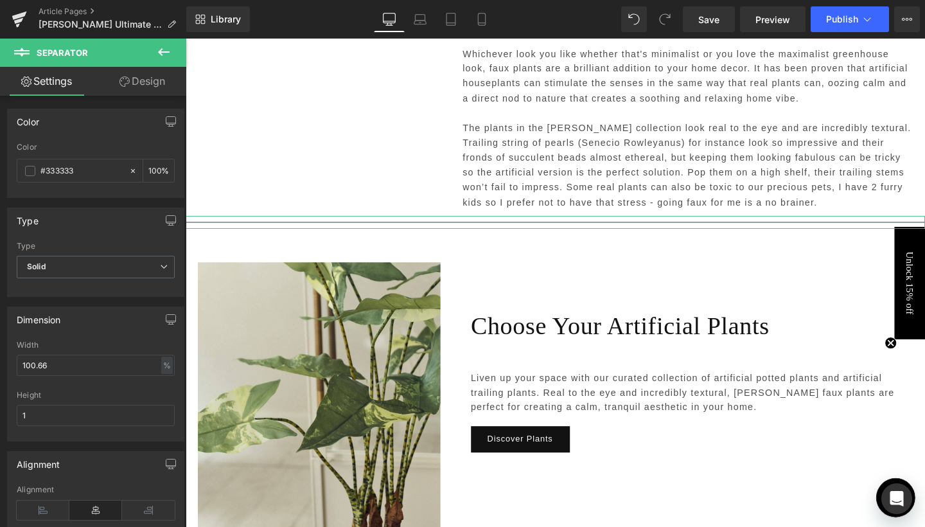
click at [152, 76] on link "Design" at bounding box center [142, 81] width 93 height 29
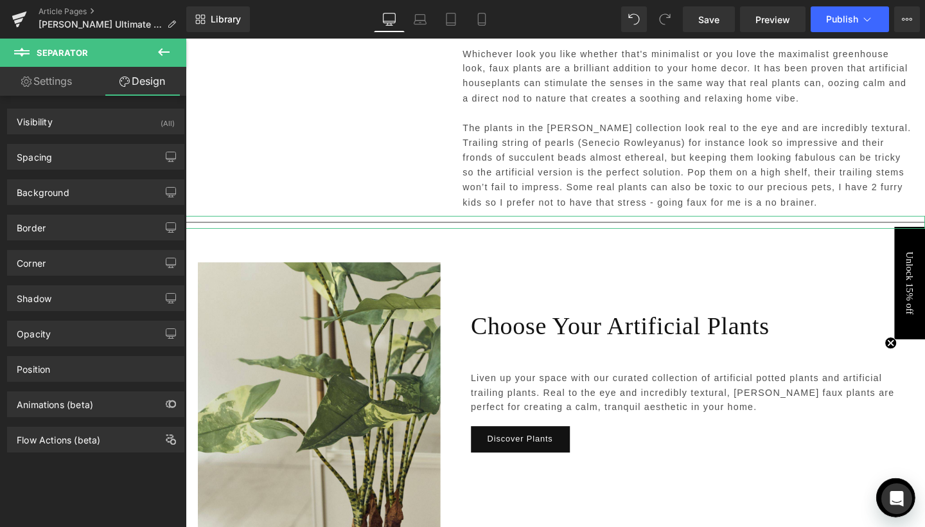
type input "0"
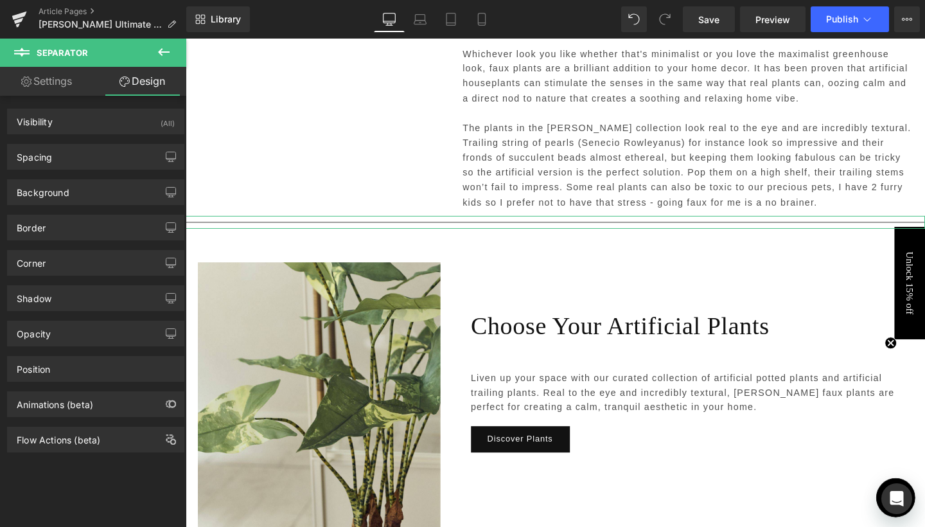
type input "0"
type input "10"
type input "0"
click at [102, 154] on div "Spacing" at bounding box center [96, 157] width 176 height 24
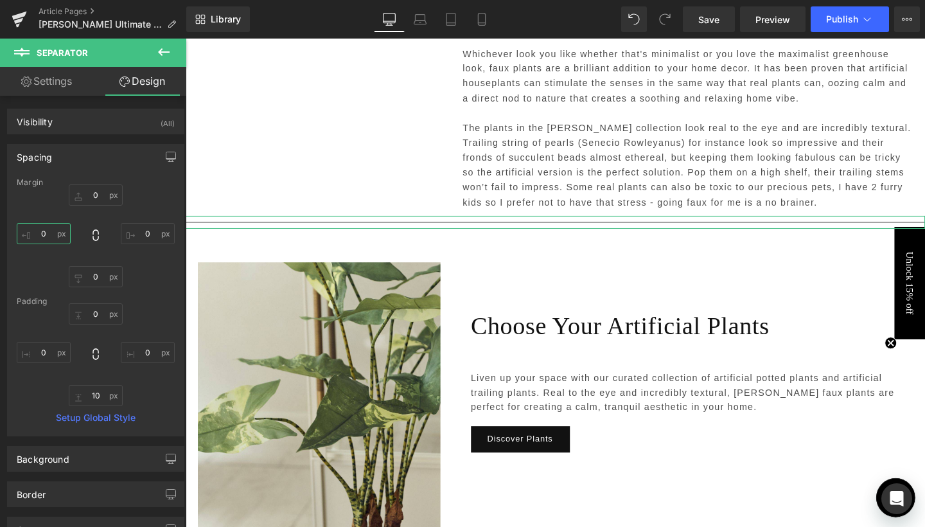
click at [44, 231] on input "0" at bounding box center [44, 233] width 54 height 21
click at [41, 231] on input "0" at bounding box center [44, 233] width 54 height 21
type input "80"
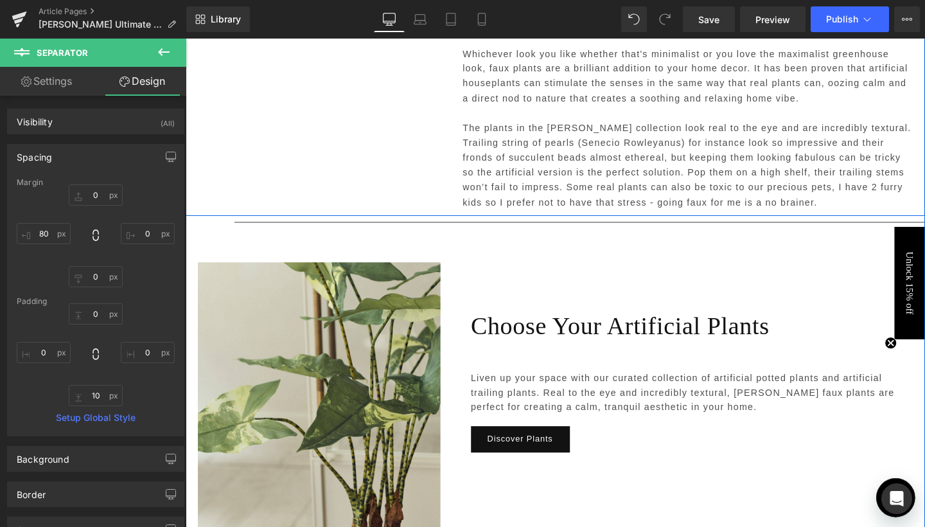
click at [331, 113] on div "Text Block How To Make The Most Of Your Artificial Plants Heading If you’ve ord…" at bounding box center [574, 45] width 777 height 360
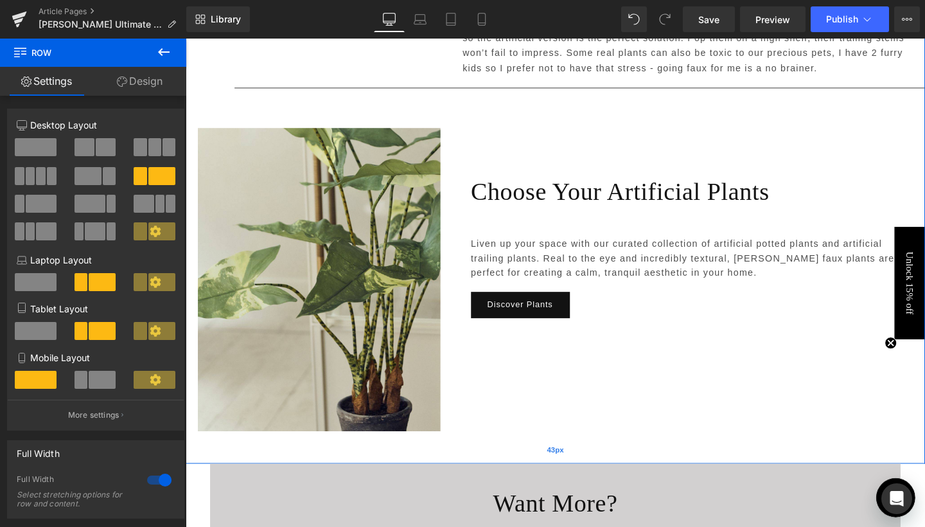
scroll to position [3782, 0]
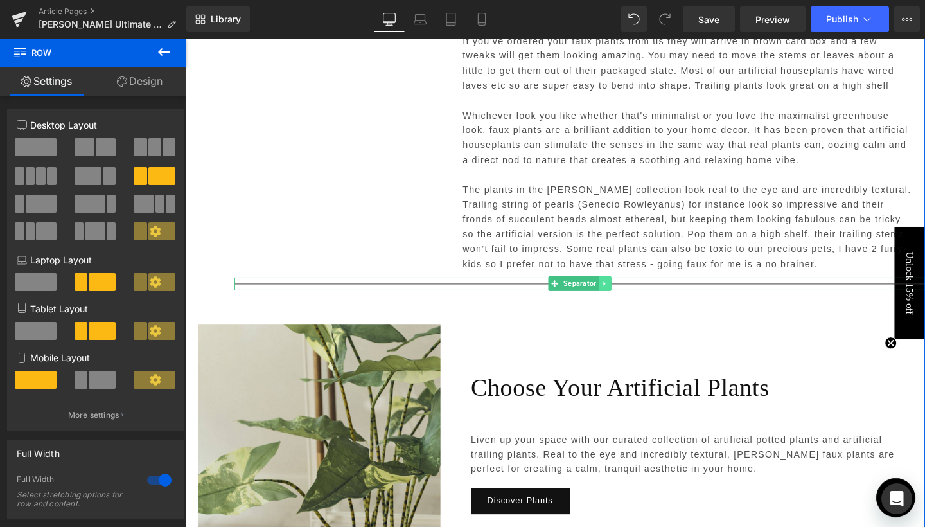
click at [624, 292] on icon at bounding box center [626, 296] width 7 height 8
click at [617, 293] on icon at bounding box center [619, 296] width 7 height 7
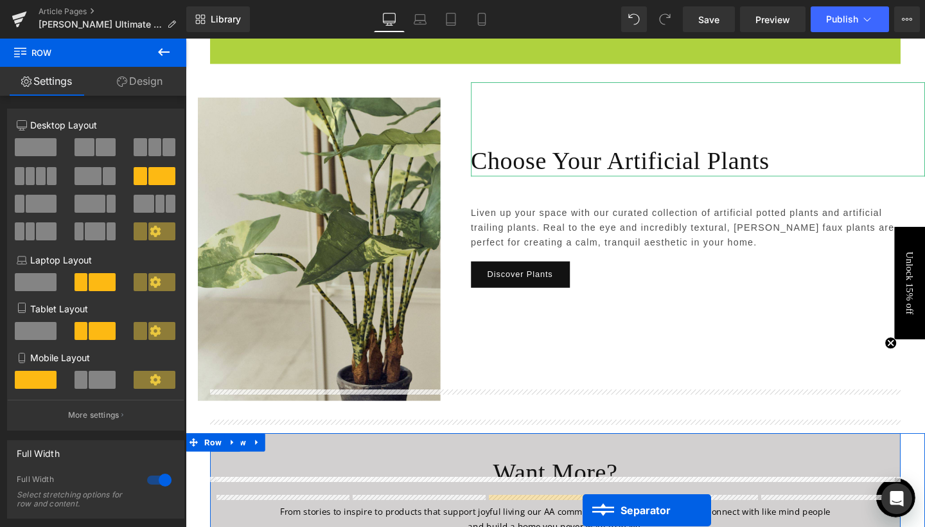
scroll to position [4167, 0]
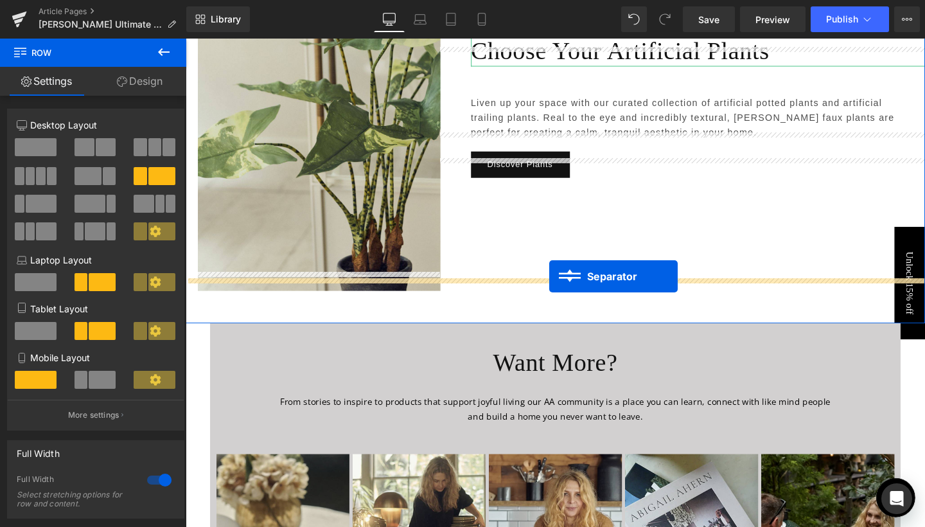
drag, startPoint x: 597, startPoint y: 291, endPoint x: 568, endPoint y: 288, distance: 29.0
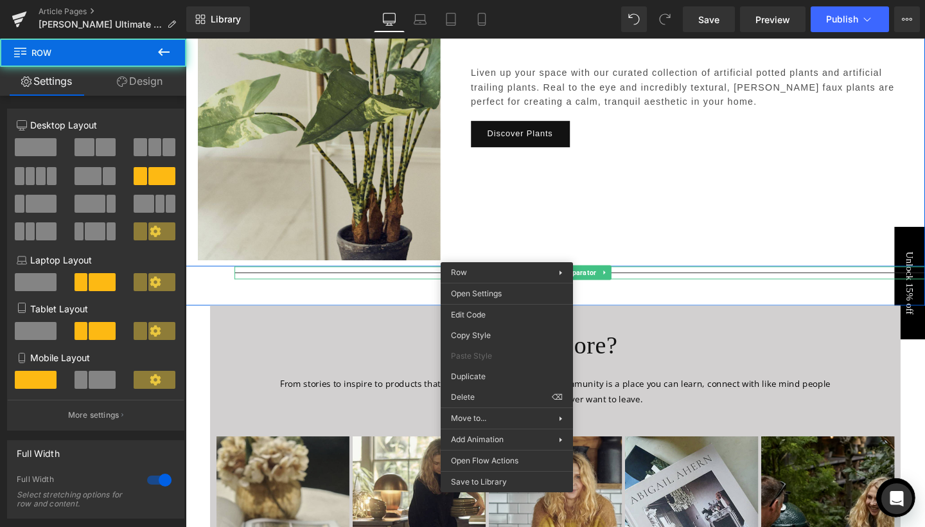
drag, startPoint x: 520, startPoint y: 252, endPoint x: 520, endPoint y: 266, distance: 13.5
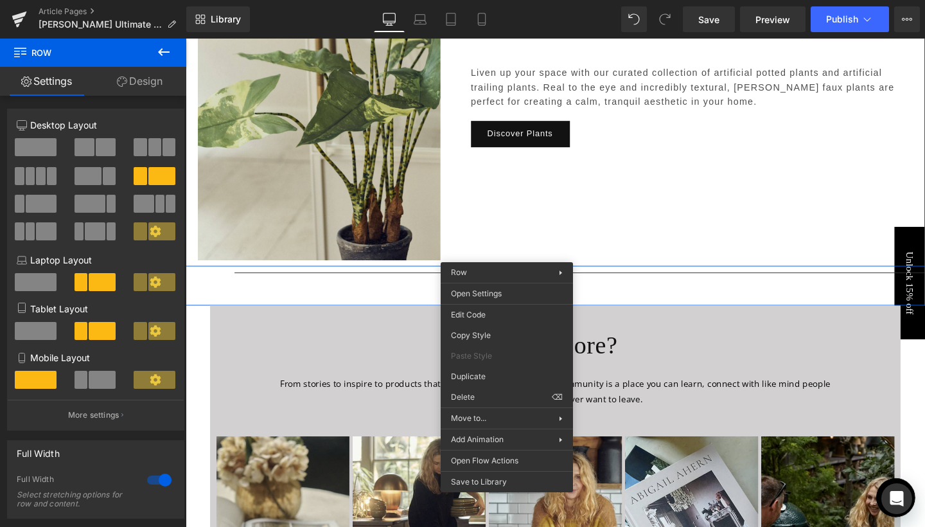
click at [567, 213] on div "Image Choose Your Artificial Plants Heading 104px Liven up your space with our …" at bounding box center [574, 98] width 777 height 360
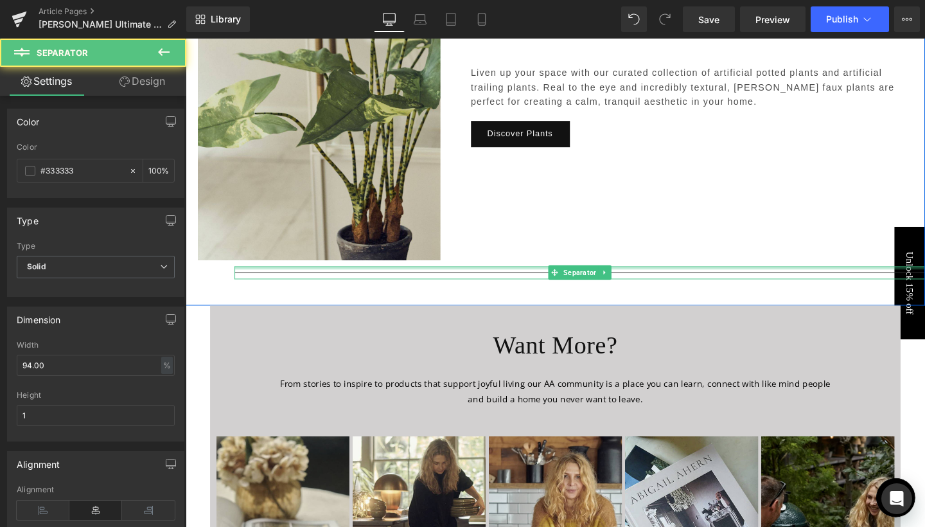
click at [518, 278] on div "Separator" at bounding box center [600, 284] width 726 height 13
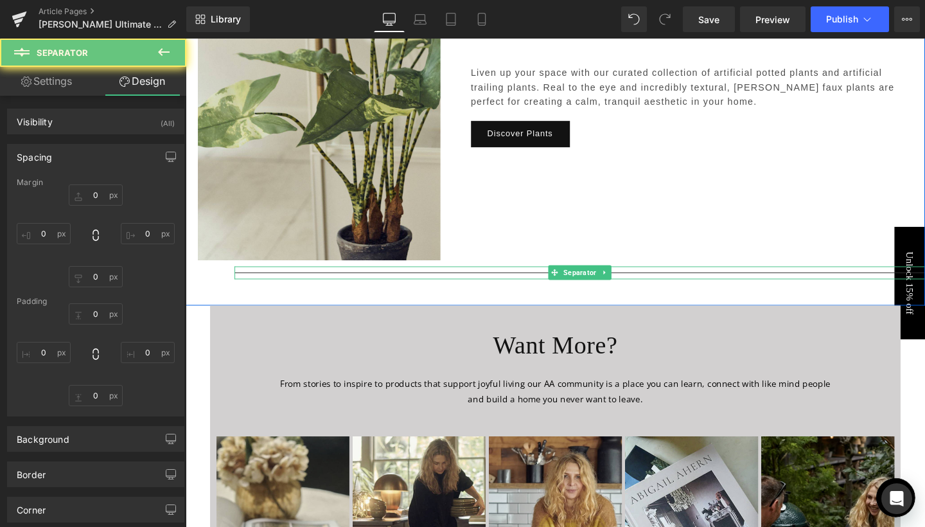
type input "0"
type input "80"
type input "0"
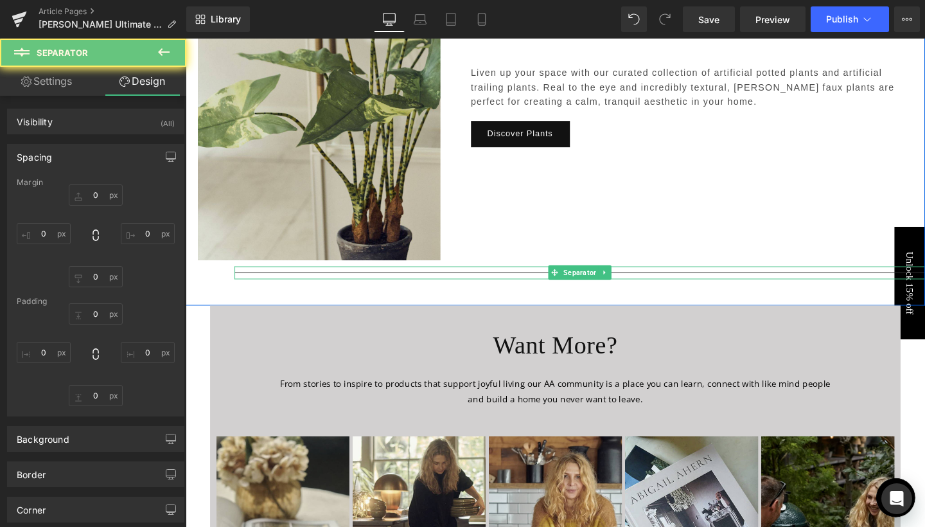
type input "0"
type input "10"
type input "0"
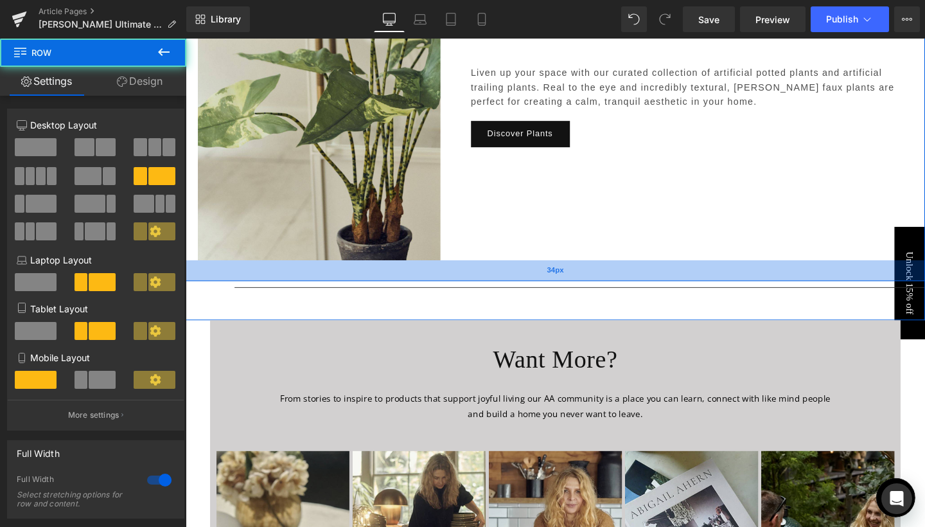
drag, startPoint x: 515, startPoint y: 255, endPoint x: 515, endPoint y: 270, distance: 15.4
click at [515, 272] on div "34px" at bounding box center [574, 283] width 777 height 22
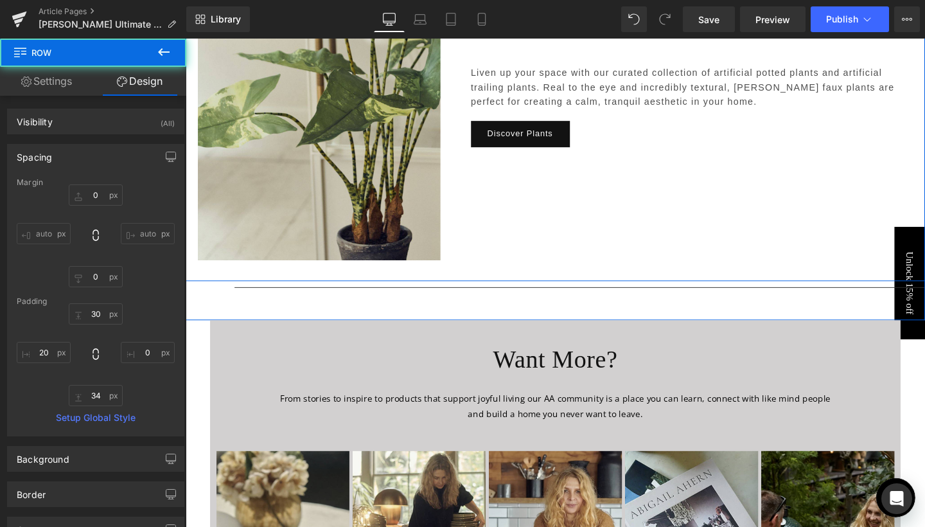
click at [529, 189] on div "Image Choose Your Artificial Plants Heading 104px Liven up your space with our …" at bounding box center [574, 106] width 777 height 376
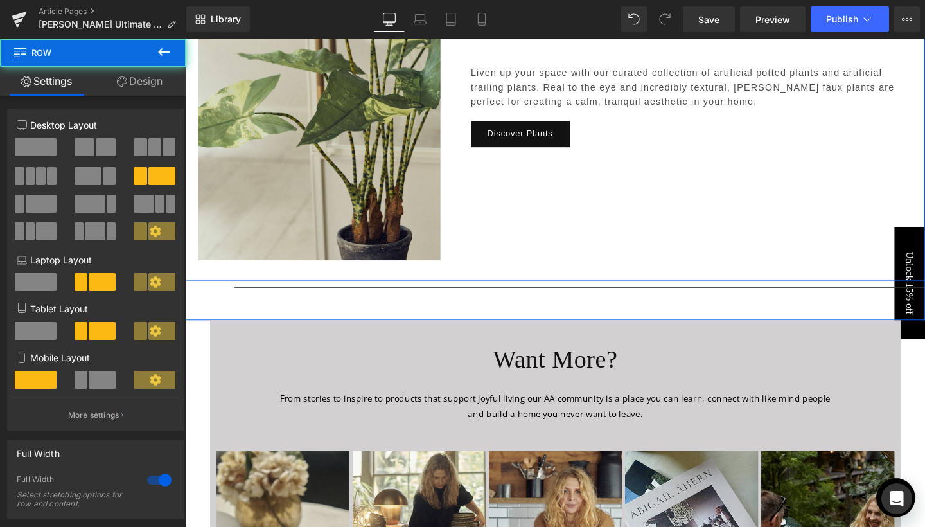
click at [529, 189] on div "Image Choose Your Artificial Plants Heading 104px Liven up your space with our …" at bounding box center [574, 106] width 777 height 376
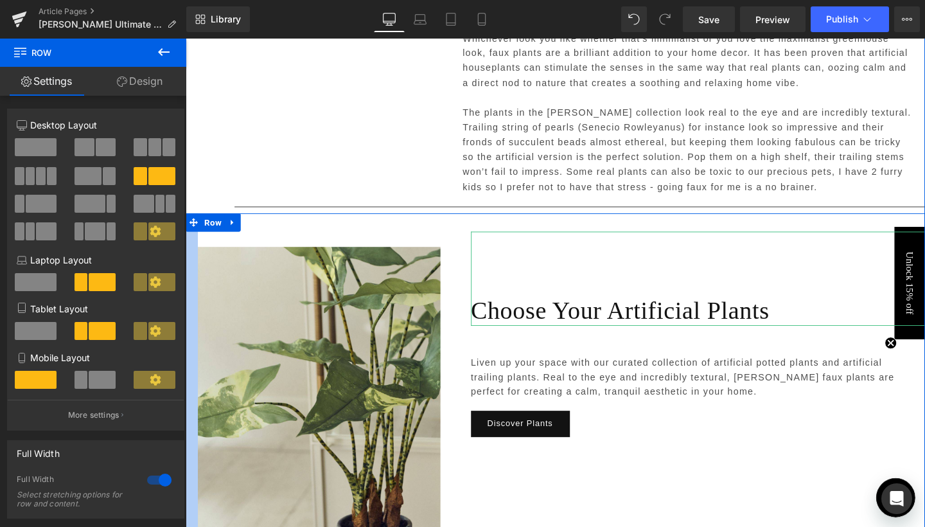
scroll to position [3917, 0]
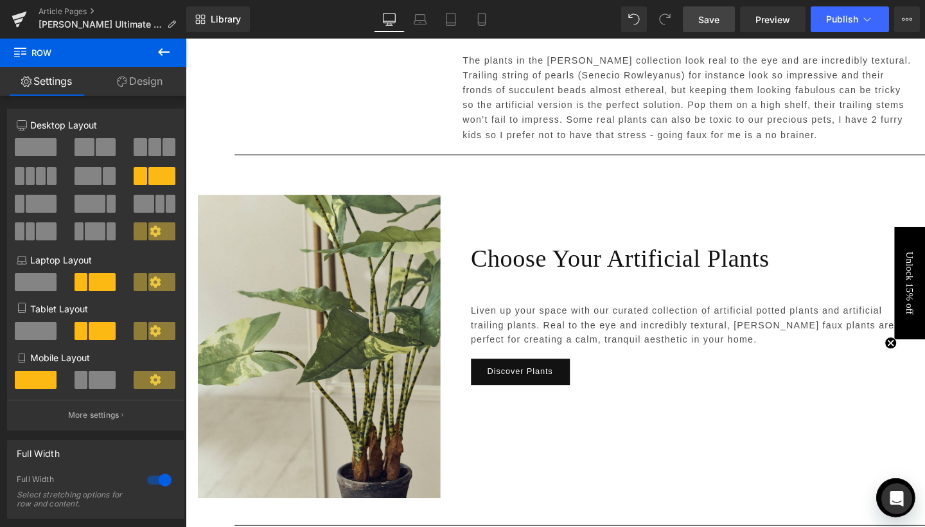
click at [700, 24] on span "Save" at bounding box center [708, 19] width 21 height 13
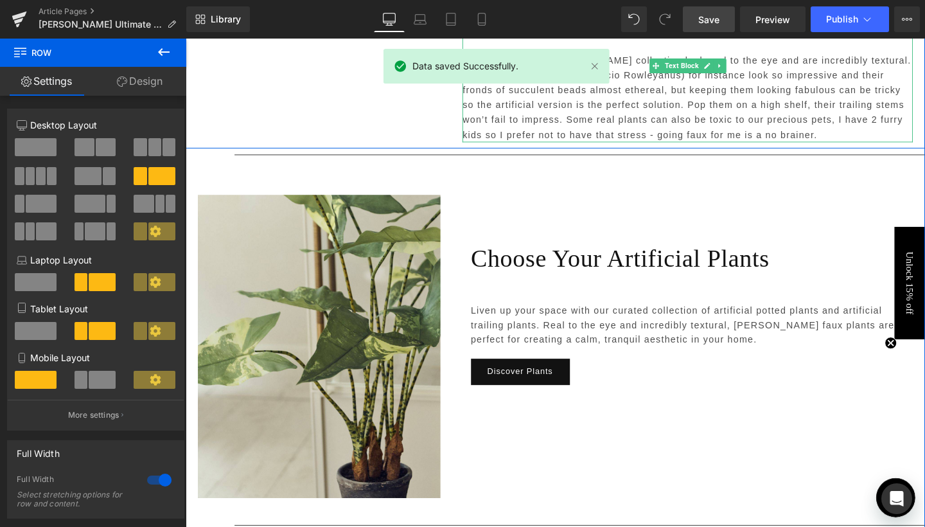
click at [844, 116] on p "The plants in the [PERSON_NAME] collection look real to the eye and are incredi…" at bounding box center [714, 101] width 474 height 94
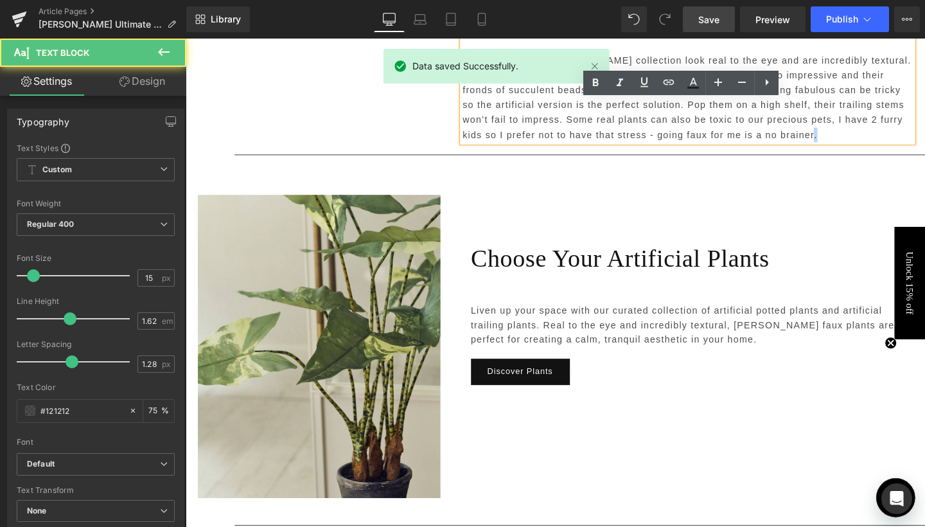
click at [844, 116] on p "The plants in the [PERSON_NAME] collection look real to the eye and are incredi…" at bounding box center [714, 101] width 474 height 94
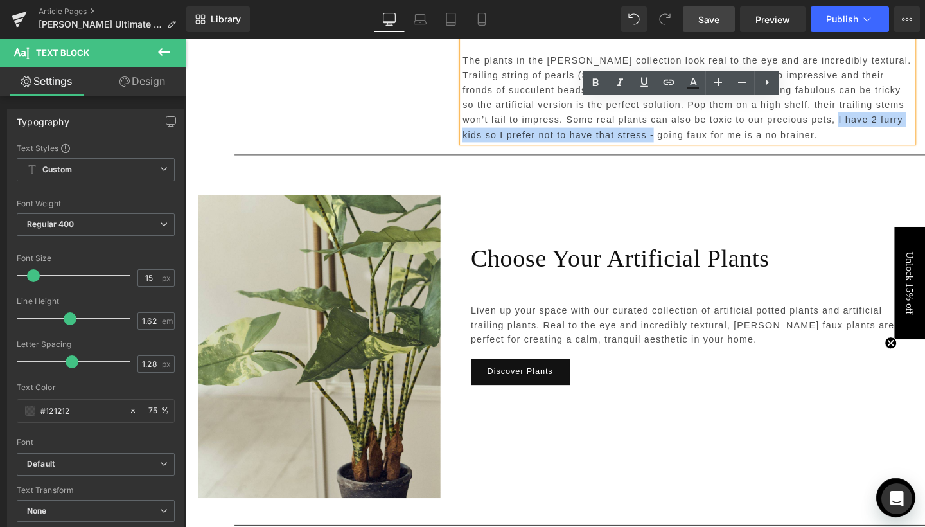
drag, startPoint x: 868, startPoint y: 103, endPoint x: 677, endPoint y: 116, distance: 191.9
click at [677, 116] on p "The plants in the [PERSON_NAME] collection look real to the eye and are incredi…" at bounding box center [714, 101] width 474 height 94
click at [906, 116] on p "The plants in the [PERSON_NAME] collection look real to the eye and are incredi…" at bounding box center [714, 101] width 474 height 94
click at [905, 102] on p "The plants in the [PERSON_NAME] collection look real to the eye and are incredi…" at bounding box center [714, 101] width 474 height 94
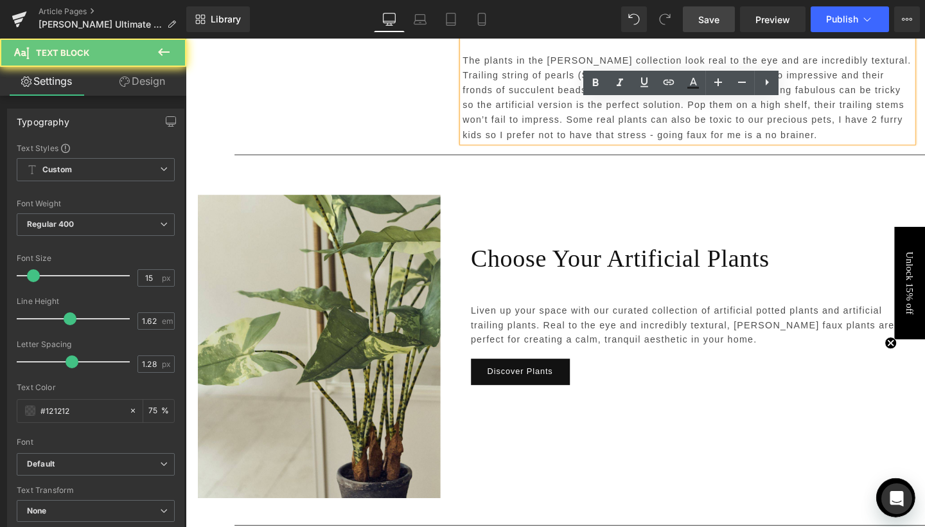
click at [905, 102] on p "The plants in the [PERSON_NAME] collection look real to the eye and are incredi…" at bounding box center [714, 101] width 474 height 94
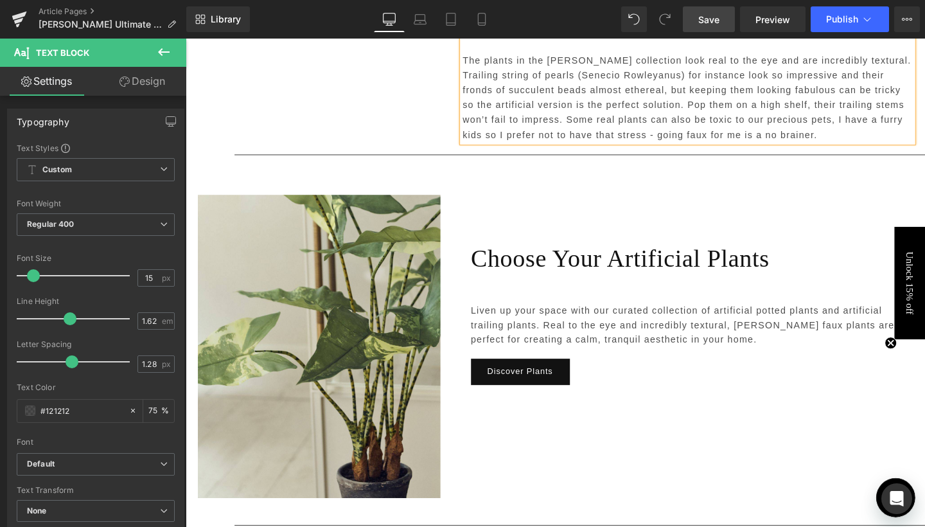
click at [491, 118] on p "The plants in the [PERSON_NAME] collection look real to the eye and are incredi…" at bounding box center [714, 101] width 474 height 94
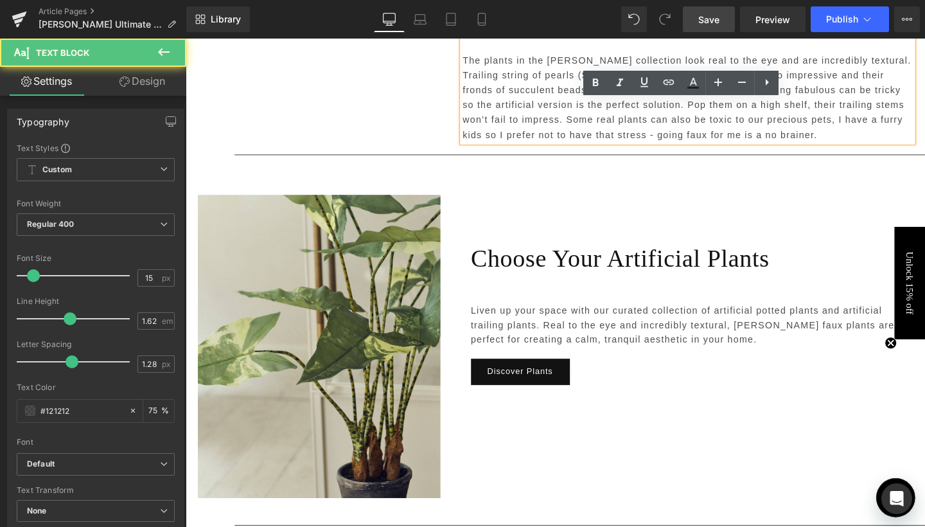
click at [495, 120] on p "The plants in the [PERSON_NAME] collection look real to the eye and are incredi…" at bounding box center [714, 101] width 474 height 94
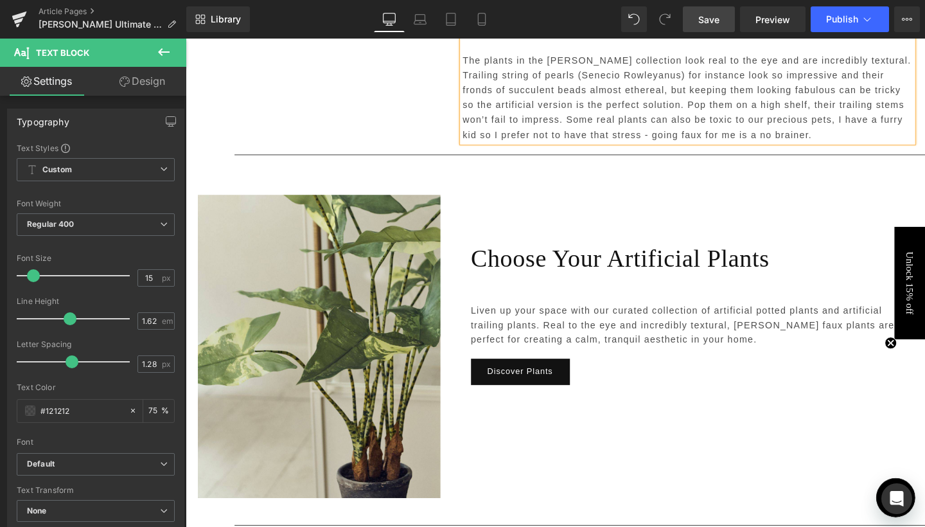
click at [186, 39] on div at bounding box center [186, 39] width 0 height 0
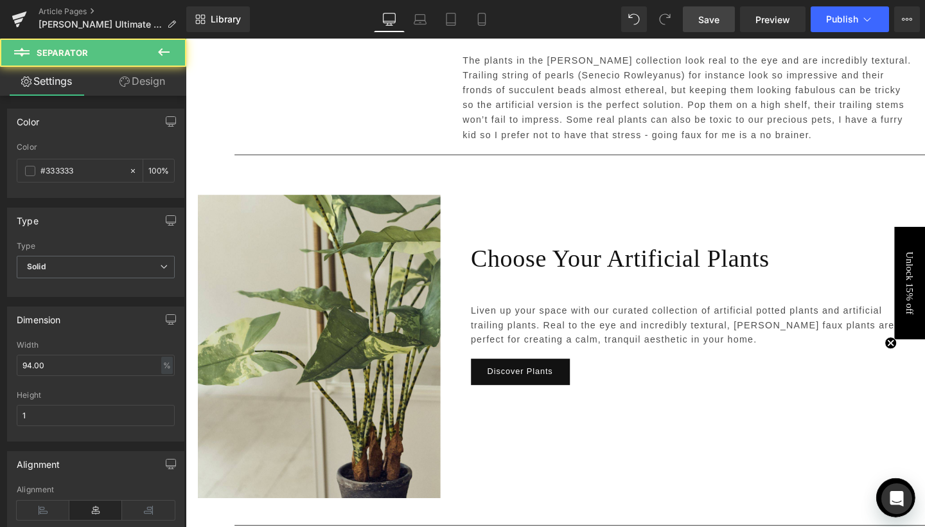
click at [704, 26] on span "Save" at bounding box center [708, 19] width 21 height 13
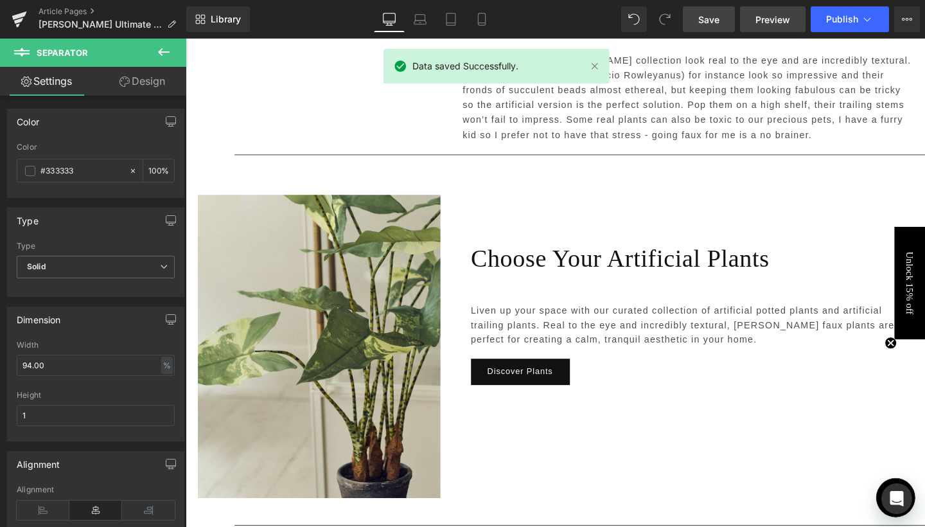
click at [774, 25] on span "Preview" at bounding box center [773, 19] width 35 height 13
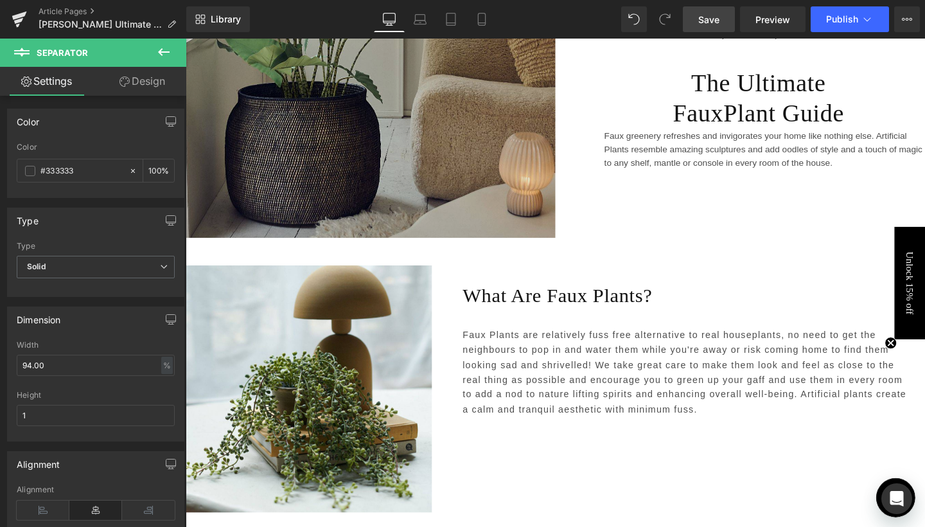
scroll to position [344, 0]
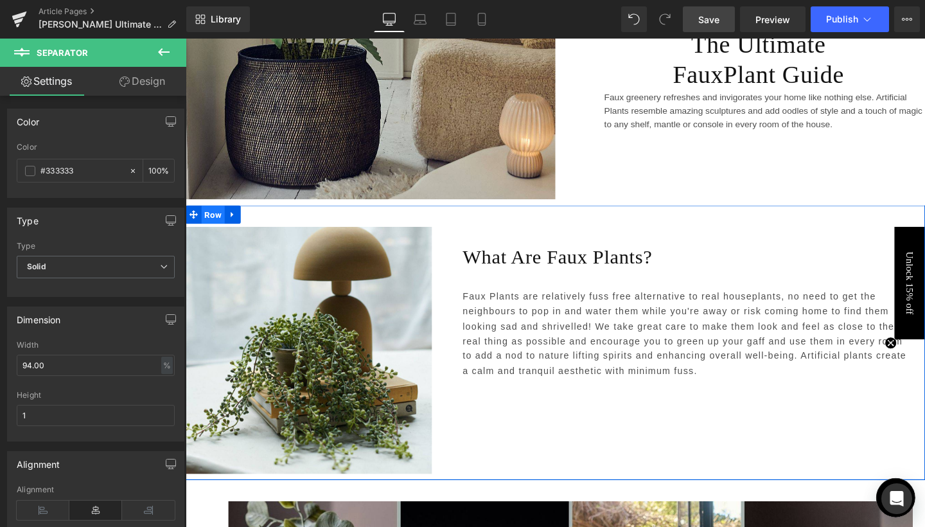
click at [221, 224] on span "Row" at bounding box center [214, 223] width 24 height 19
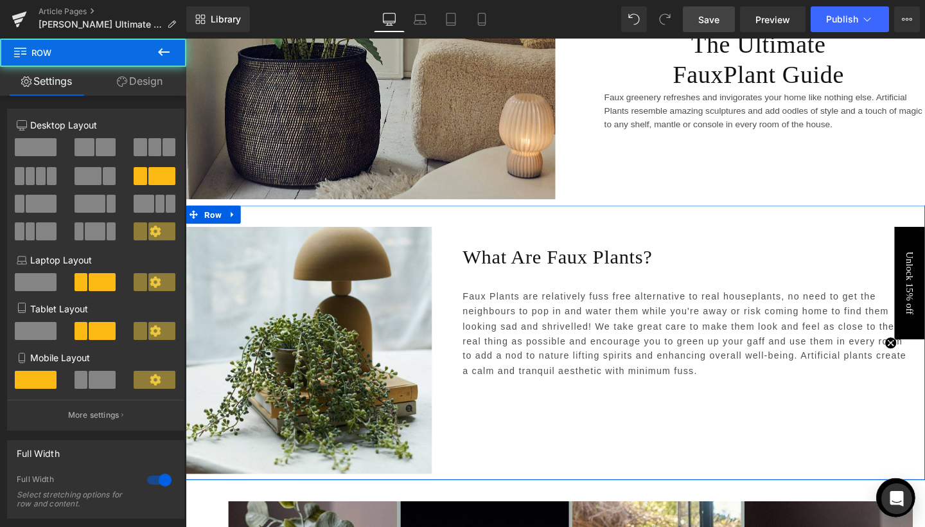
click at [163, 86] on link "Design" at bounding box center [139, 81] width 93 height 29
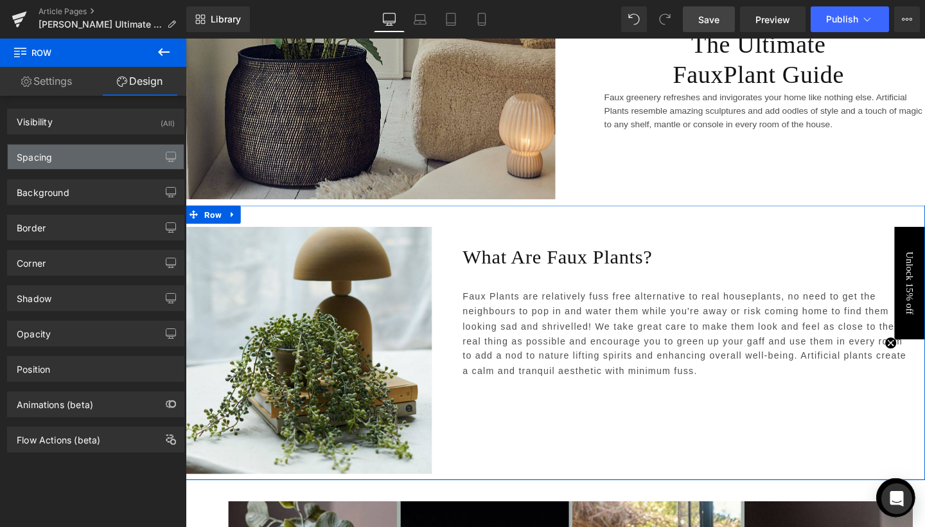
click at [84, 163] on div "Spacing" at bounding box center [96, 157] width 176 height 24
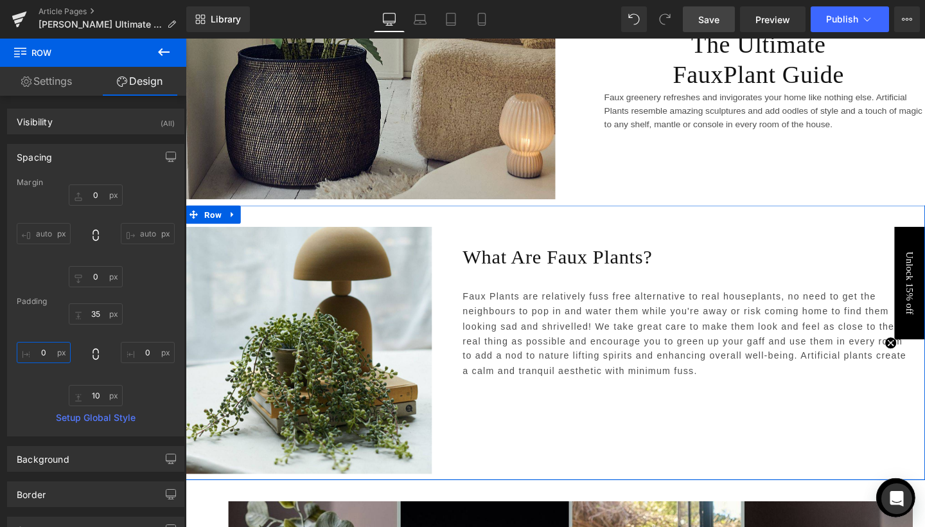
click at [39, 353] on input "0" at bounding box center [44, 352] width 54 height 21
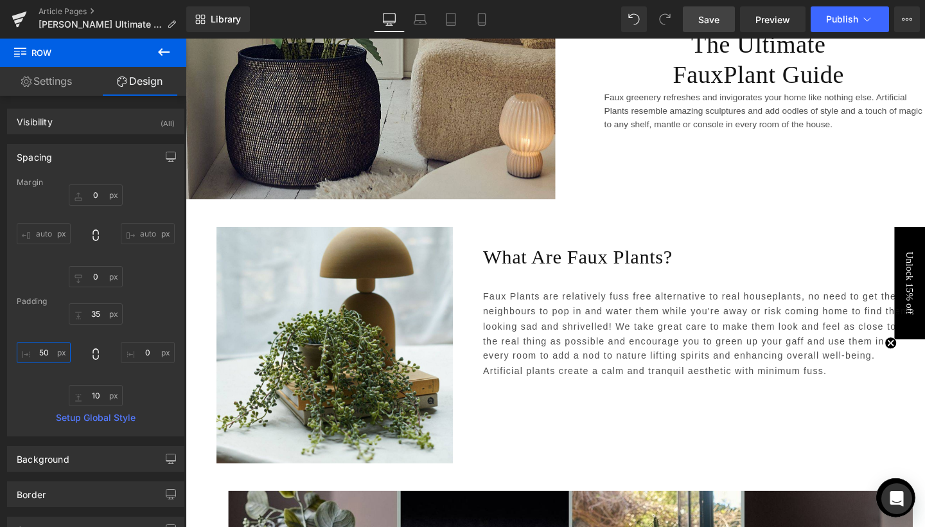
type input "50"
click at [714, 23] on span "Save" at bounding box center [708, 19] width 21 height 13
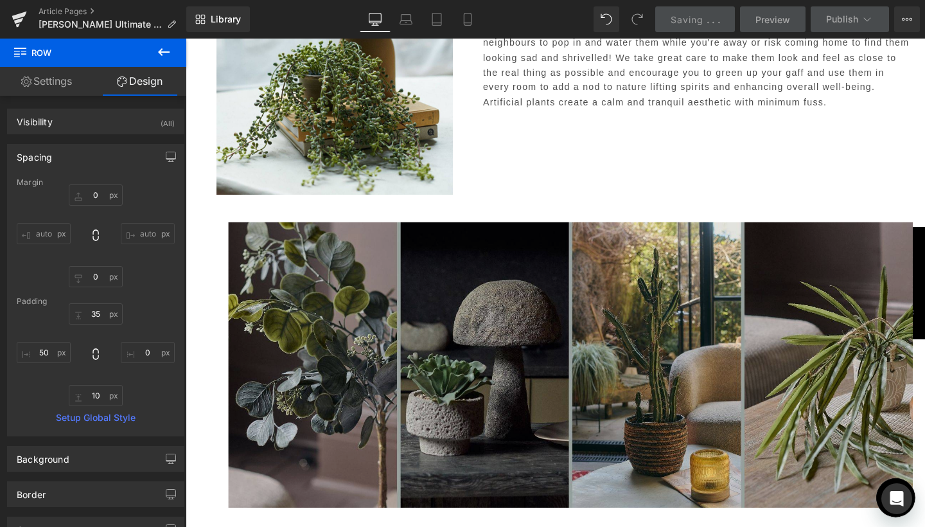
scroll to position [412, 0]
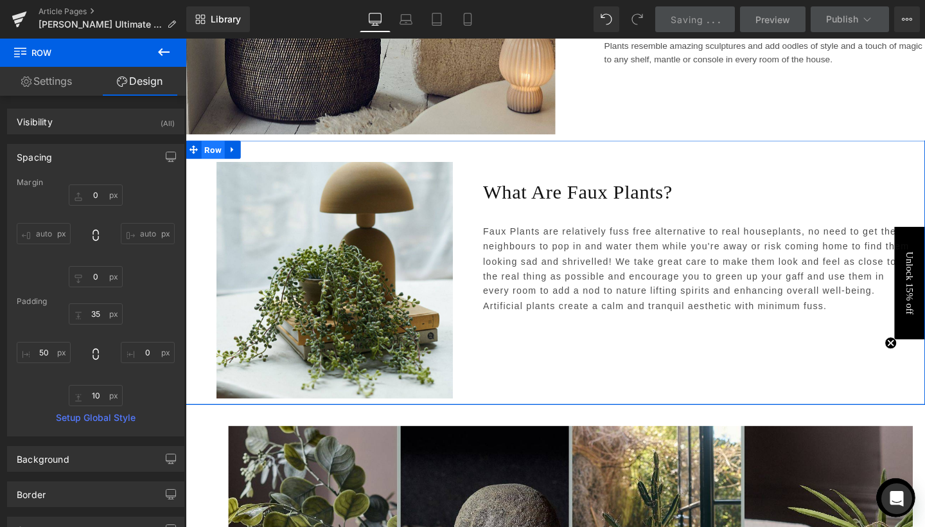
click at [213, 152] on span "Row" at bounding box center [214, 155] width 24 height 19
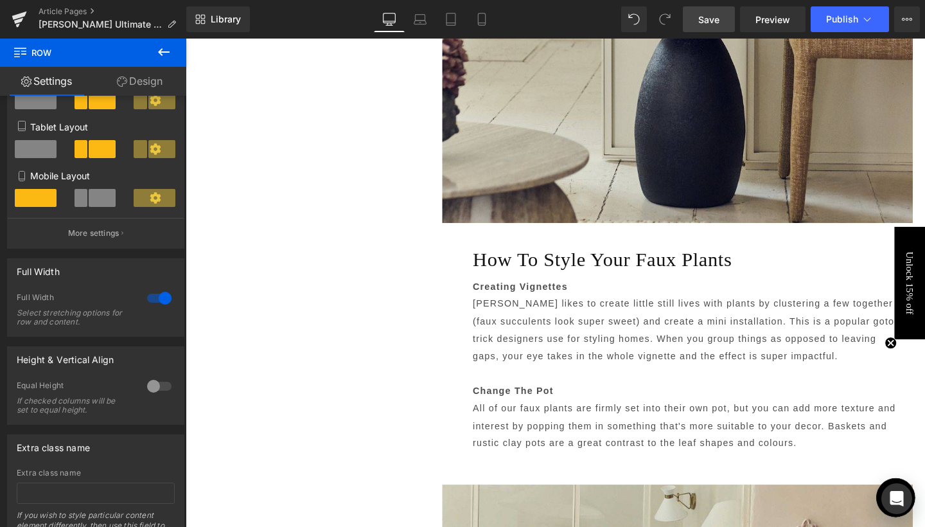
scroll to position [2763, 0]
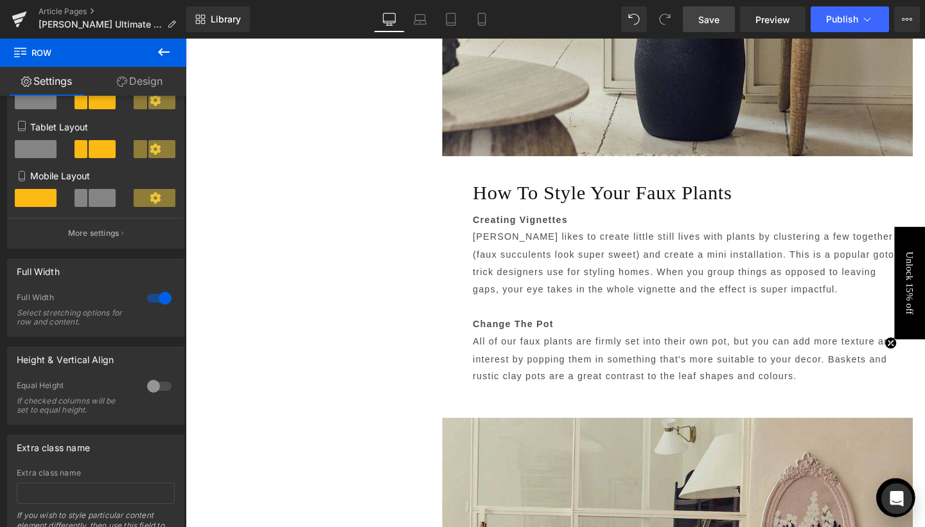
click at [712, 21] on span "Save" at bounding box center [708, 19] width 21 height 13
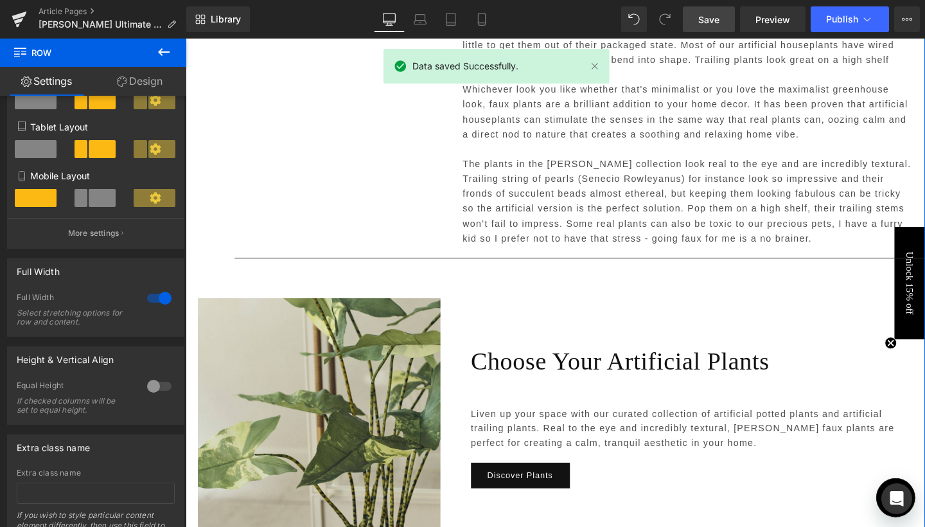
scroll to position [3850, 0]
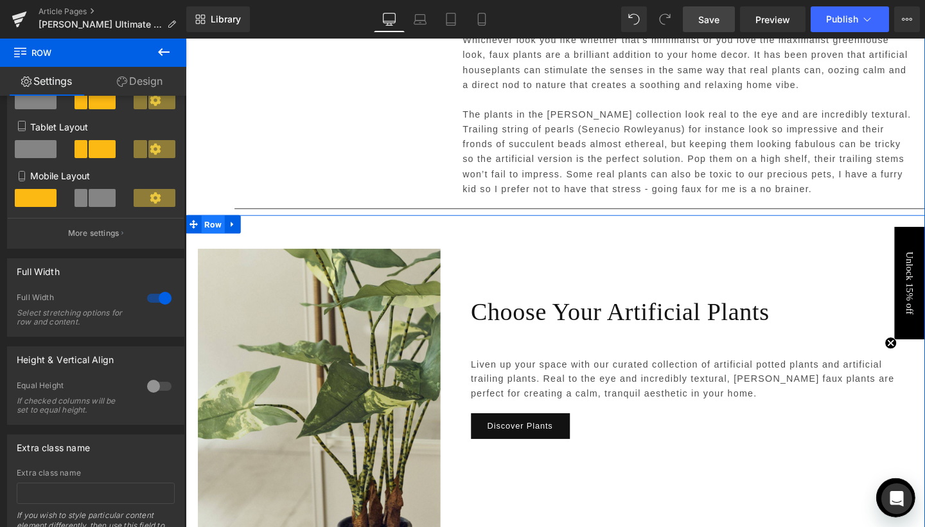
click at [214, 224] on span "Row" at bounding box center [214, 233] width 24 height 19
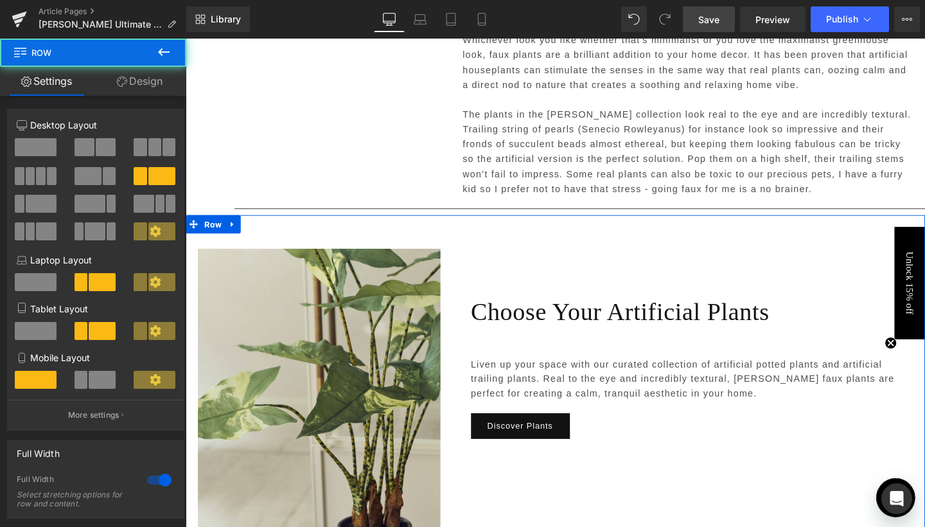
click at [151, 89] on link "Design" at bounding box center [139, 81] width 93 height 29
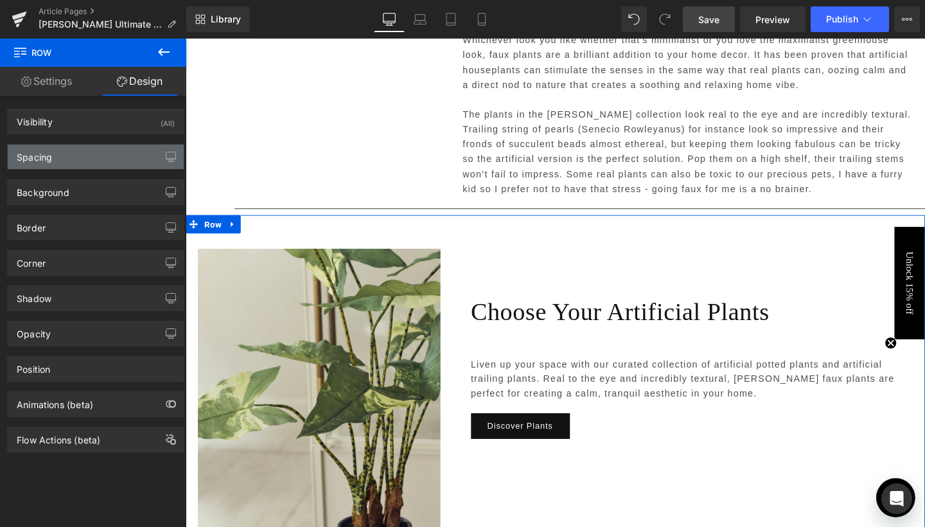
click at [69, 164] on div "Spacing" at bounding box center [96, 157] width 176 height 24
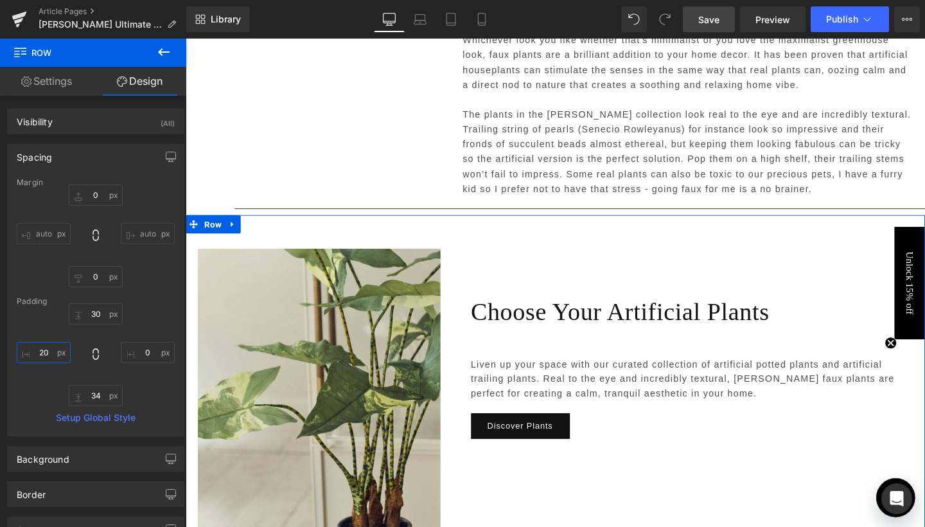
click at [42, 352] on input "20" at bounding box center [44, 352] width 54 height 21
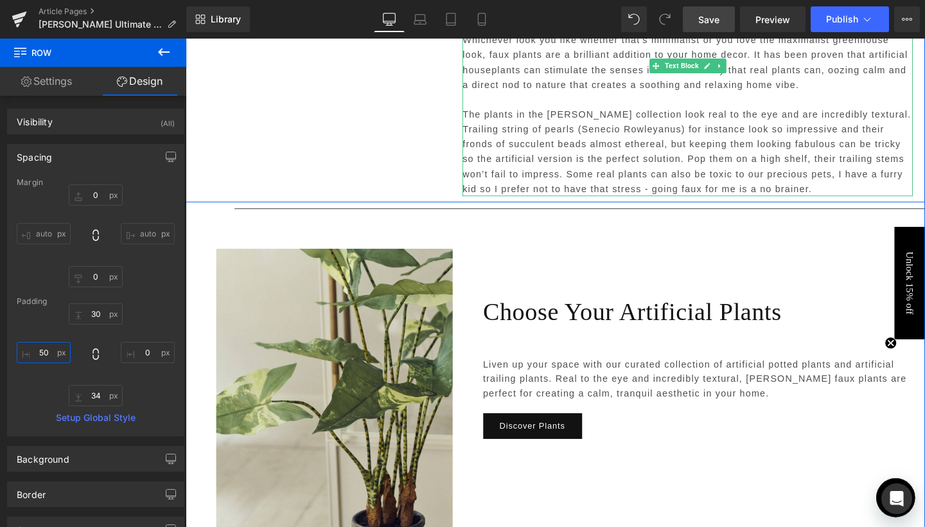
type input "50"
click at [709, 24] on span "Save" at bounding box center [708, 19] width 21 height 13
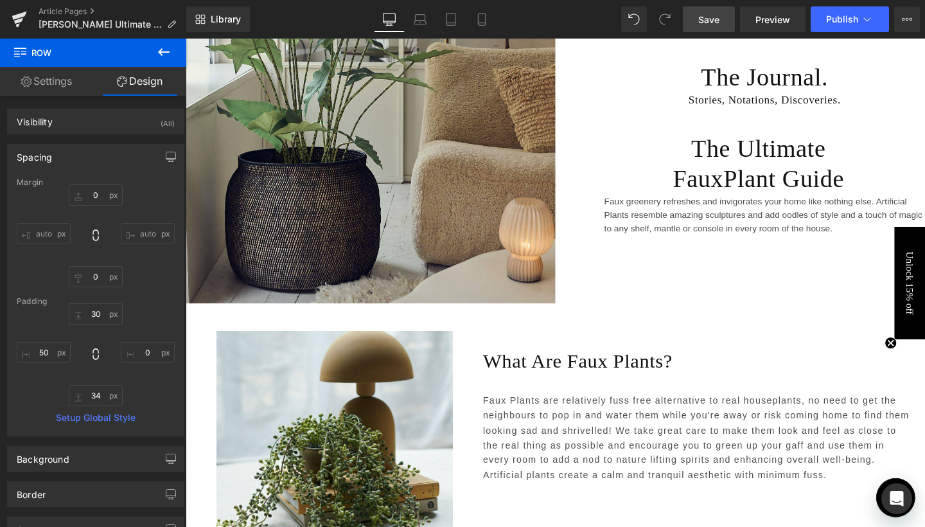
scroll to position [242, 0]
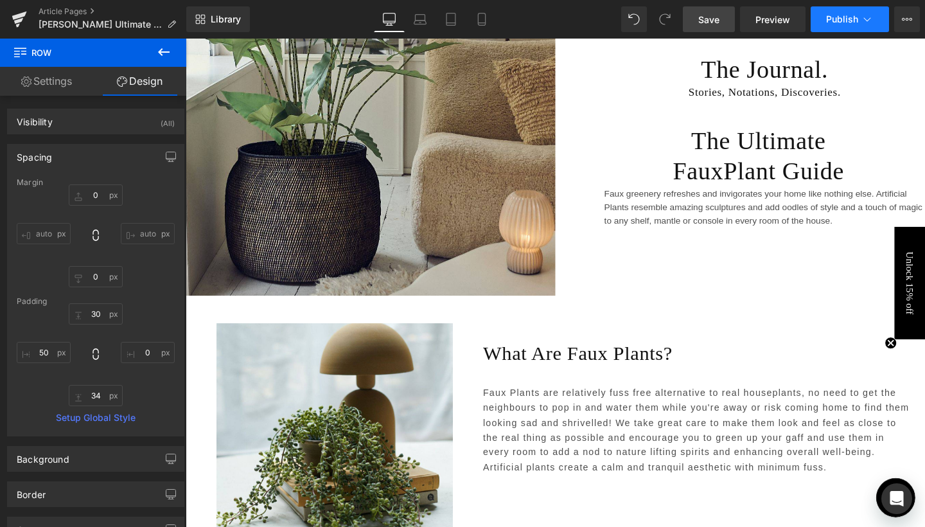
click at [883, 15] on button "Publish" at bounding box center [850, 19] width 78 height 26
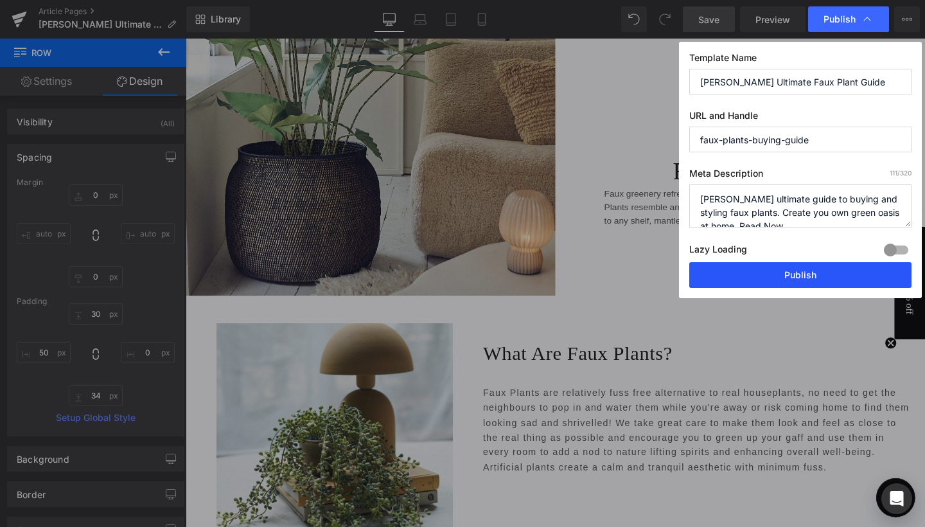
click at [783, 281] on button "Publish" at bounding box center [800, 275] width 222 height 26
